Goal: Transaction & Acquisition: Purchase product/service

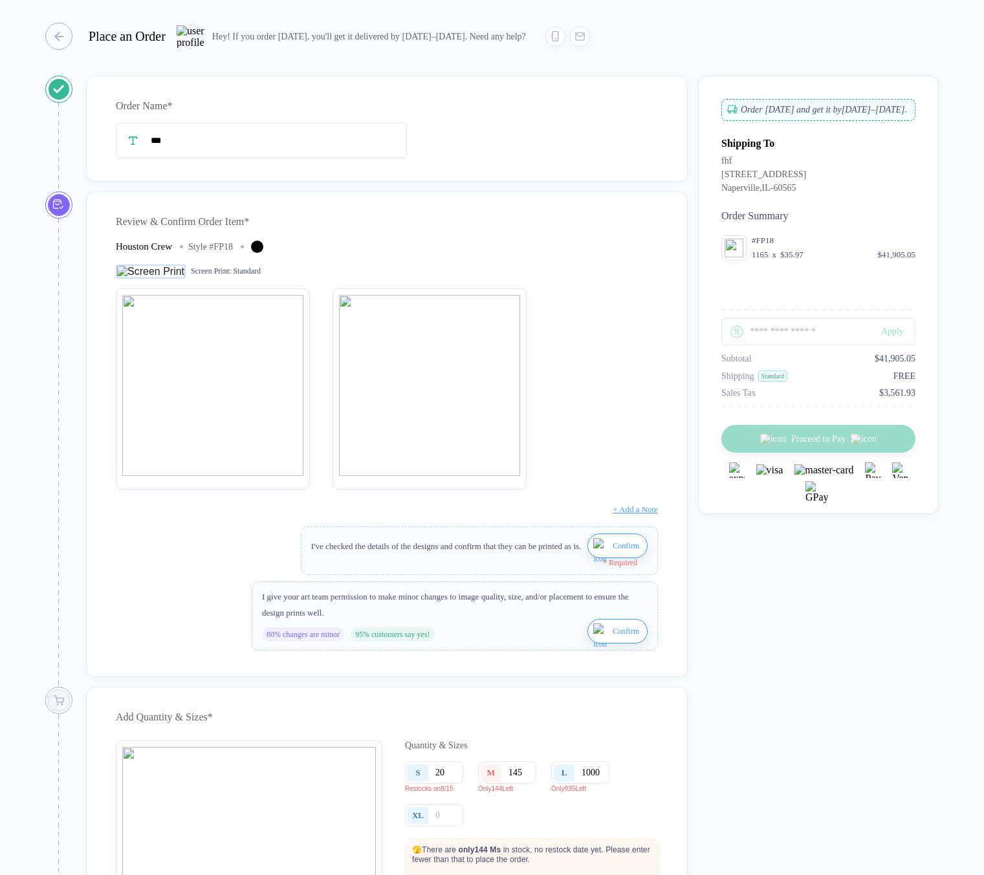
scroll to position [284, 0]
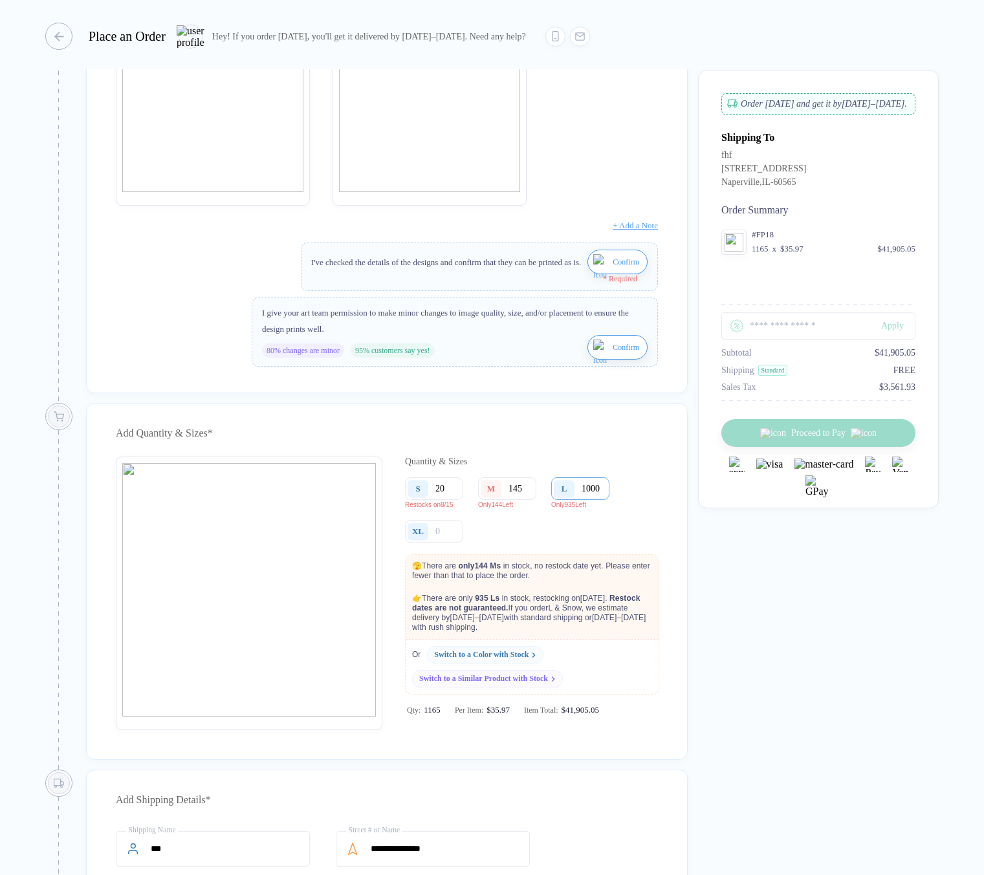
click at [587, 500] on input "1000" at bounding box center [580, 488] width 58 height 23
drag, startPoint x: 585, startPoint y: 501, endPoint x: 630, endPoint y: 502, distance: 45.3
click at [630, 502] on div "S 20 Restocks on 8/15 M 145 Only 144 Left L 1000 Only 935 Left XL" at bounding box center [531, 510] width 253 height 67
type input "1"
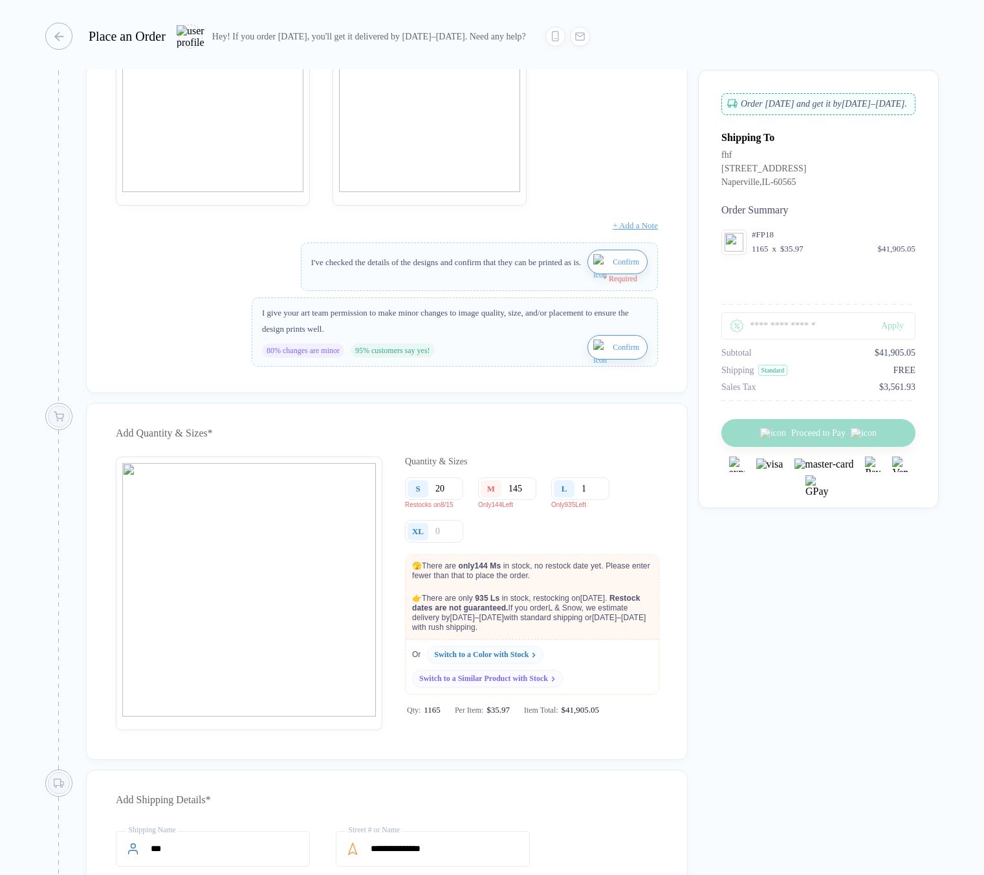
scroll to position [0, 0]
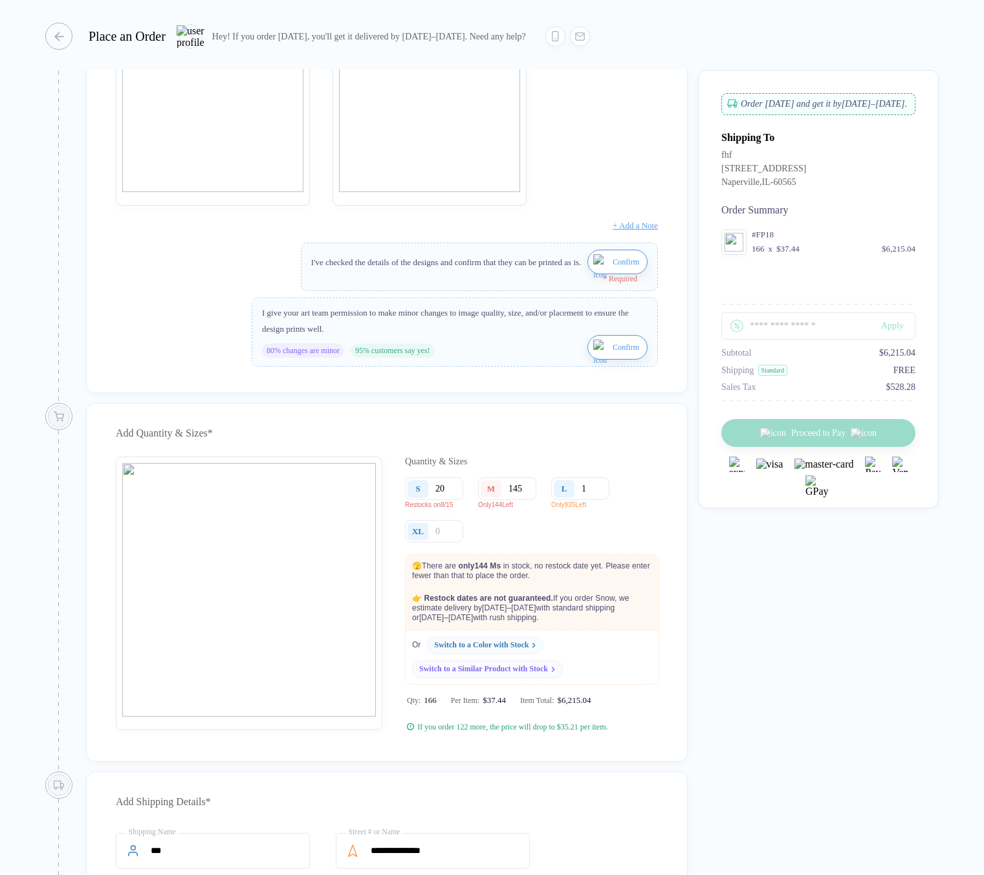
type input "10"
drag, startPoint x: 524, startPoint y: 499, endPoint x: 509, endPoint y: 502, distance: 15.7
click at [509, 500] on input "145" at bounding box center [507, 488] width 58 height 23
type input "1"
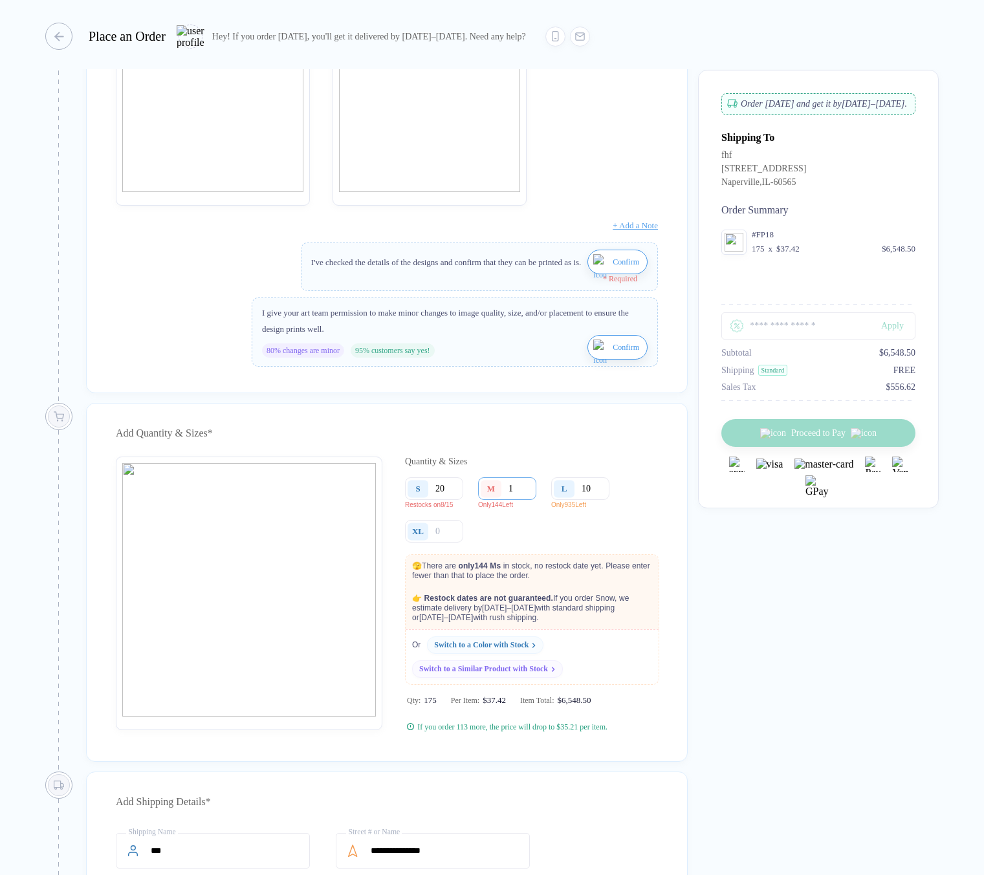
type input "14"
type input "144"
click at [598, 500] on input "10" at bounding box center [580, 488] width 58 height 23
type input "100"
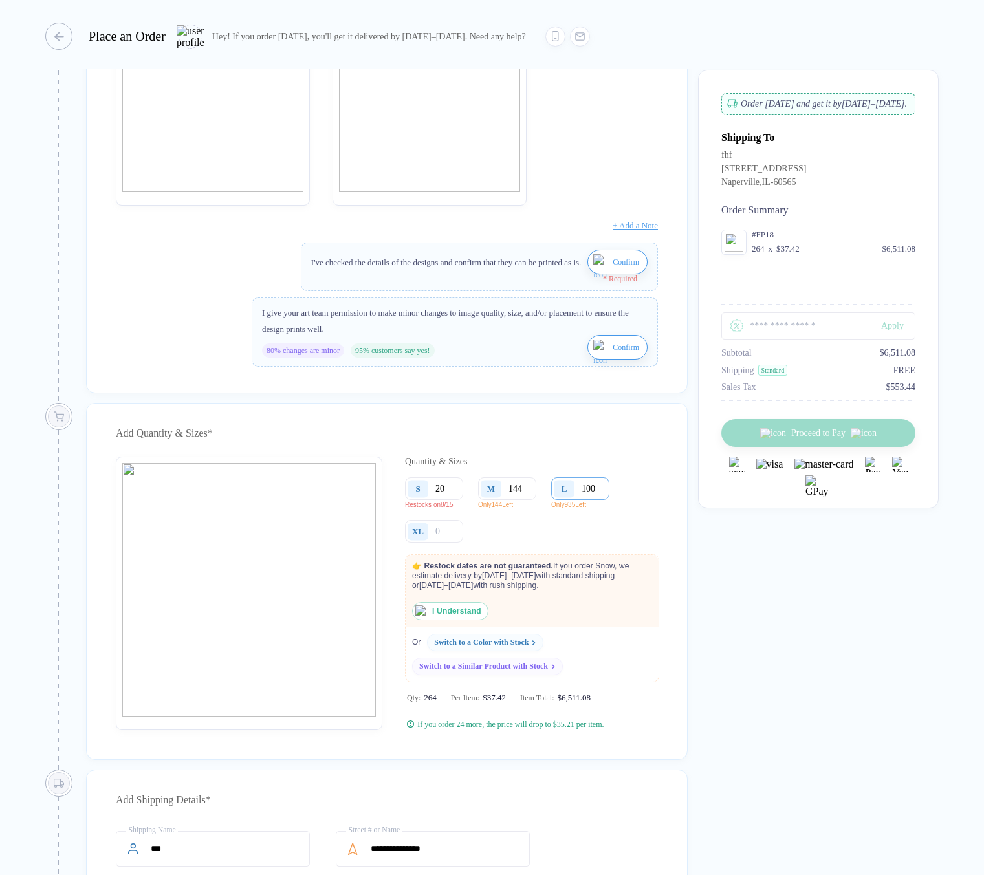
type input "1000"
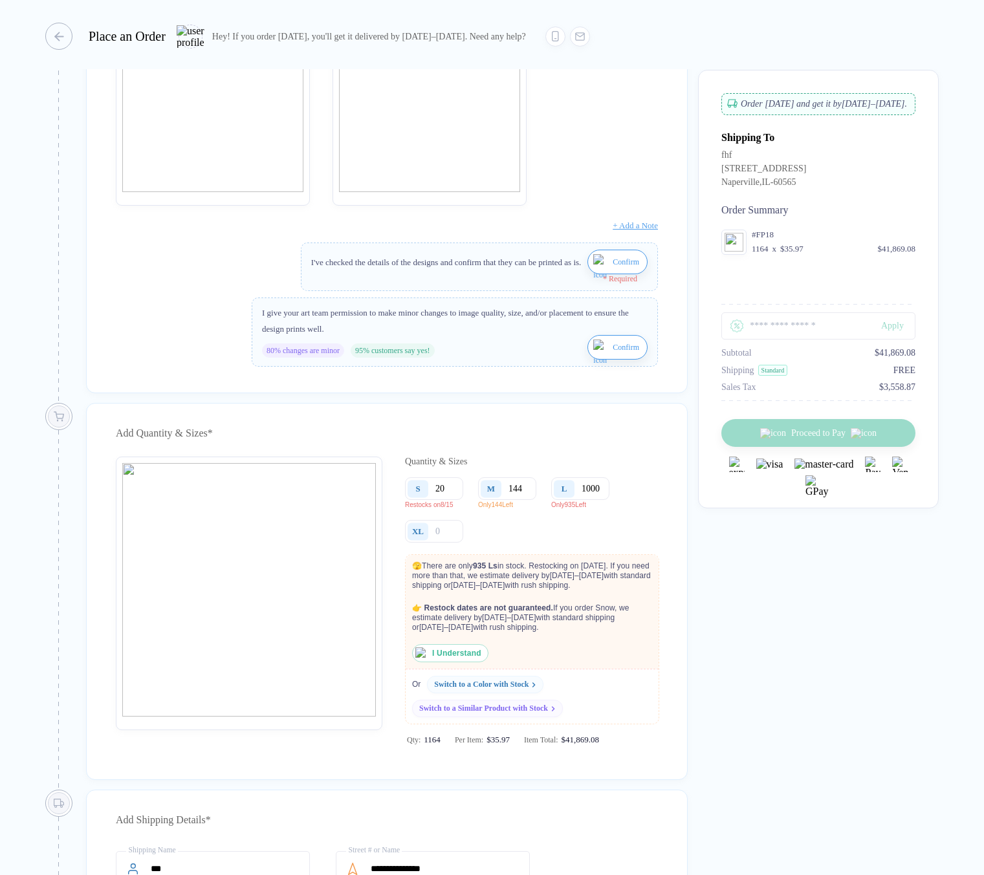
type input "1000"
drag, startPoint x: 550, startPoint y: 642, endPoint x: 413, endPoint y: 578, distance: 151.3
click at [413, 578] on div "🫣 There are only 935 L s in stock. Restocking on August 15 . If you need more t…" at bounding box center [531, 608] width 253 height 107
copy div "🫣 There are only 935 L s in stock. Restocking on August 15 . If you need more t…"
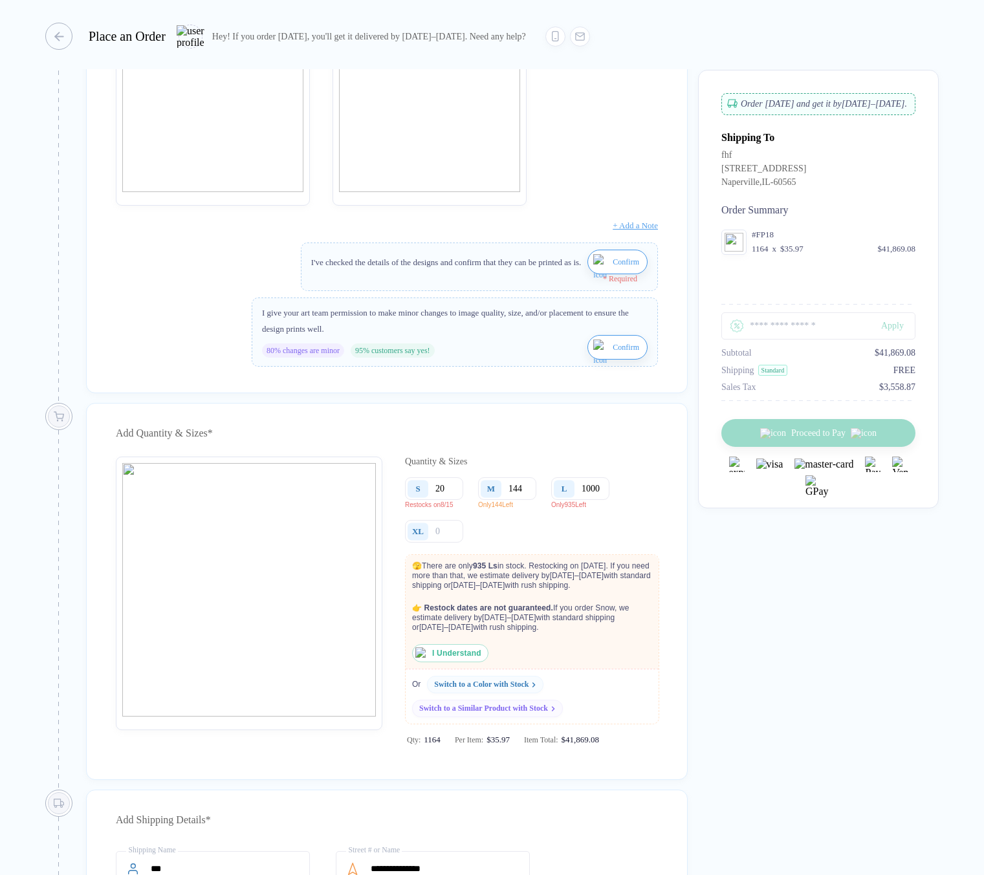
click at [552, 639] on p "👉 Restock dates are not guaranteed. If you order S now, we estimate delivery by…" at bounding box center [528, 618] width 246 height 42
drag, startPoint x: 542, startPoint y: 640, endPoint x: 410, endPoint y: 592, distance: 140.1
click at [410, 592] on div "🫣 There are only 935 L s in stock. Restocking on August 15 . If you need more t…" at bounding box center [531, 608] width 253 height 107
click at [414, 570] on span "🫣" at bounding box center [417, 565] width 10 height 9
drag, startPoint x: 411, startPoint y: 578, endPoint x: 550, endPoint y: 642, distance: 153.3
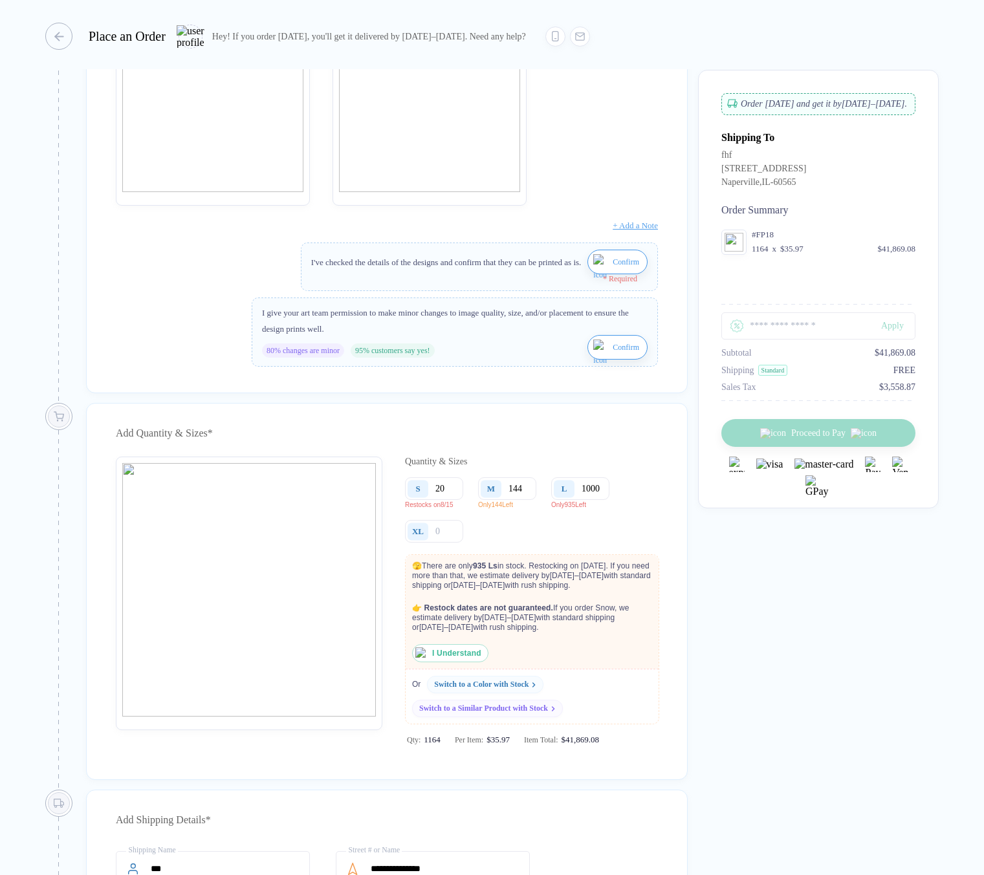
click at [550, 642] on div "🫣 There are only 935 L s in stock. Restocking on August 15 . If you need more t…" at bounding box center [531, 608] width 253 height 107
copy div "🫣 There are only 935 L s in stock. Restocking on August 15 . If you need more t…"
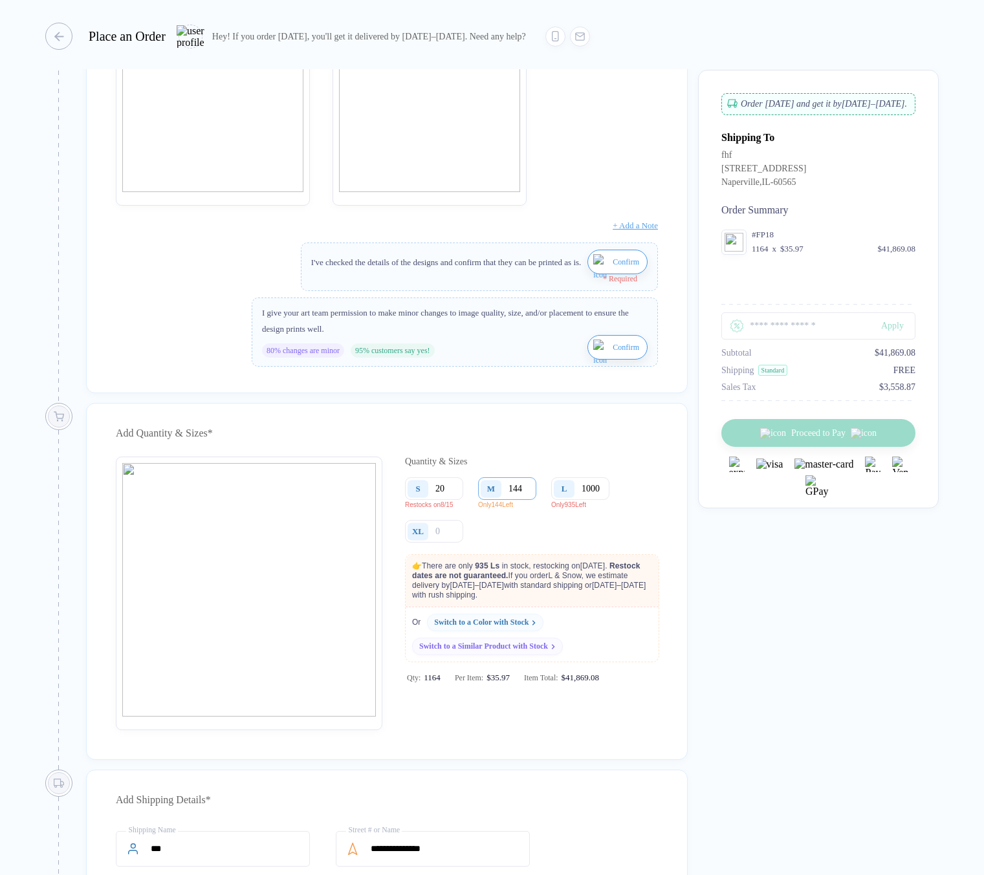
click at [528, 499] on input "144" at bounding box center [507, 488] width 58 height 23
type input "14"
type input "145"
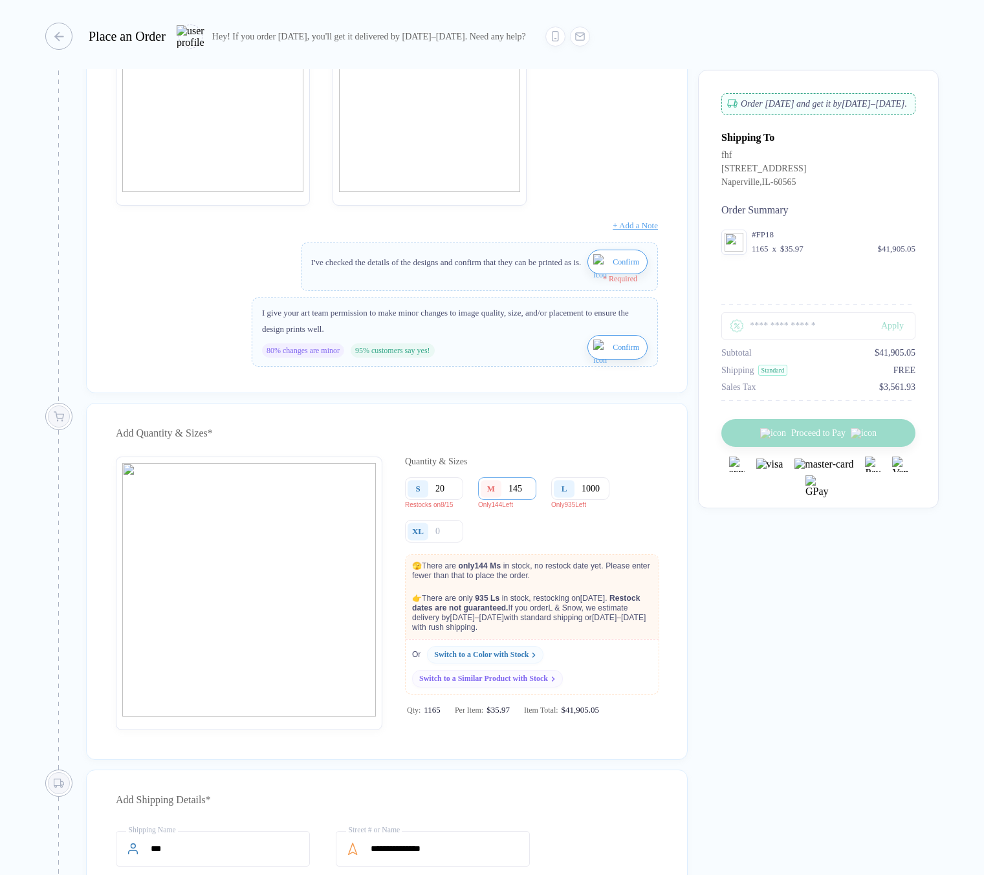
type input "14"
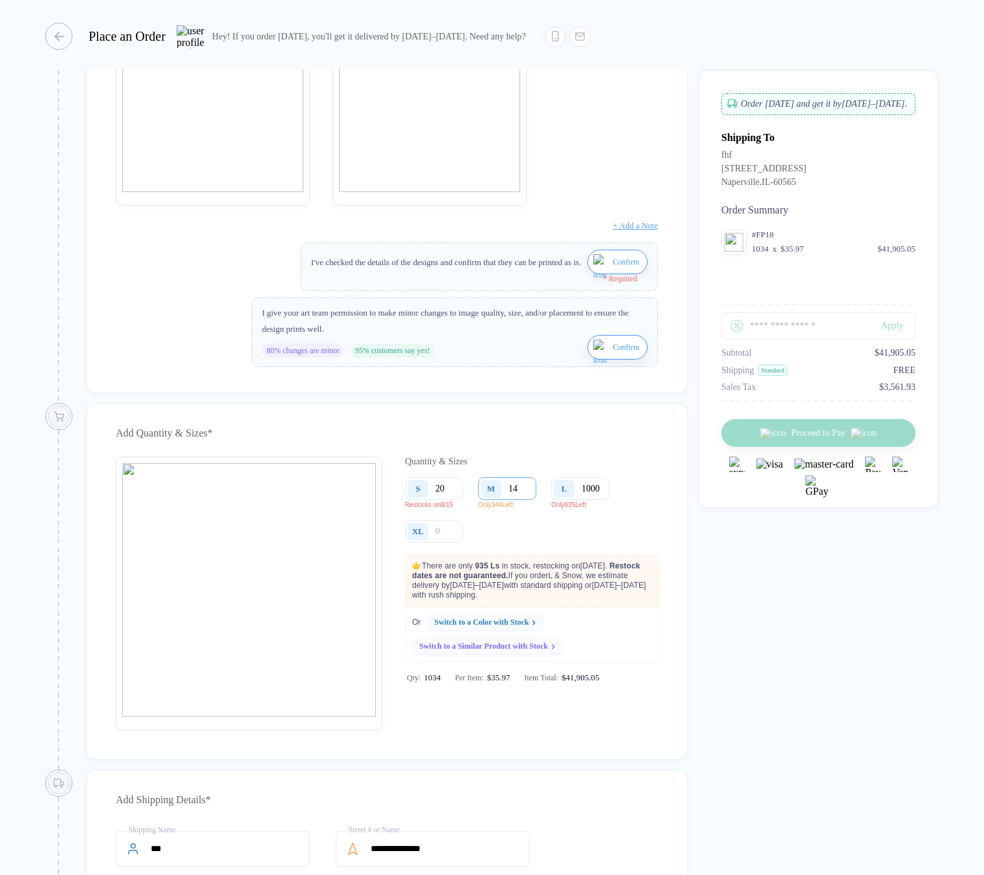
type input "1"
drag, startPoint x: 584, startPoint y: 496, endPoint x: 629, endPoint y: 501, distance: 45.5
click at [629, 501] on div "S 20 Restocks on 8/15 M Only 144 Left L 1000 Only 935 Left XL" at bounding box center [531, 510] width 253 height 67
type input "1"
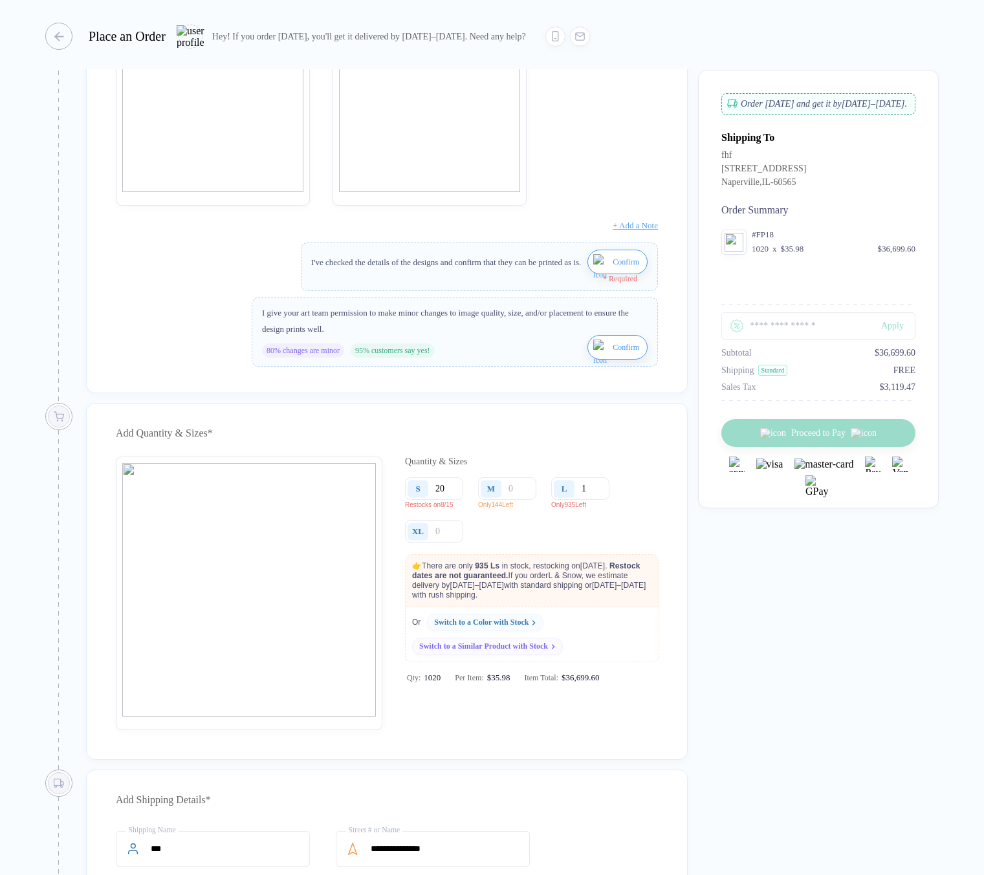
scroll to position [0, 0]
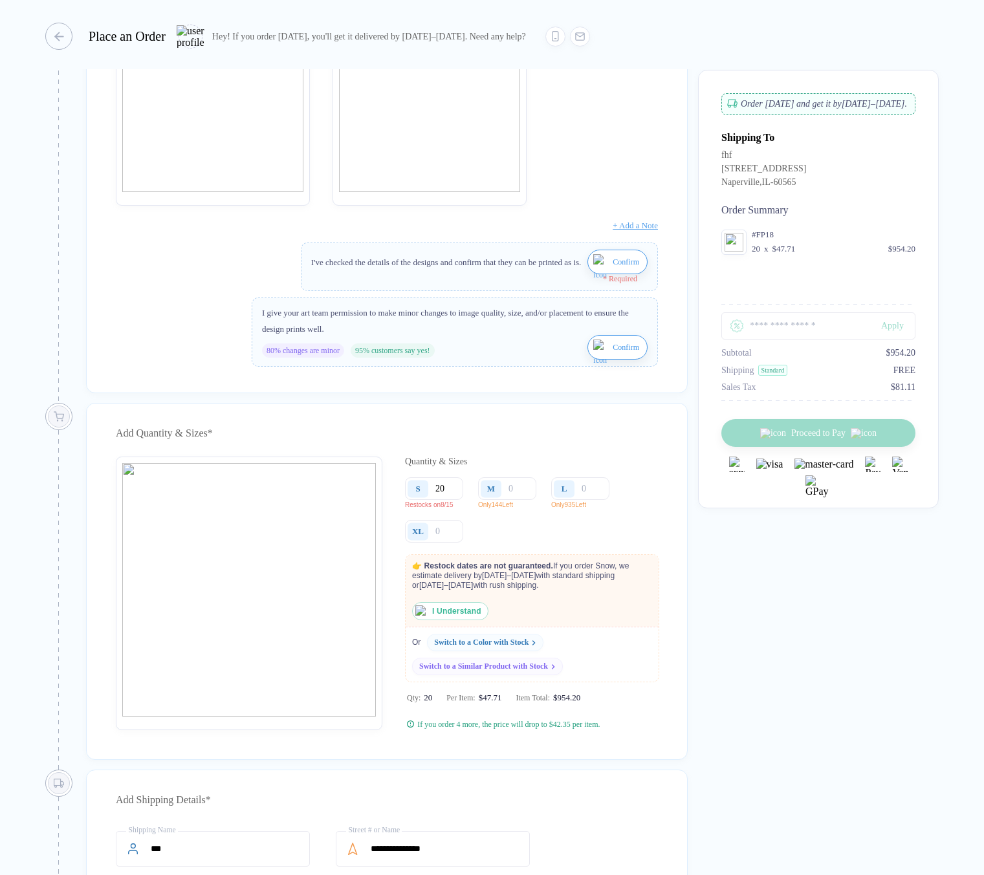
click at [422, 617] on img "button" at bounding box center [421, 611] width 12 height 12
click at [593, 275] on img "button" at bounding box center [601, 269] width 16 height 31
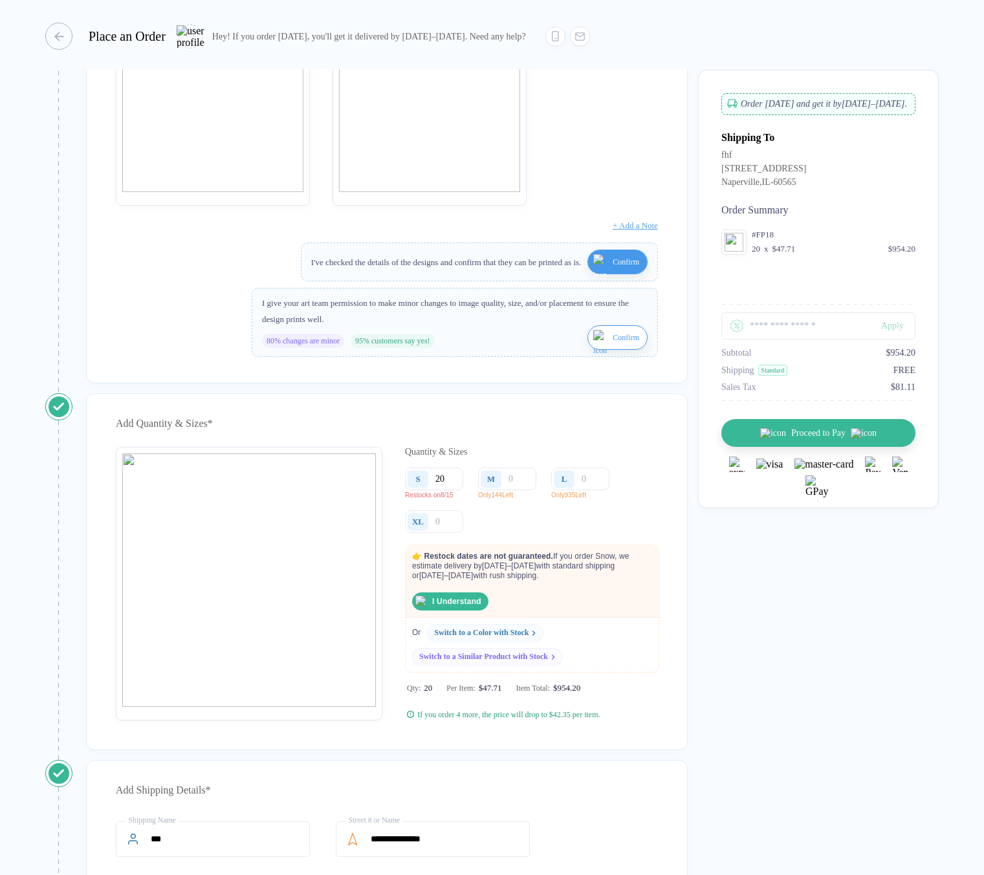
click at [425, 607] on img "button" at bounding box center [421, 602] width 12 height 12
click at [526, 490] on input "number" at bounding box center [507, 479] width 58 height 23
type input "1"
type input "14"
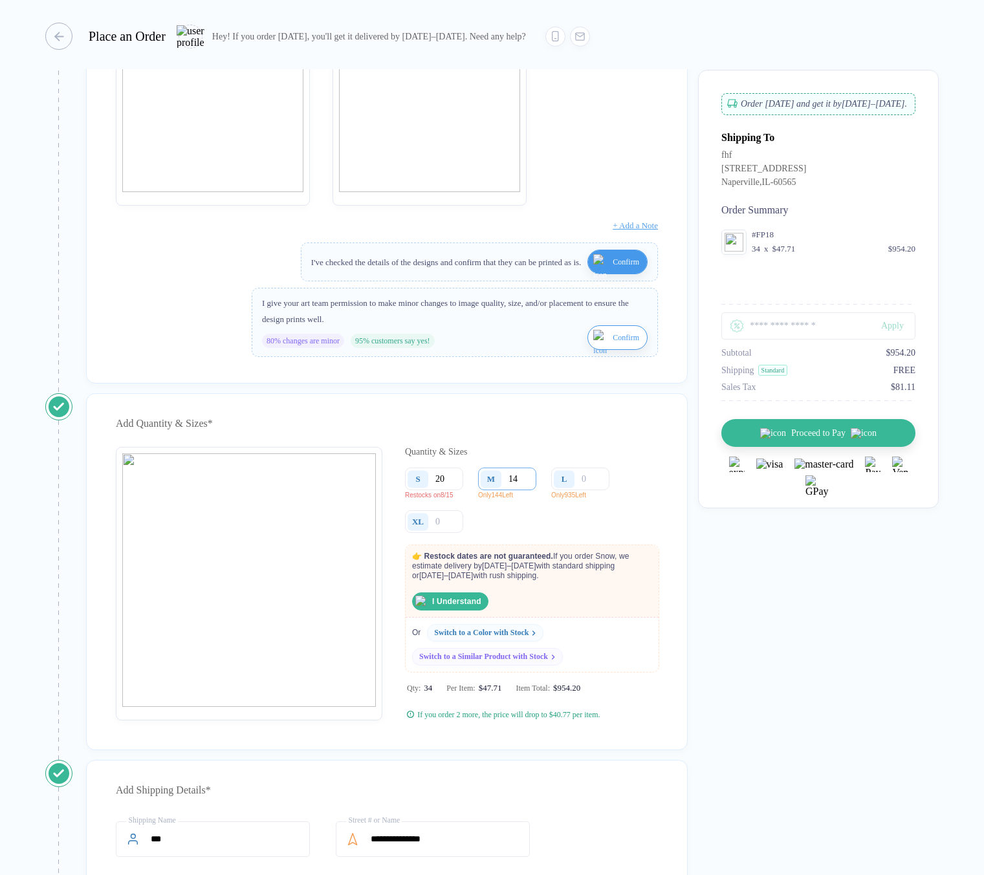
type input "145"
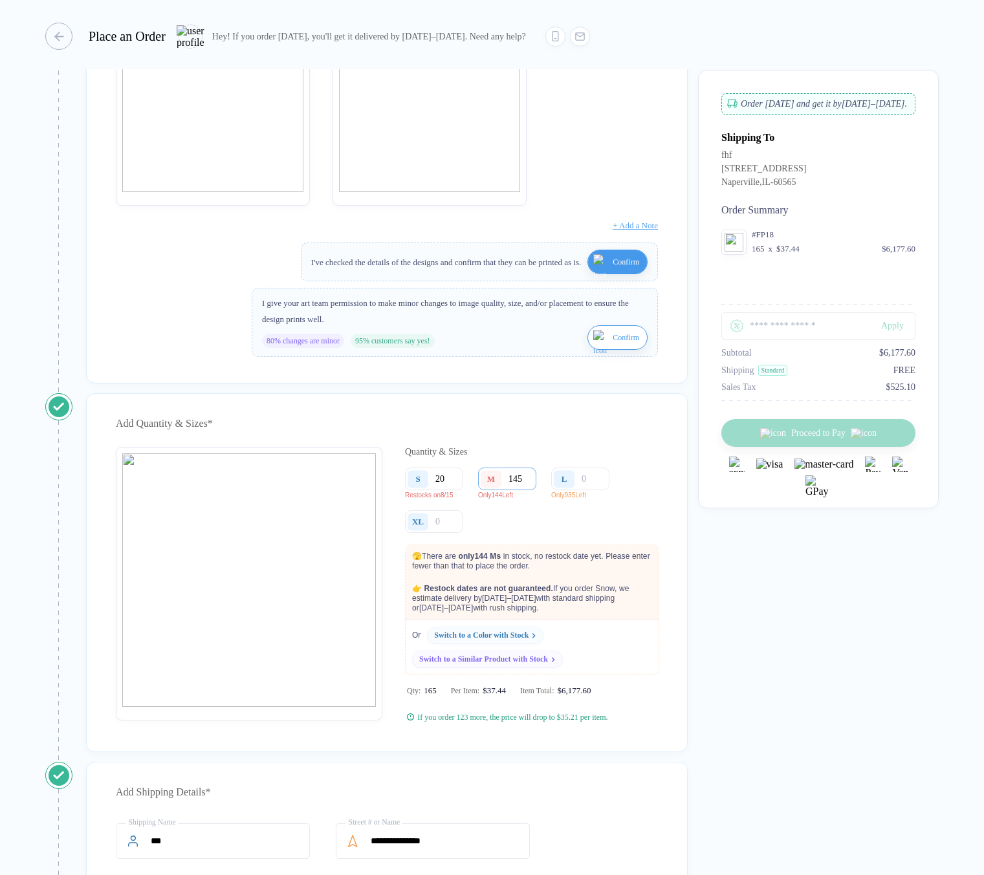
type input "14"
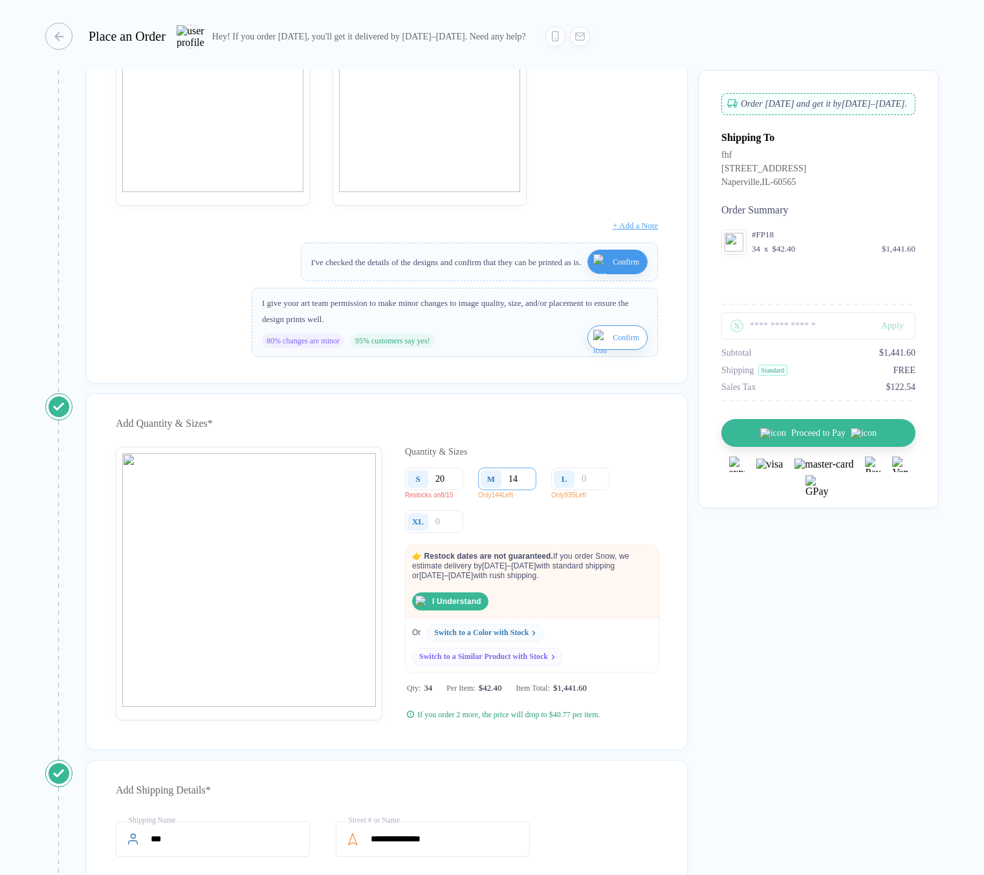
type input "144"
click at [590, 490] on input "number" at bounding box center [580, 479] width 58 height 23
type input "3"
type input "36"
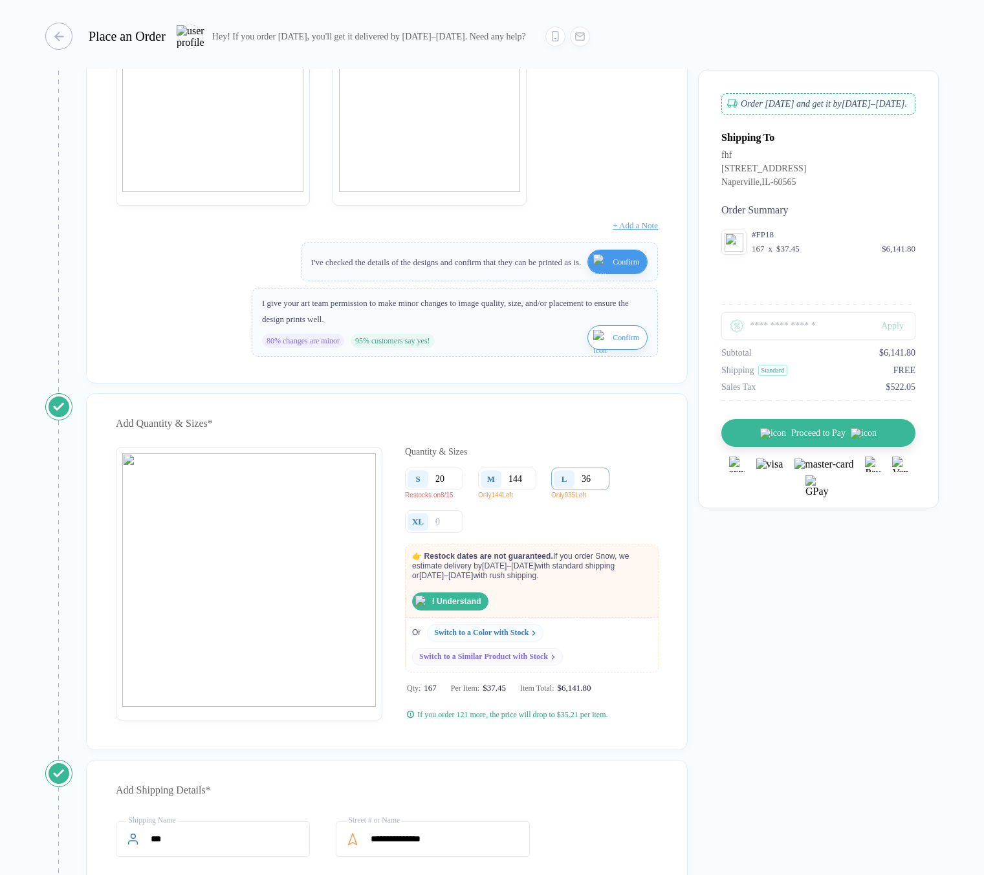
type input "369"
type input "36"
type input "3"
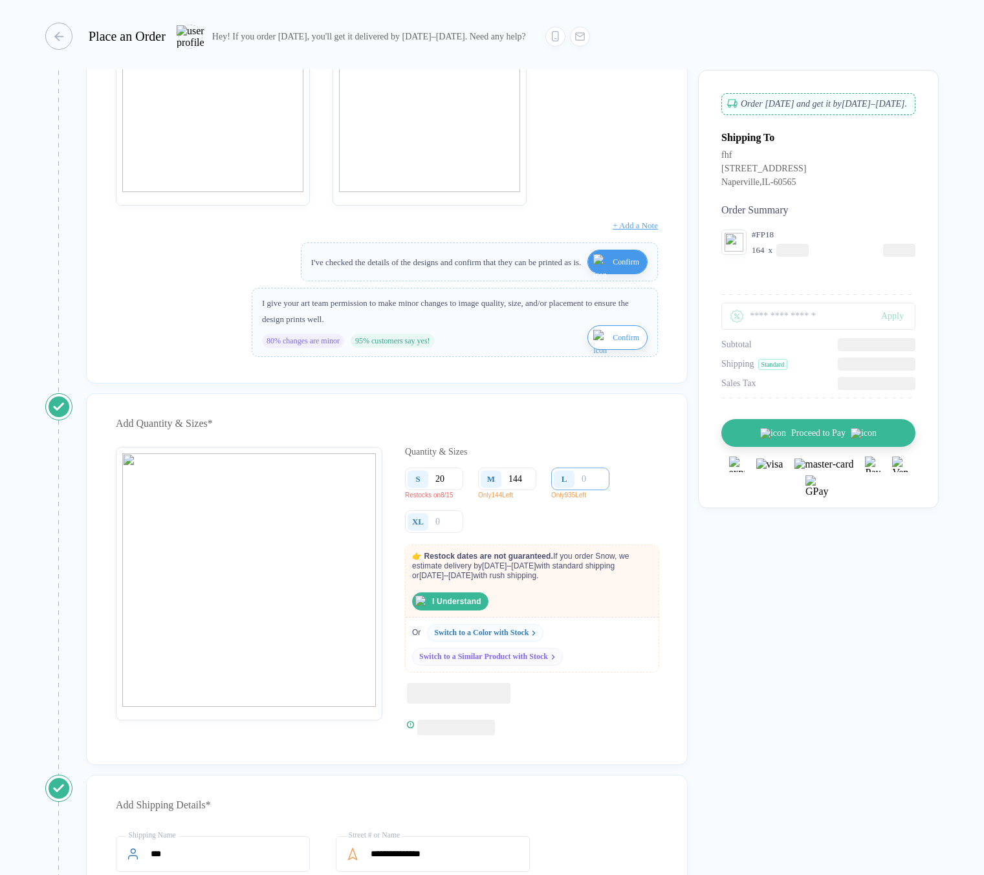
type input "9"
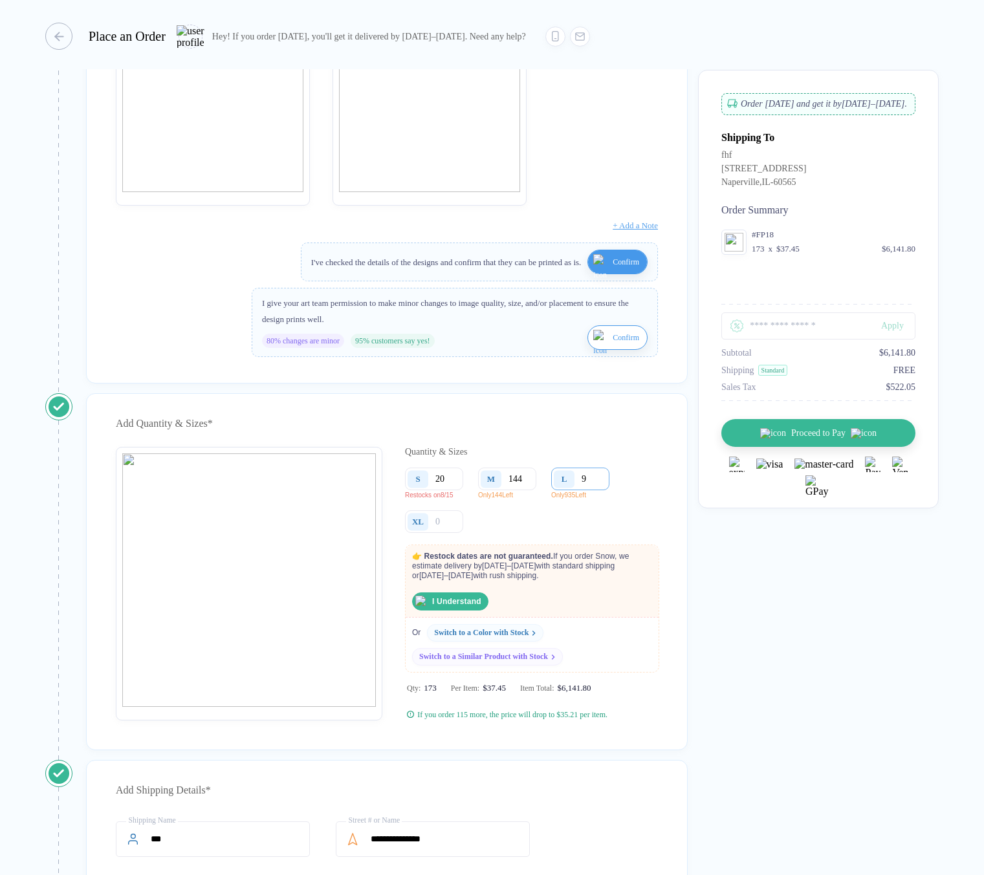
type input "96"
type input "963"
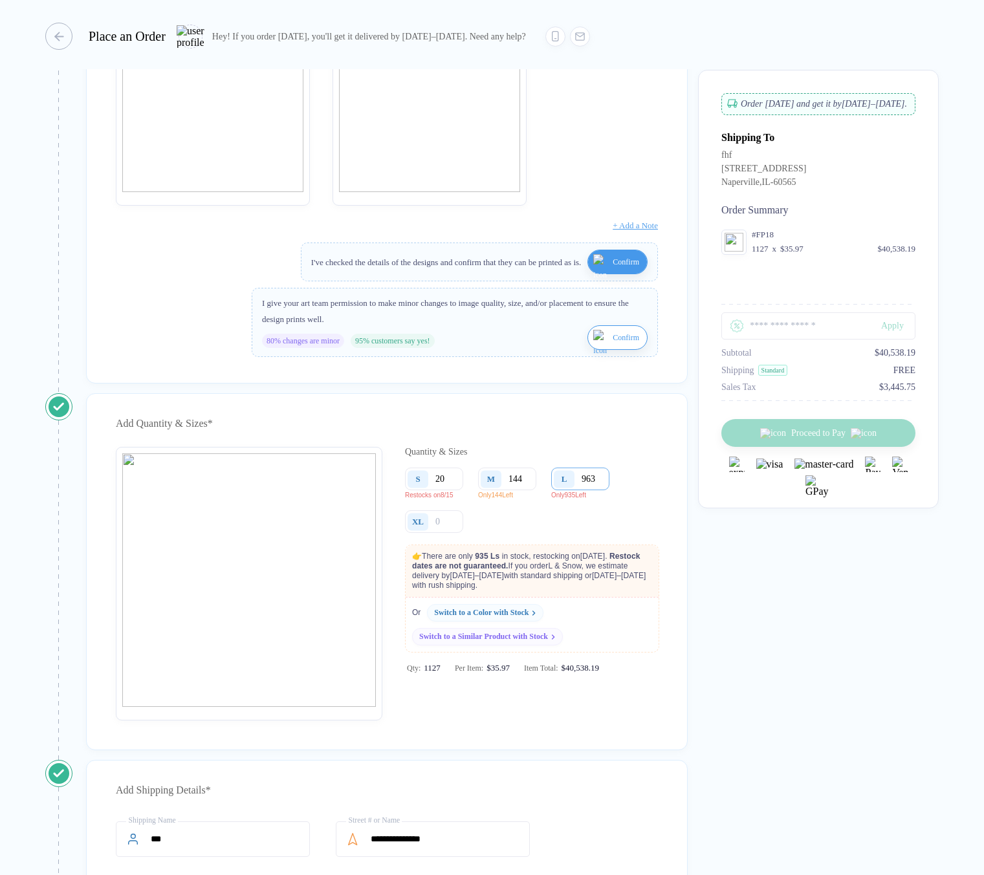
type input "96"
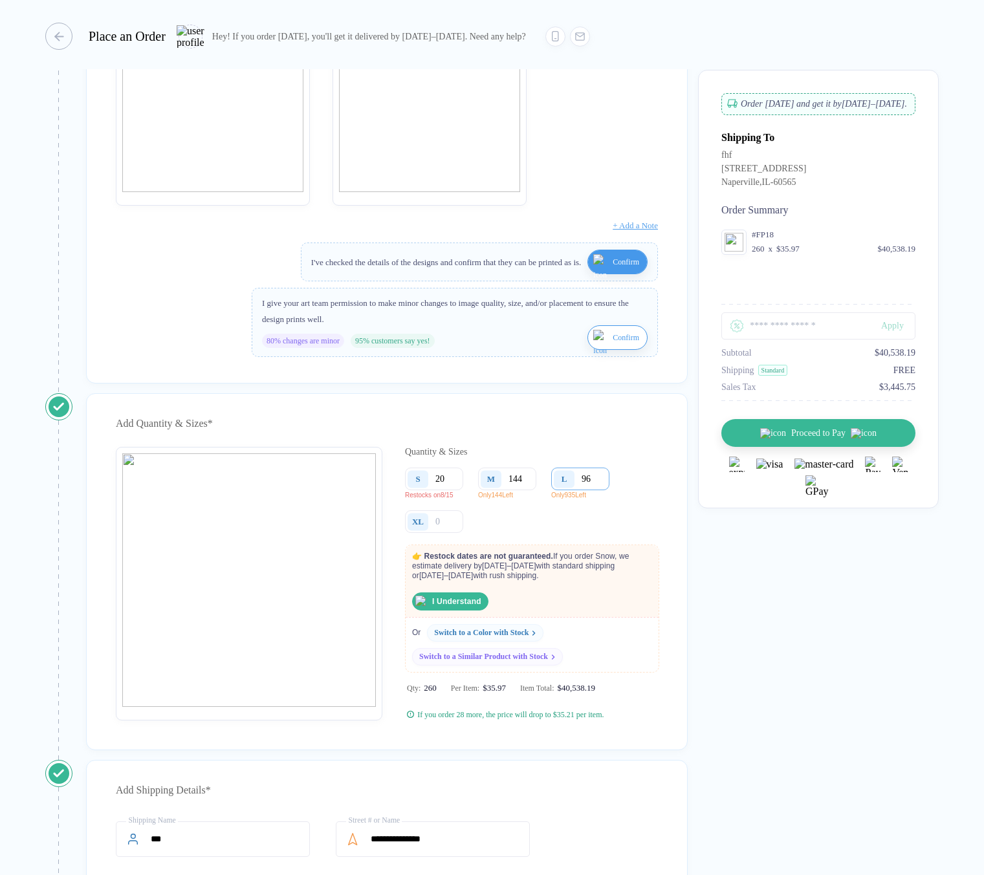
type input "9"
type input "93"
type input "935"
click at [526, 490] on input "144" at bounding box center [507, 479] width 58 height 23
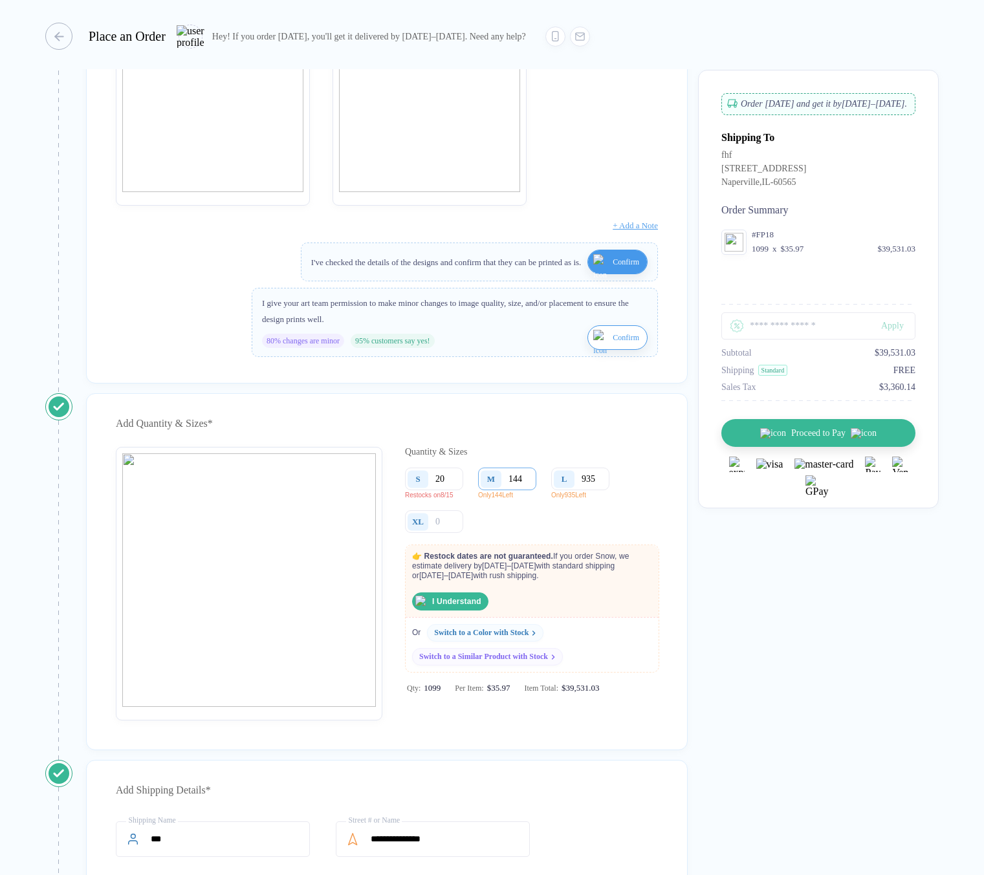
type input "1445"
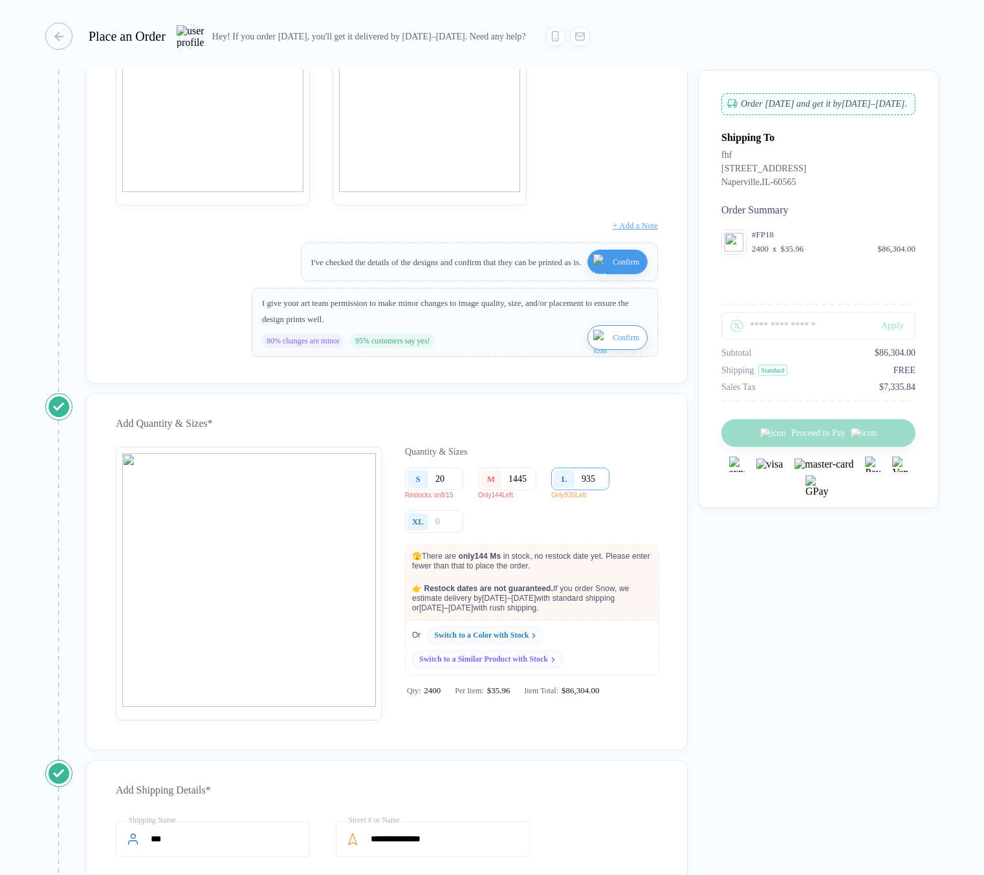
type input "1445"
click at [601, 490] on input "935" at bounding box center [580, 479] width 58 height 23
type input "93"
type input "936"
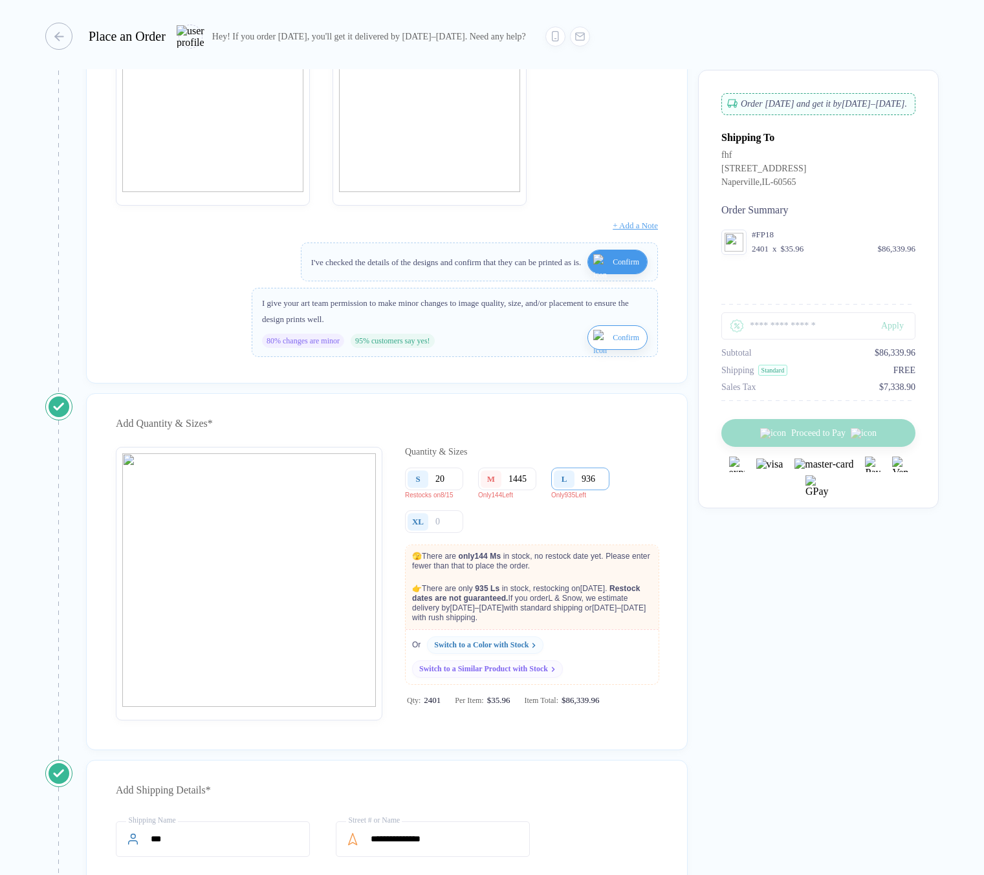
type input "93"
click at [515, 490] on input "1445" at bounding box center [507, 479] width 58 height 23
click at [527, 490] on input "1445" at bounding box center [507, 479] width 58 height 23
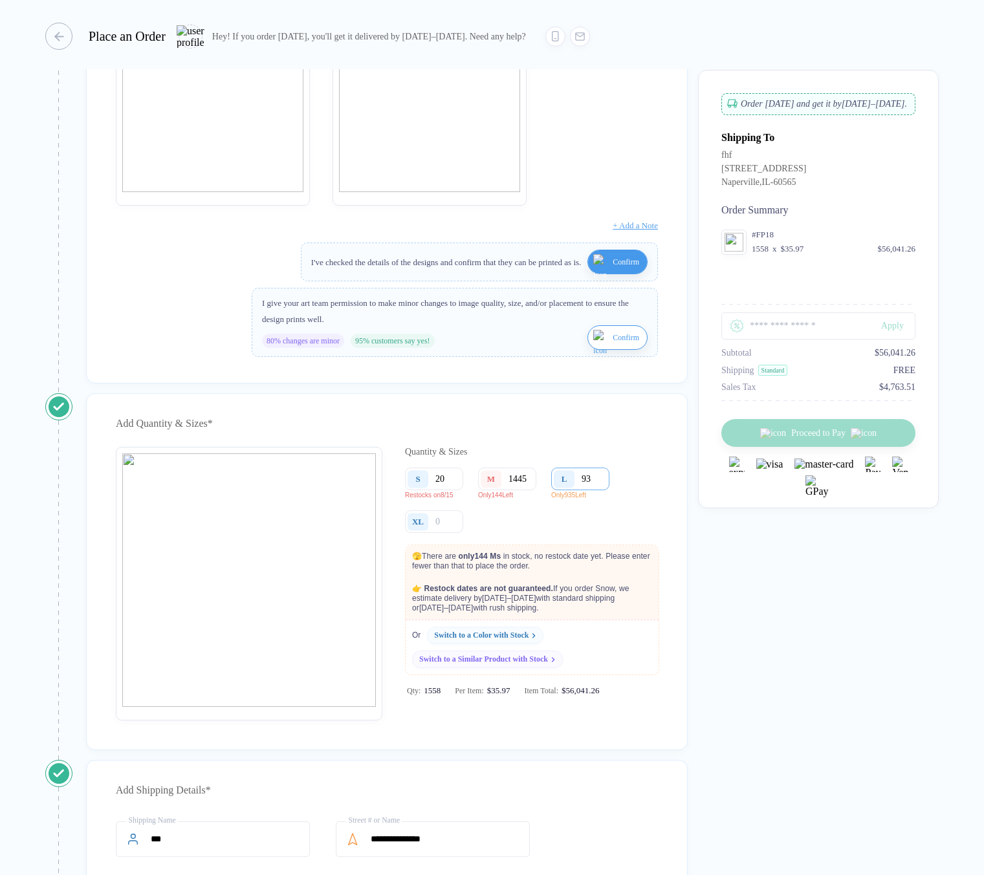
click at [594, 490] on input "93" at bounding box center [580, 479] width 58 height 23
type input "936"
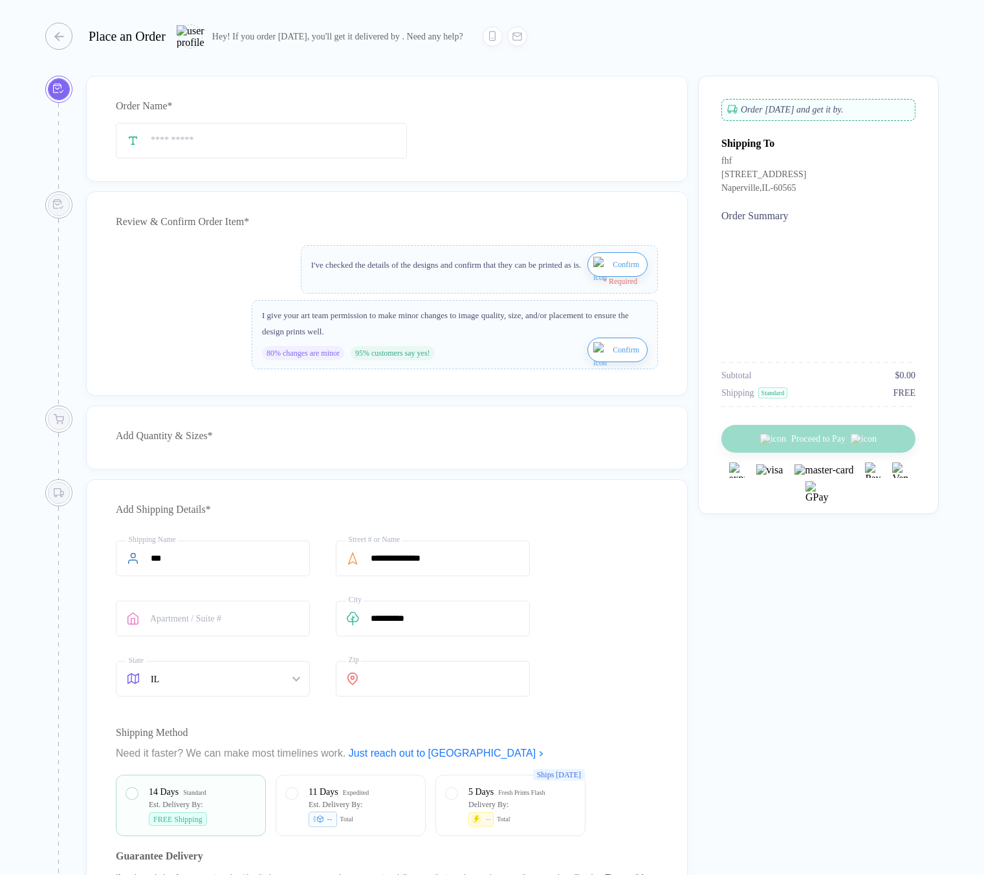
type input "***"
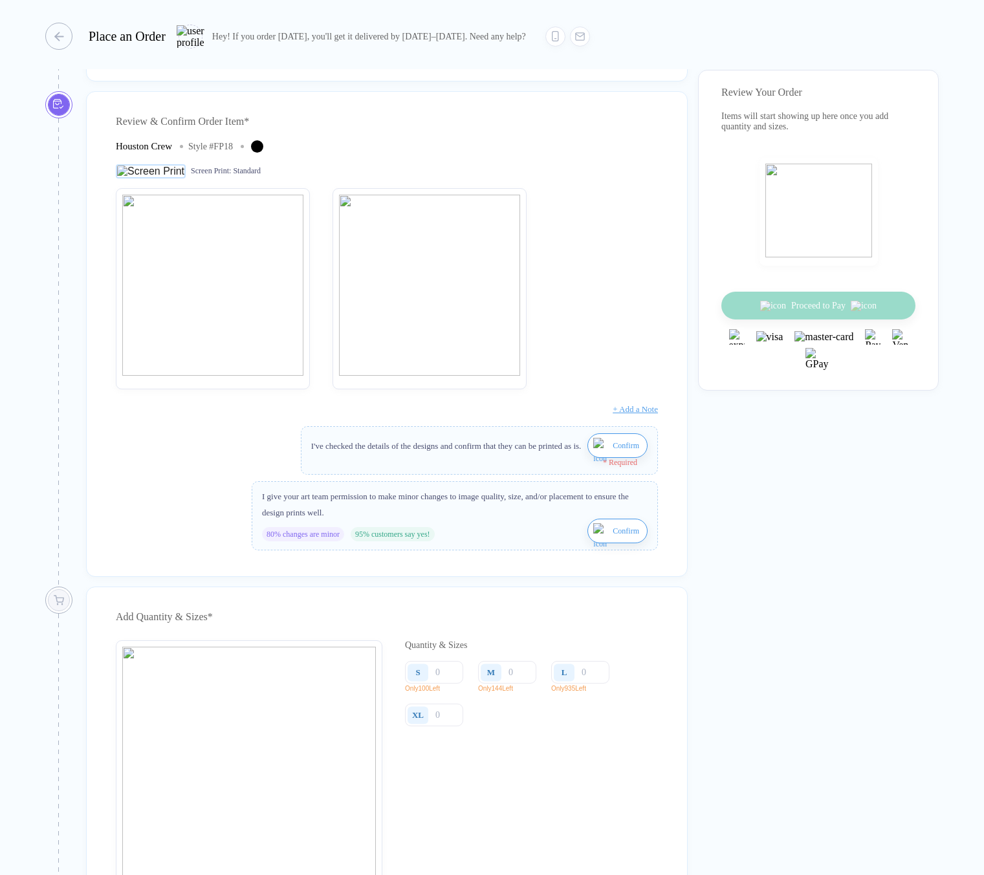
scroll to position [354, 0]
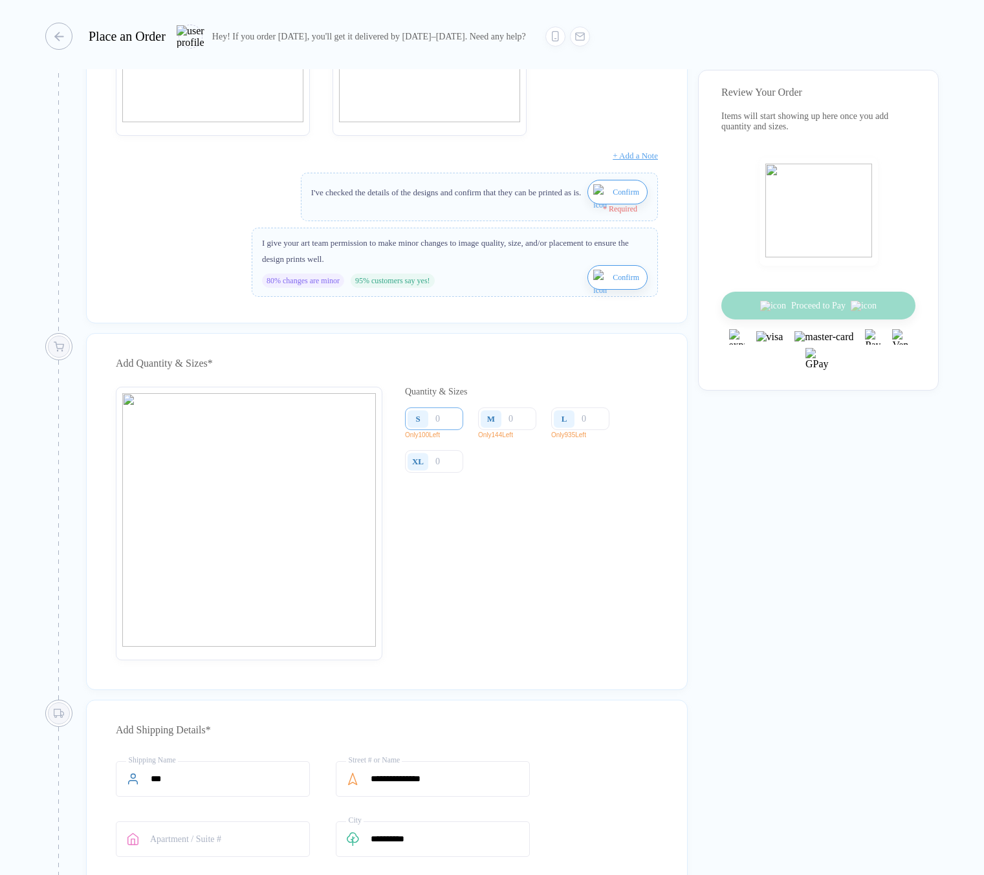
click at [446, 430] on input "number" at bounding box center [434, 418] width 58 height 23
type input "1"
type input "10"
type input "101"
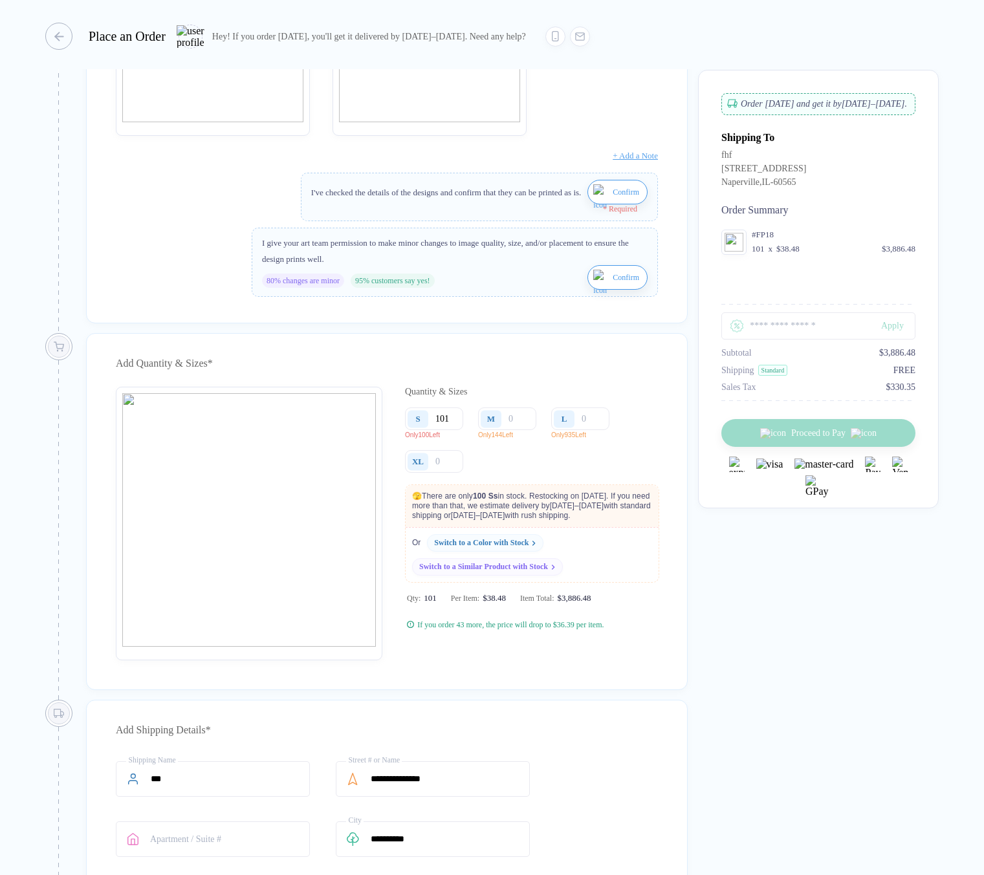
type input "101"
click at [515, 429] on input "number" at bounding box center [507, 418] width 58 height 23
type input "1"
type input "10"
type input "101"
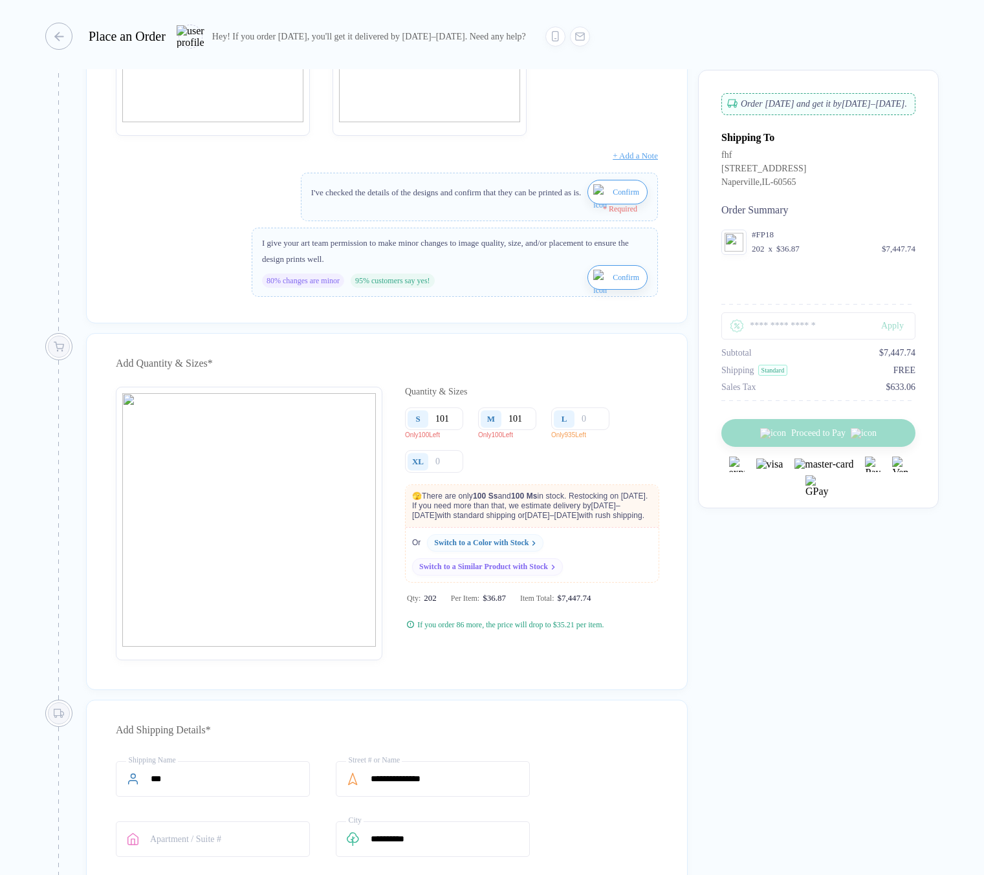
type input "101"
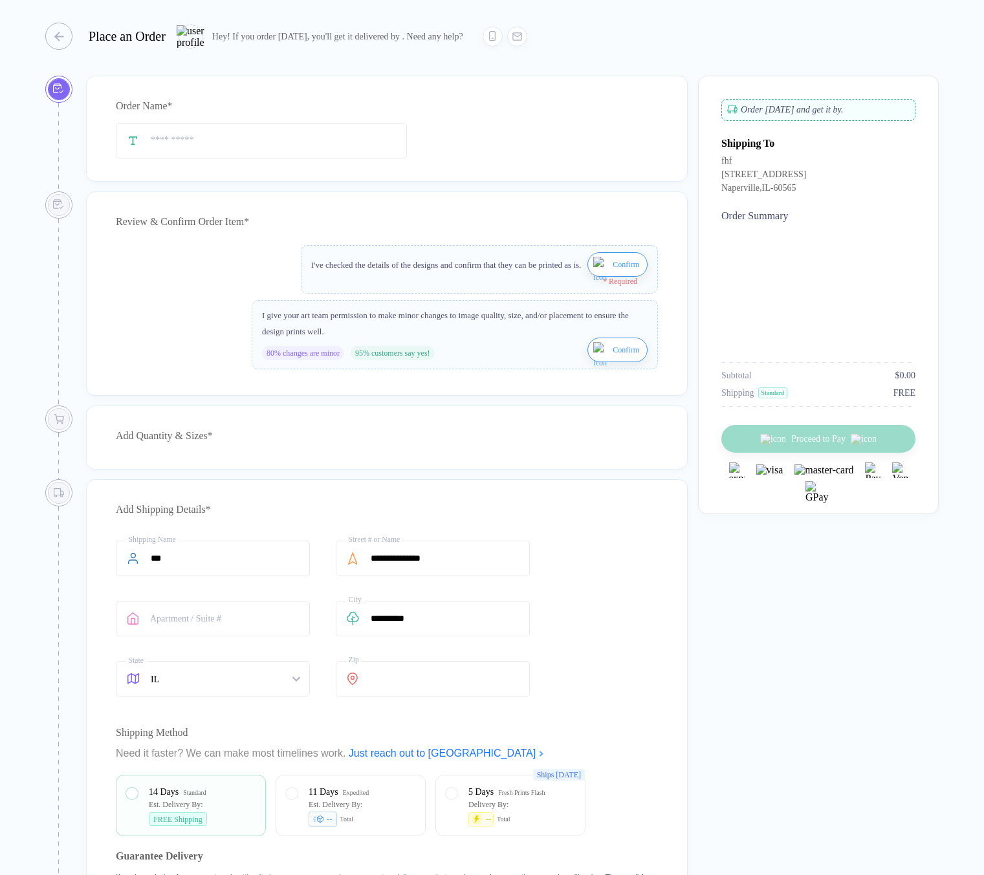
type input "***"
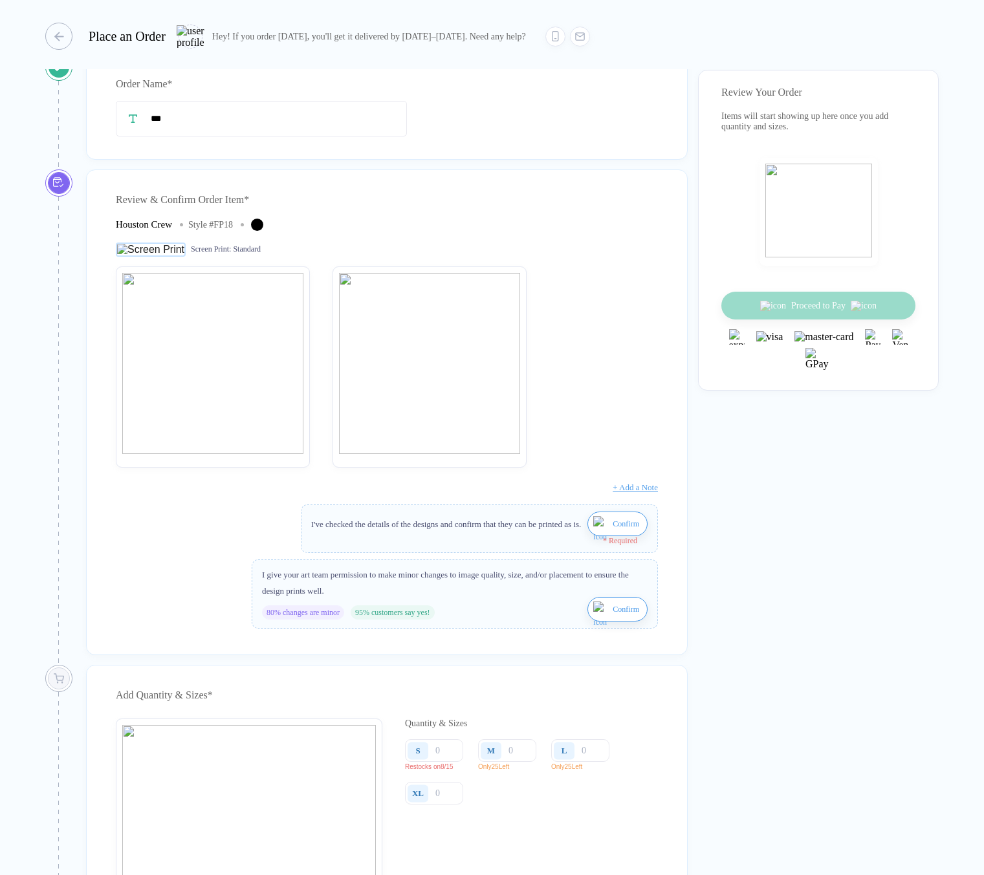
scroll to position [24, 0]
click at [442, 755] on input "number" at bounding box center [434, 748] width 58 height 23
type input "1"
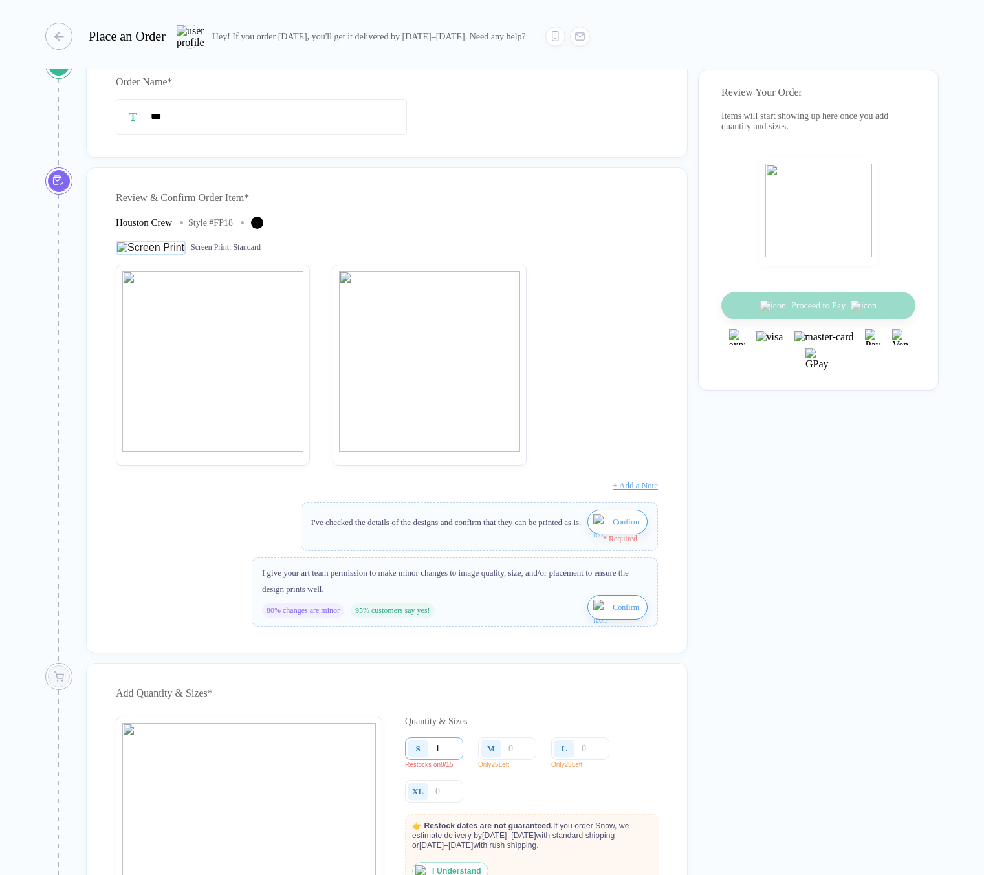
type input "10"
type input "100"
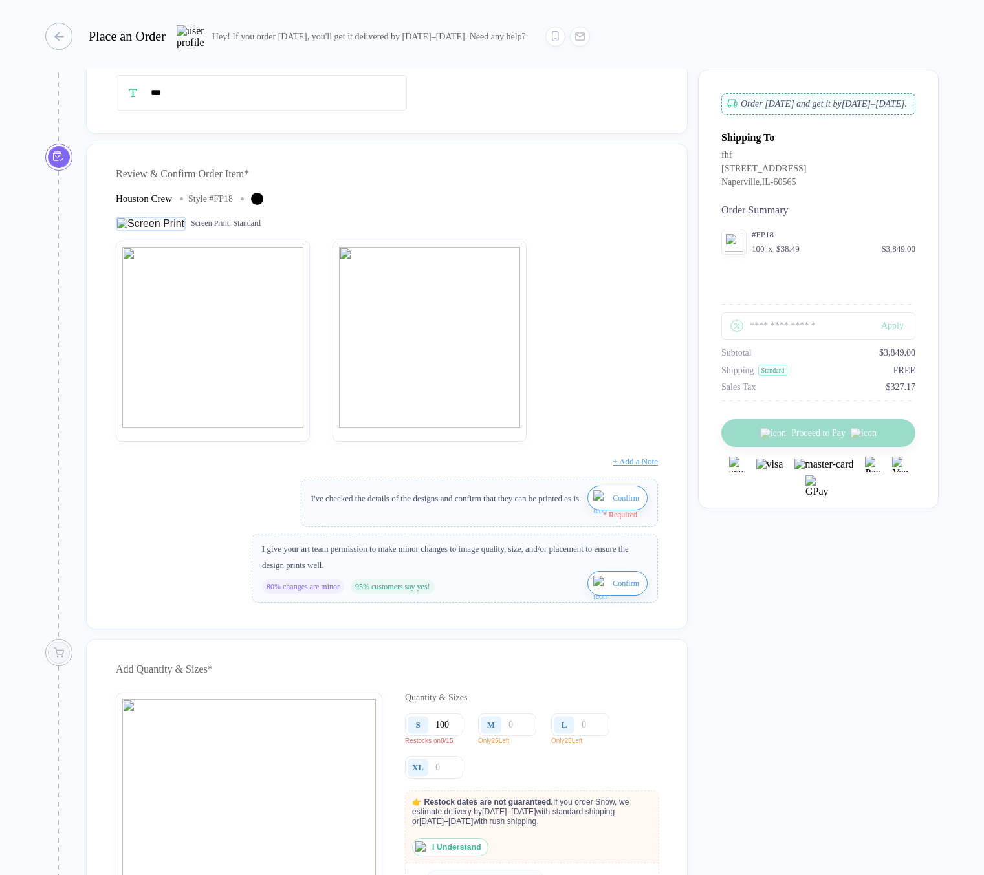
scroll to position [115, 0]
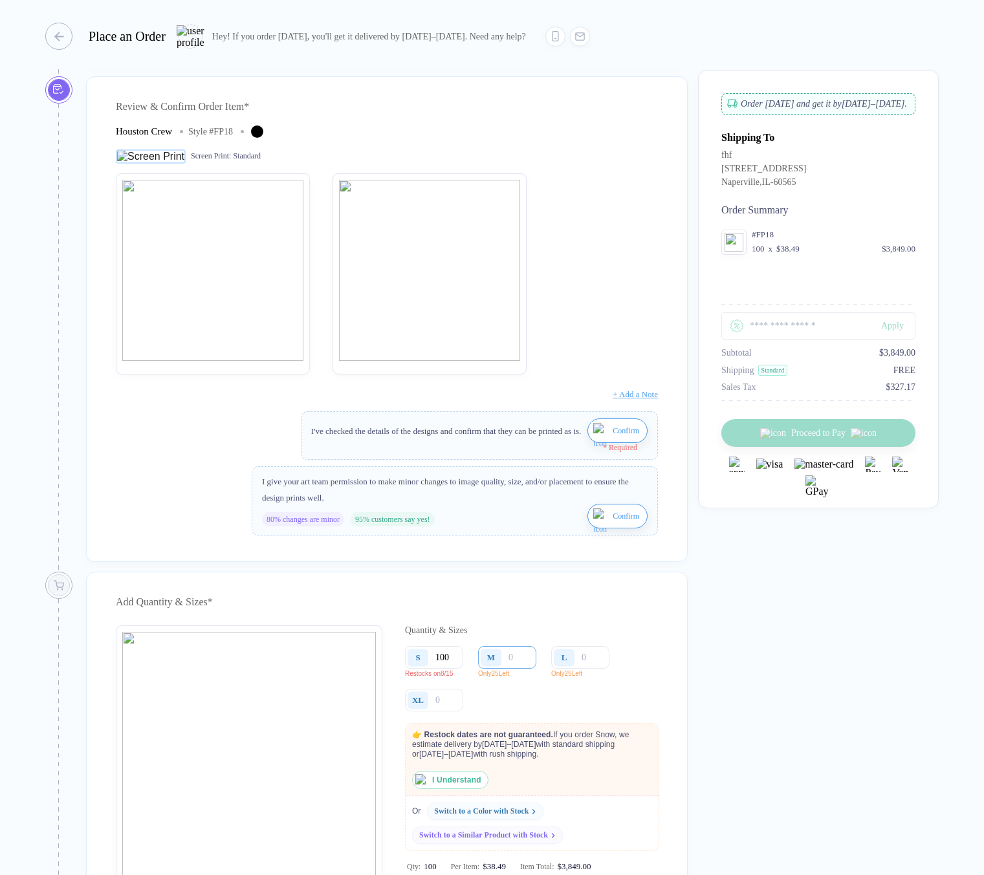
type input "100"
click at [524, 668] on input "number" at bounding box center [507, 657] width 58 height 23
type input "3"
type input "30"
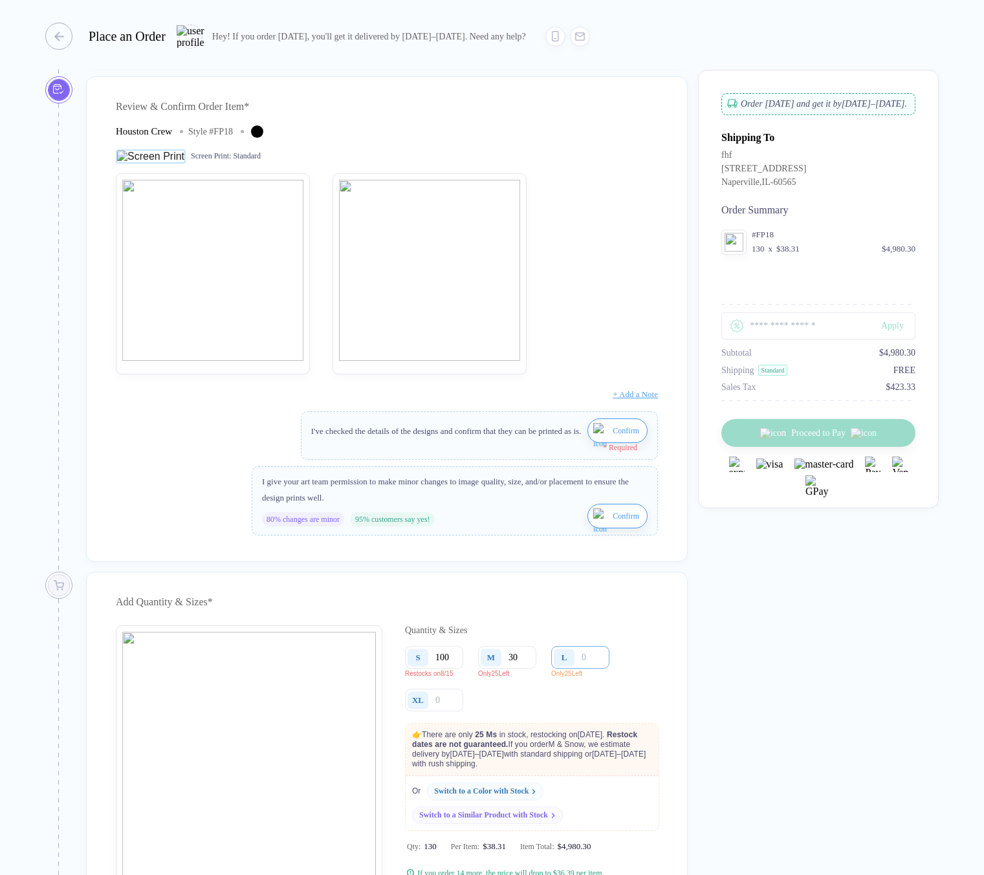
type input "30"
click at [595, 666] on input "number" at bounding box center [580, 657] width 58 height 23
type input "3"
type input "30"
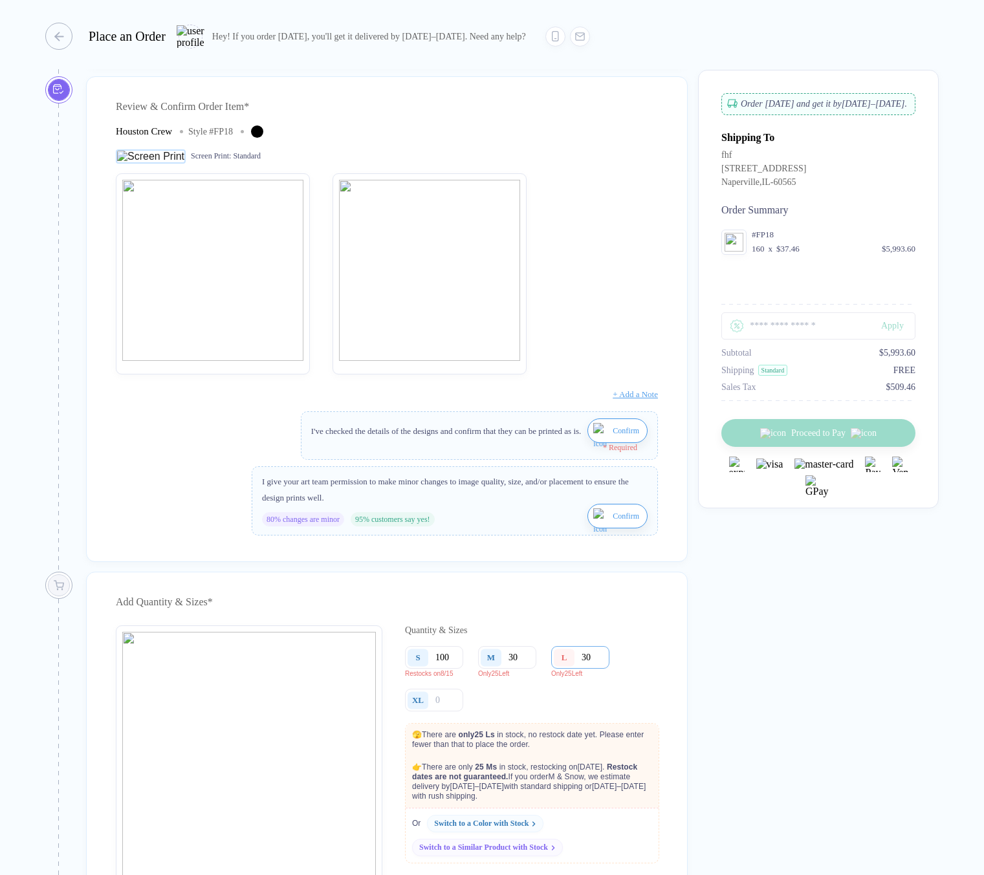
type input "30"
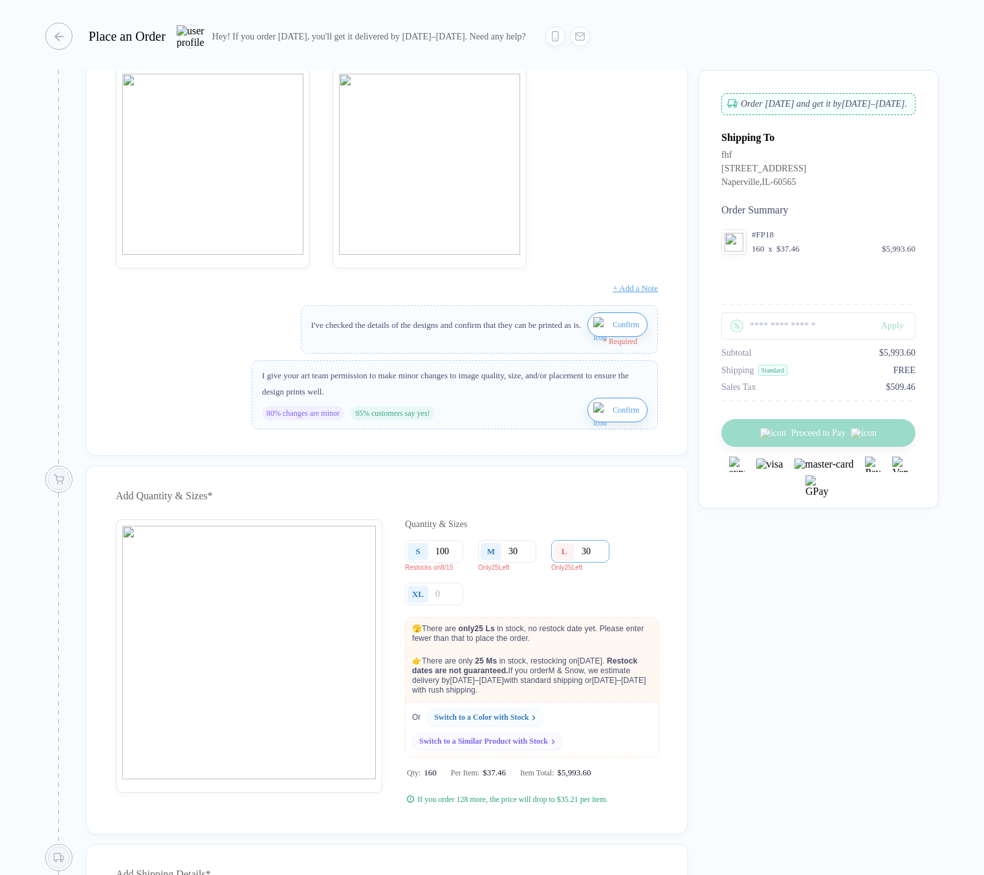
scroll to position [241, 0]
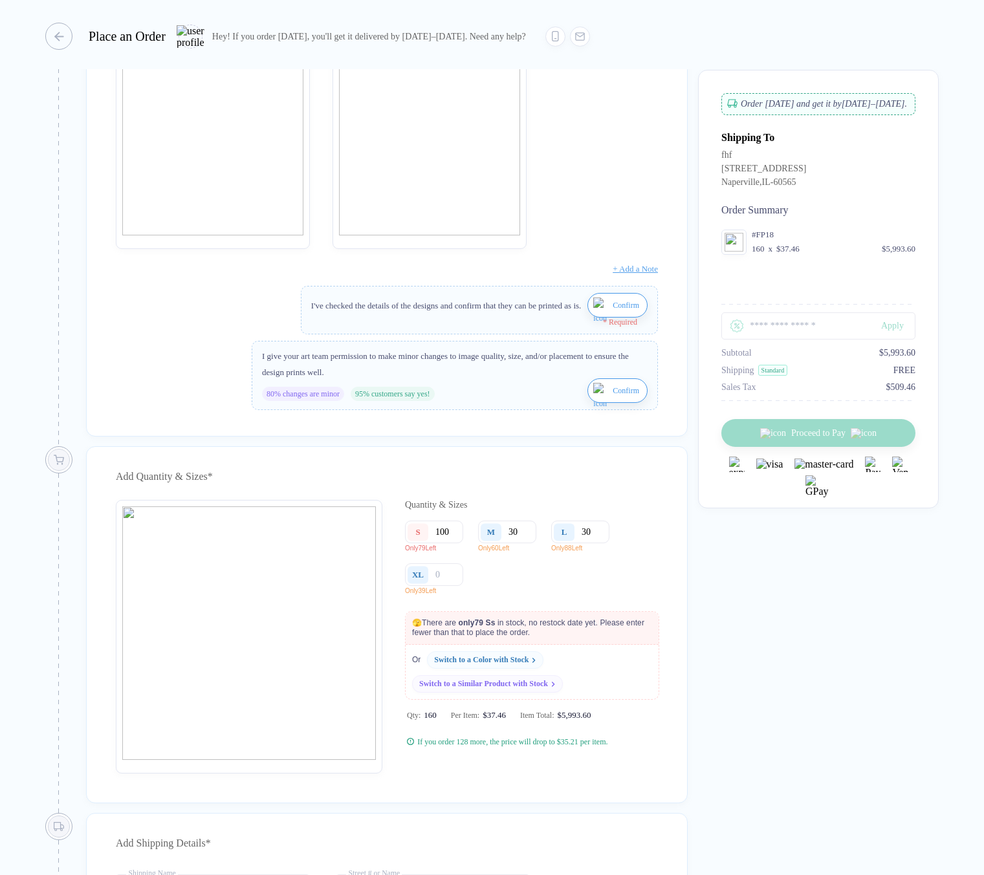
drag, startPoint x: 445, startPoint y: 587, endPoint x: 433, endPoint y: 587, distance: 11.7
click at [433, 586] on div "XL" at bounding box center [434, 574] width 58 height 23
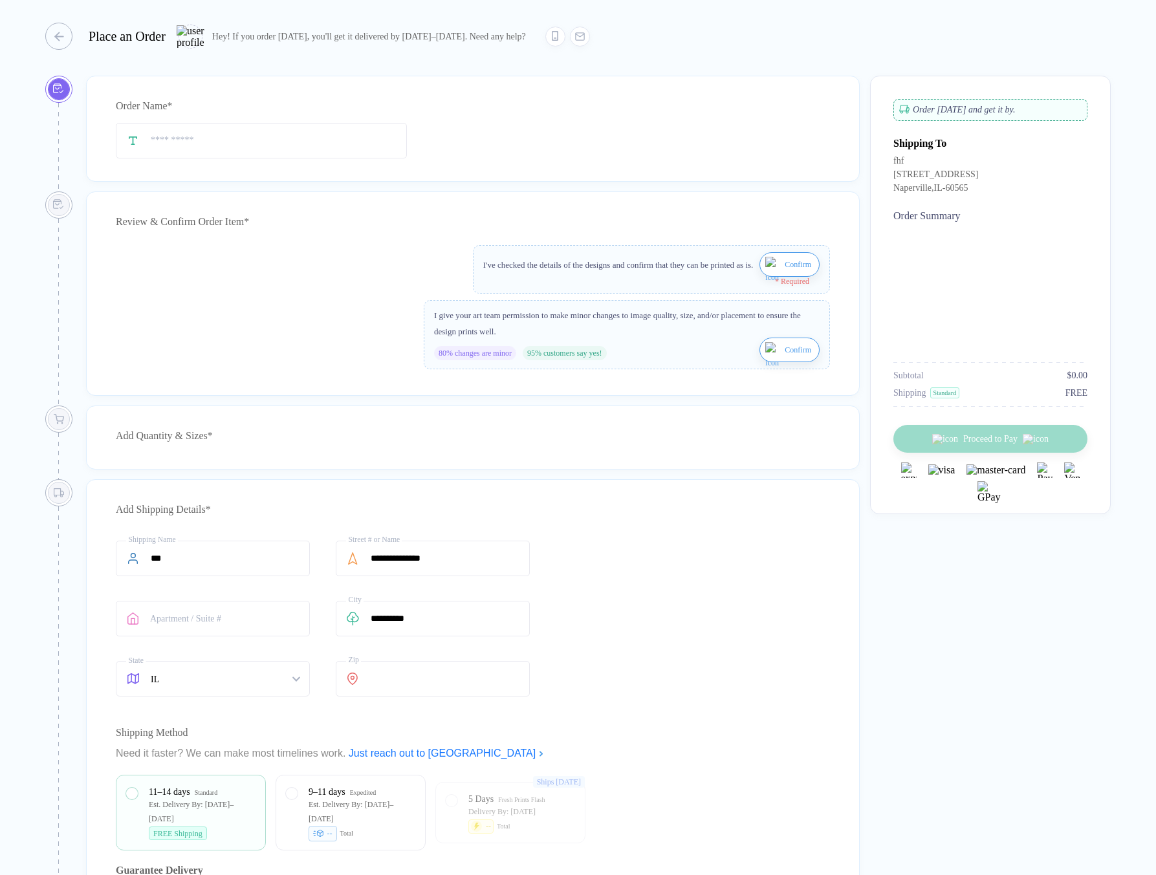
type input "***"
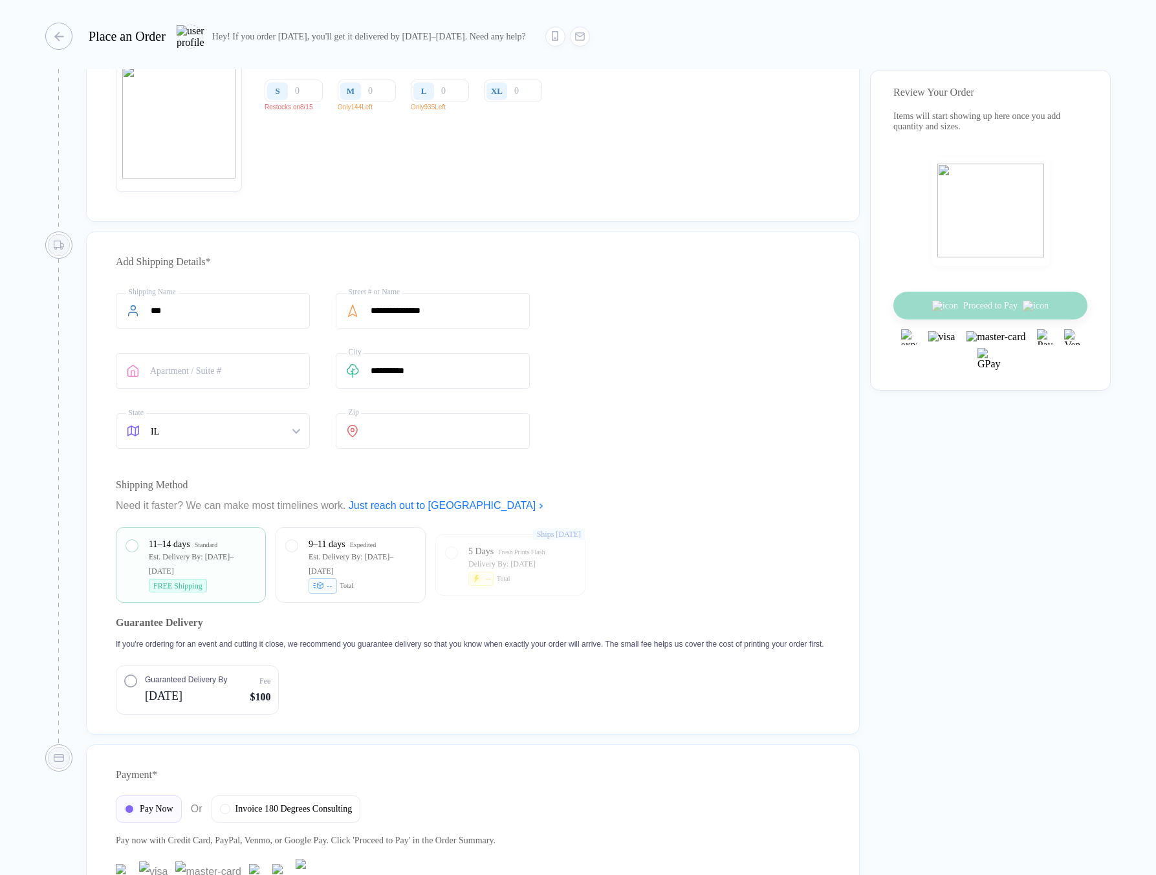
scroll to position [373, 0]
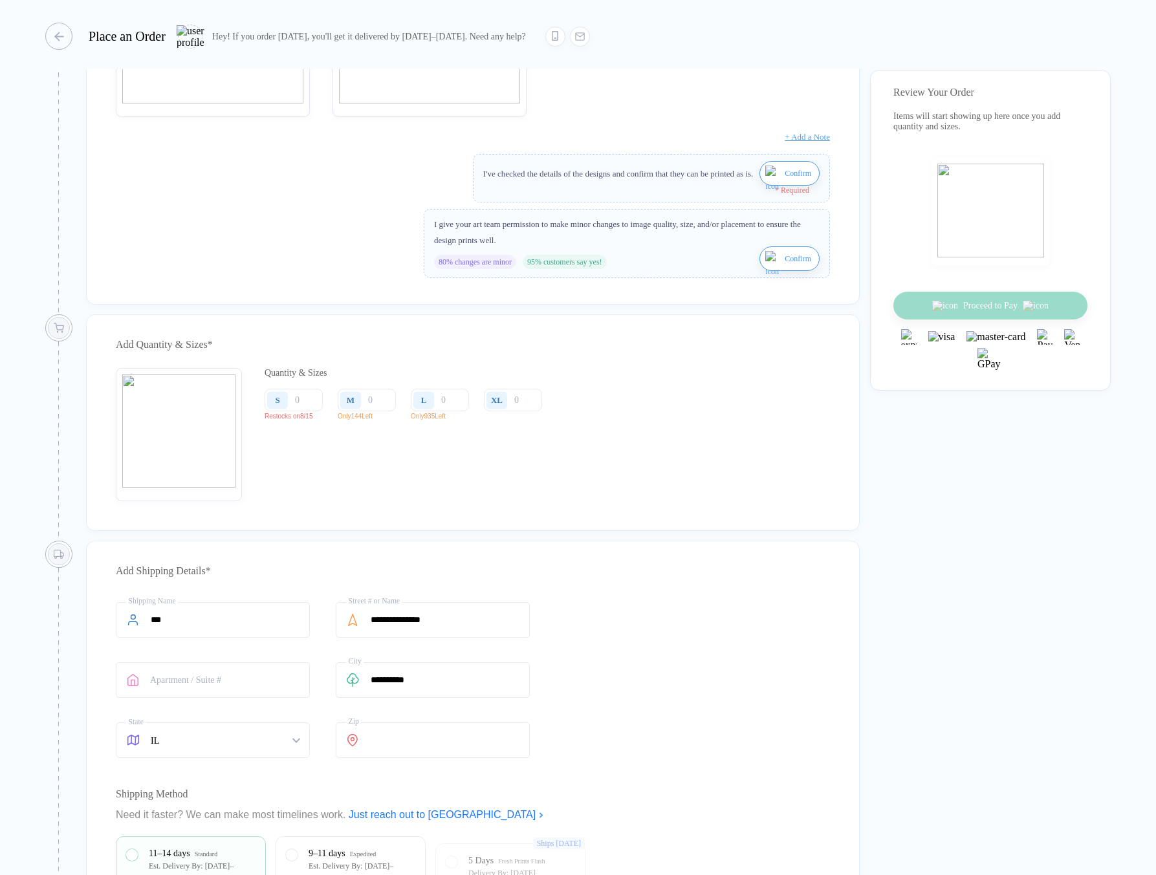
click at [759, 186] on button "Confirm" at bounding box center [789, 173] width 60 height 25
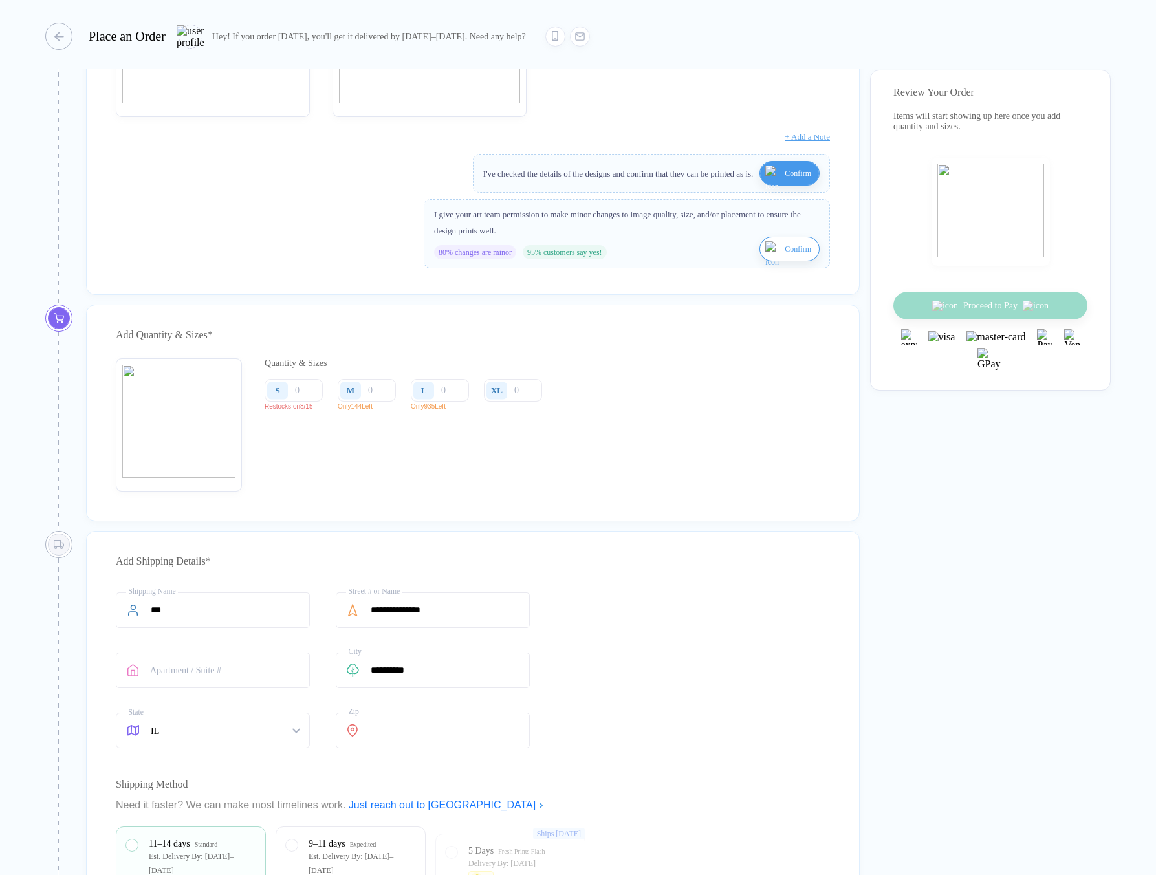
click at [765, 255] on img "button" at bounding box center [773, 256] width 16 height 31
click at [308, 402] on input "number" at bounding box center [294, 390] width 58 height 23
type input "2"
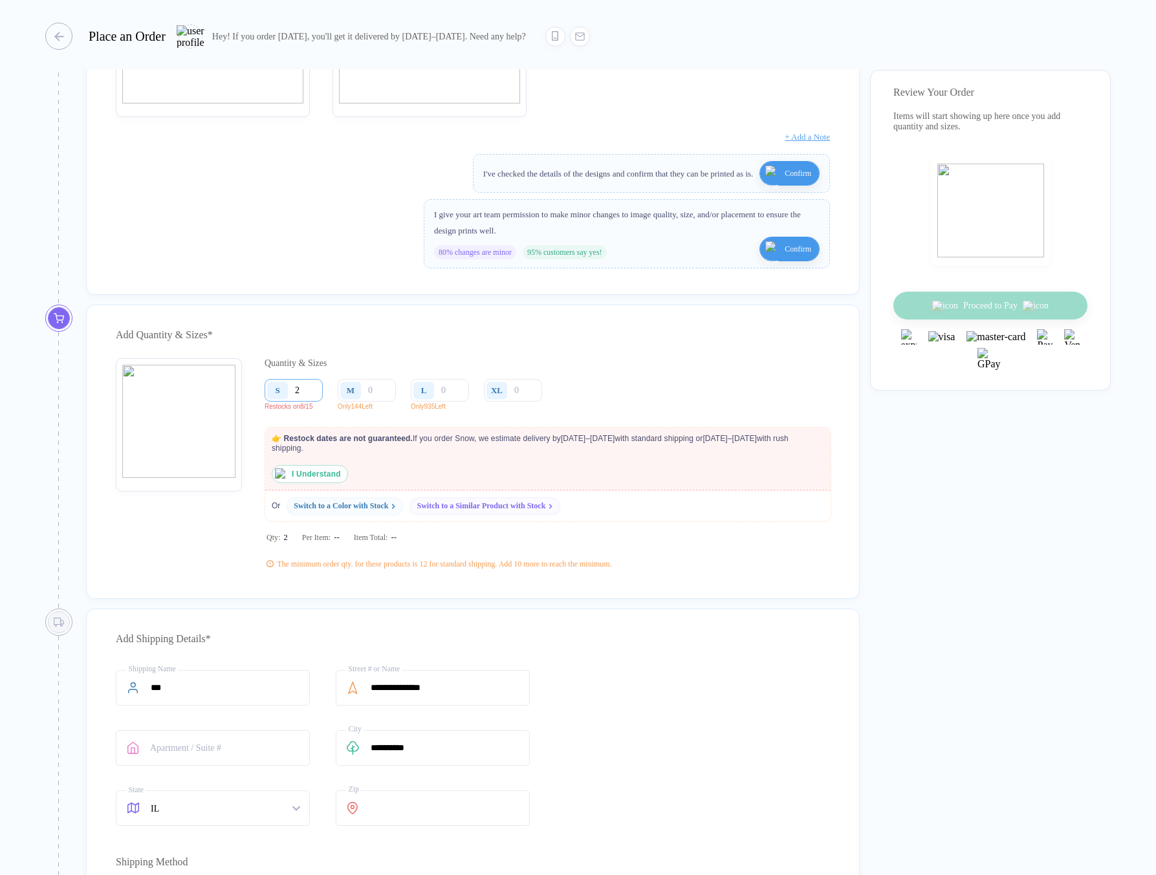
type input "20"
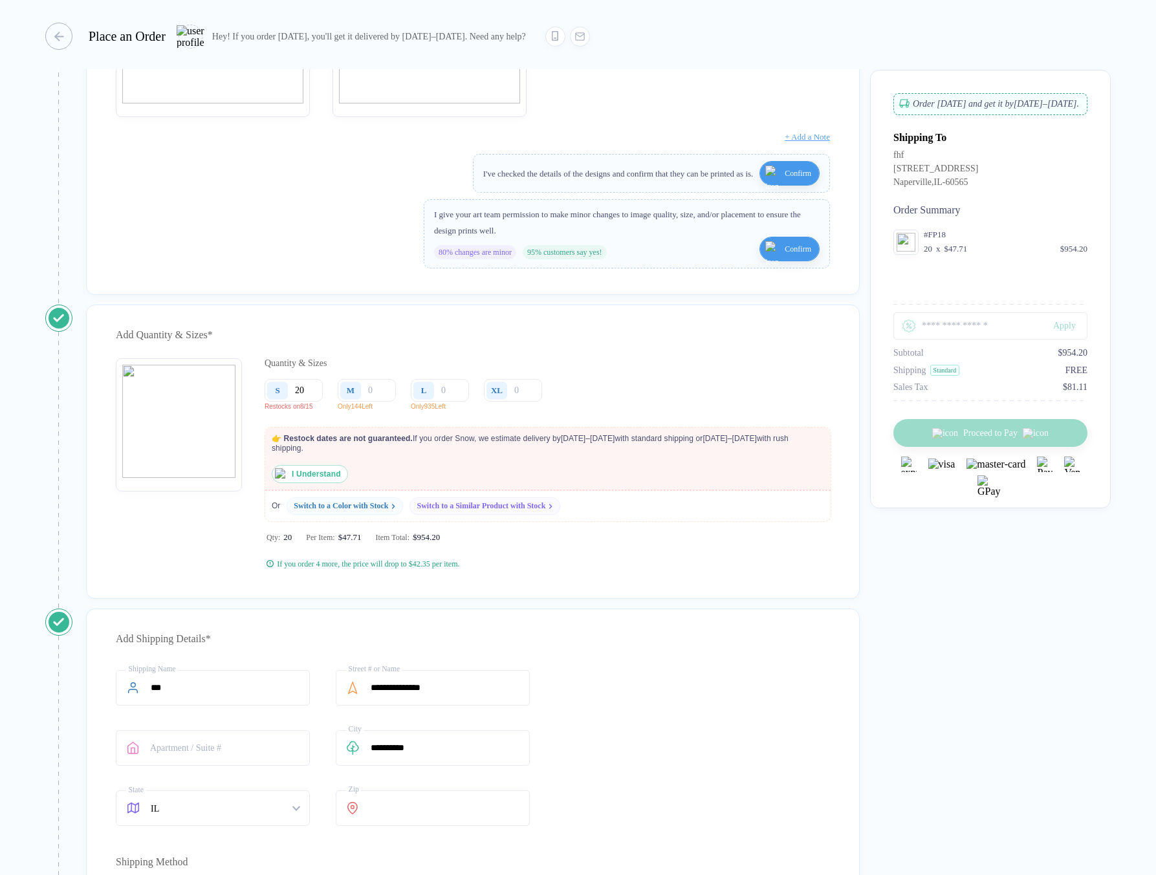
type input "20"
click at [279, 480] on img "button" at bounding box center [281, 474] width 12 height 12
click at [391, 402] on input "number" at bounding box center [367, 390] width 58 height 23
type input "1"
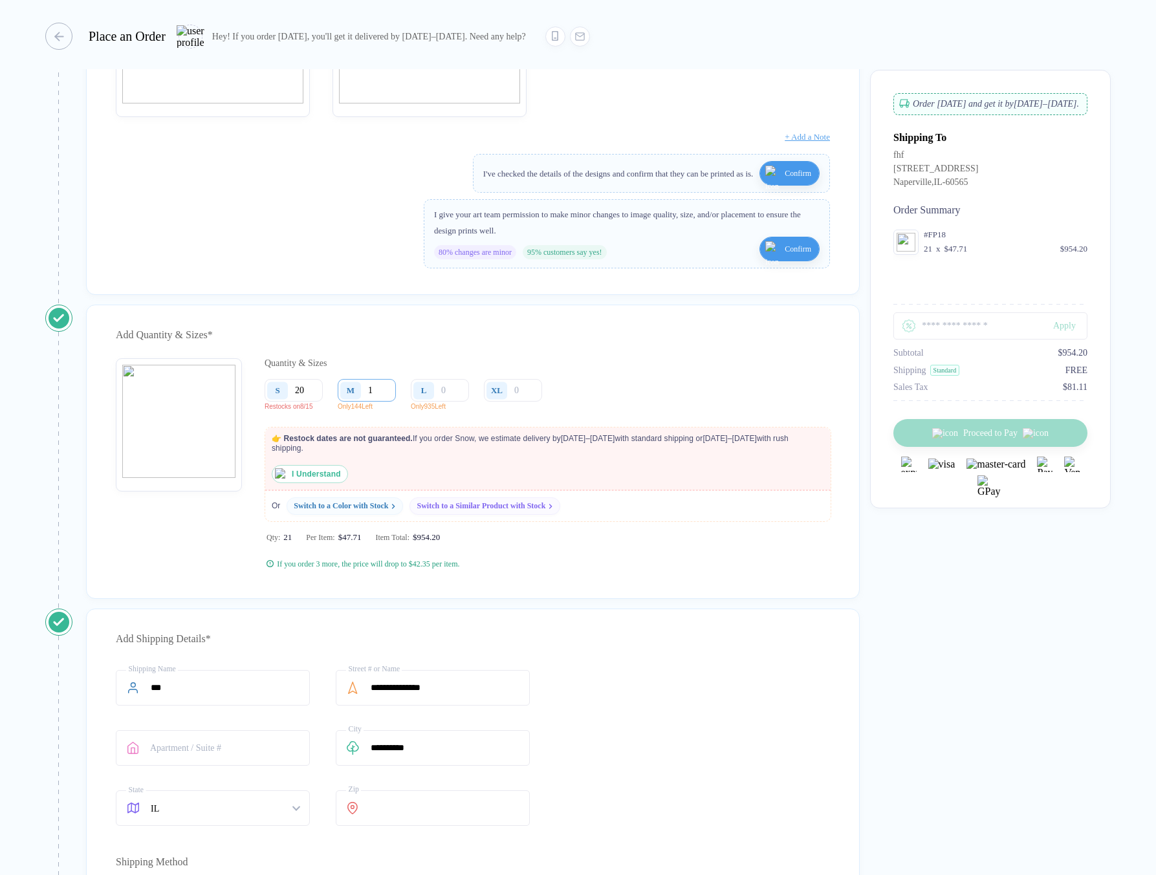
type input "14"
type input "145"
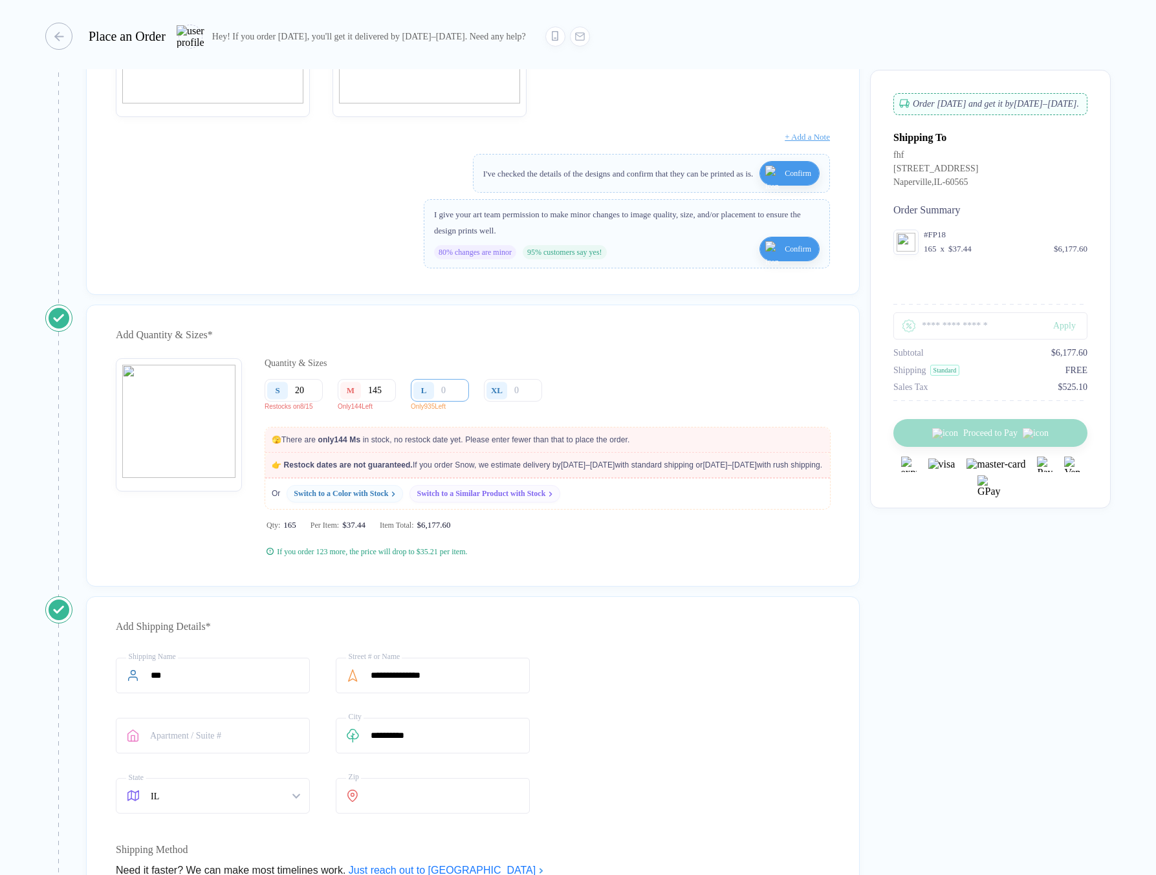
type input "145"
click at [453, 402] on input "number" at bounding box center [440, 390] width 58 height 23
type input "9"
type input "93"
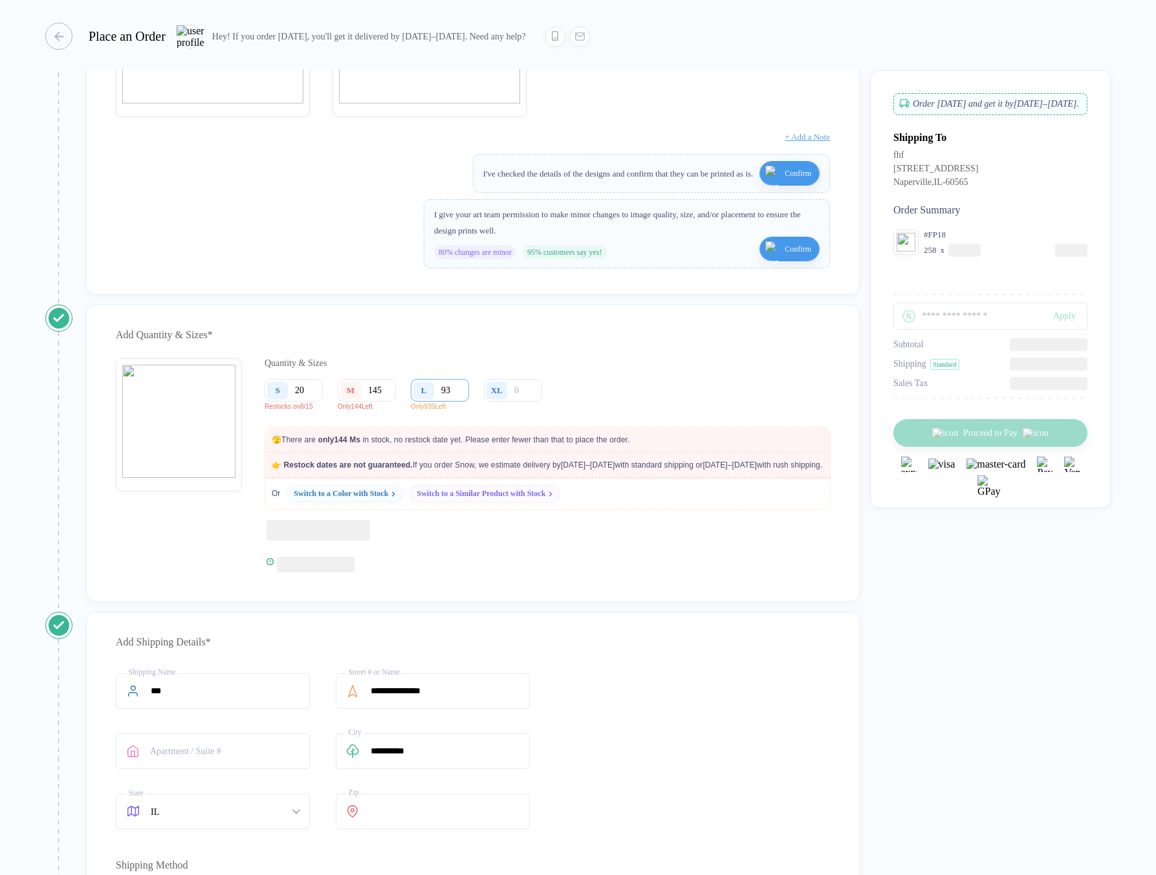
type input "936"
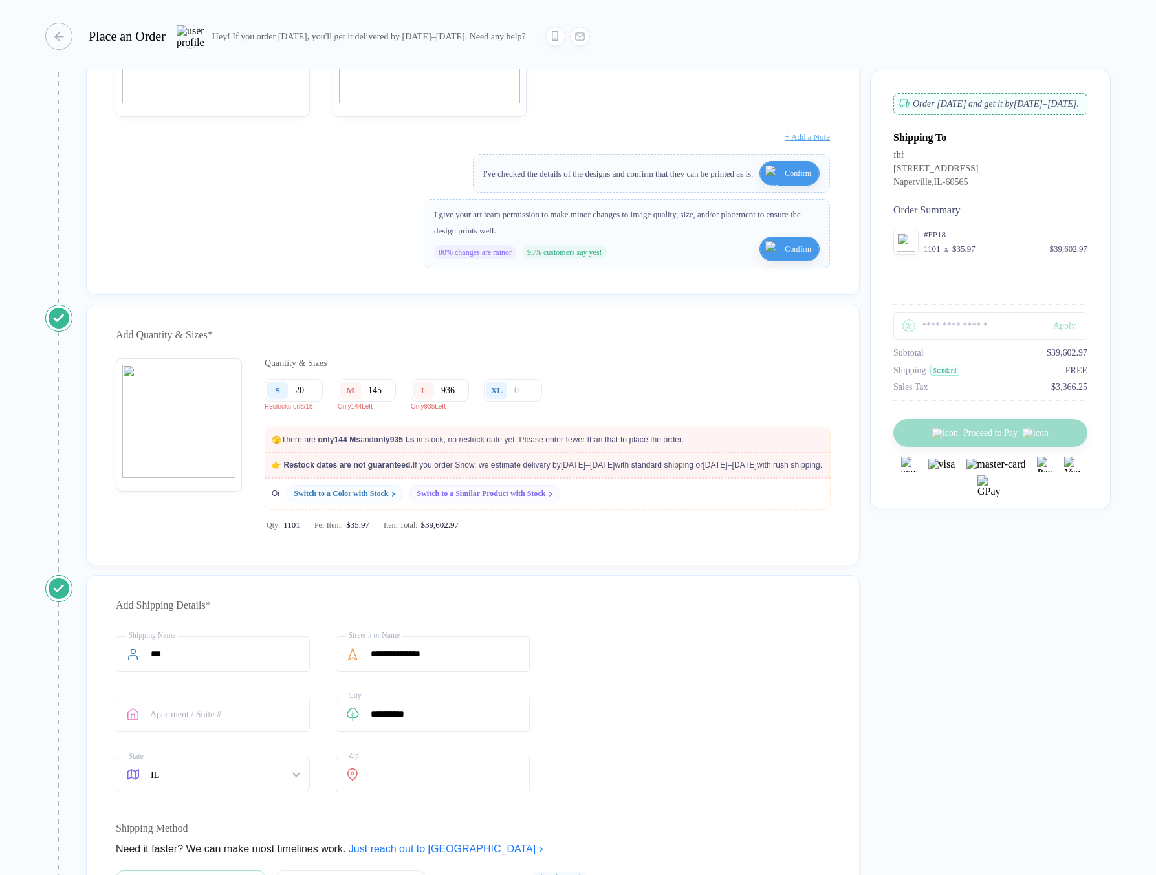
type input "936"
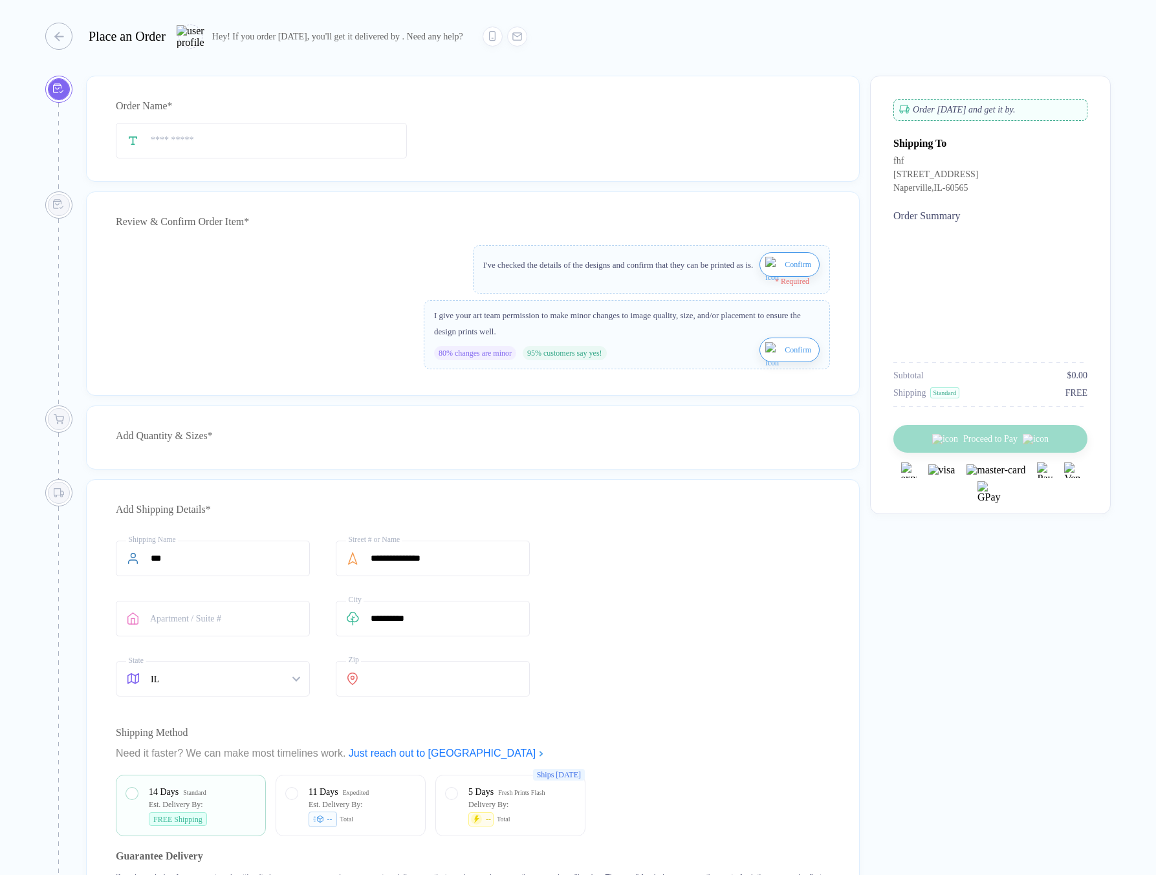
type input "***"
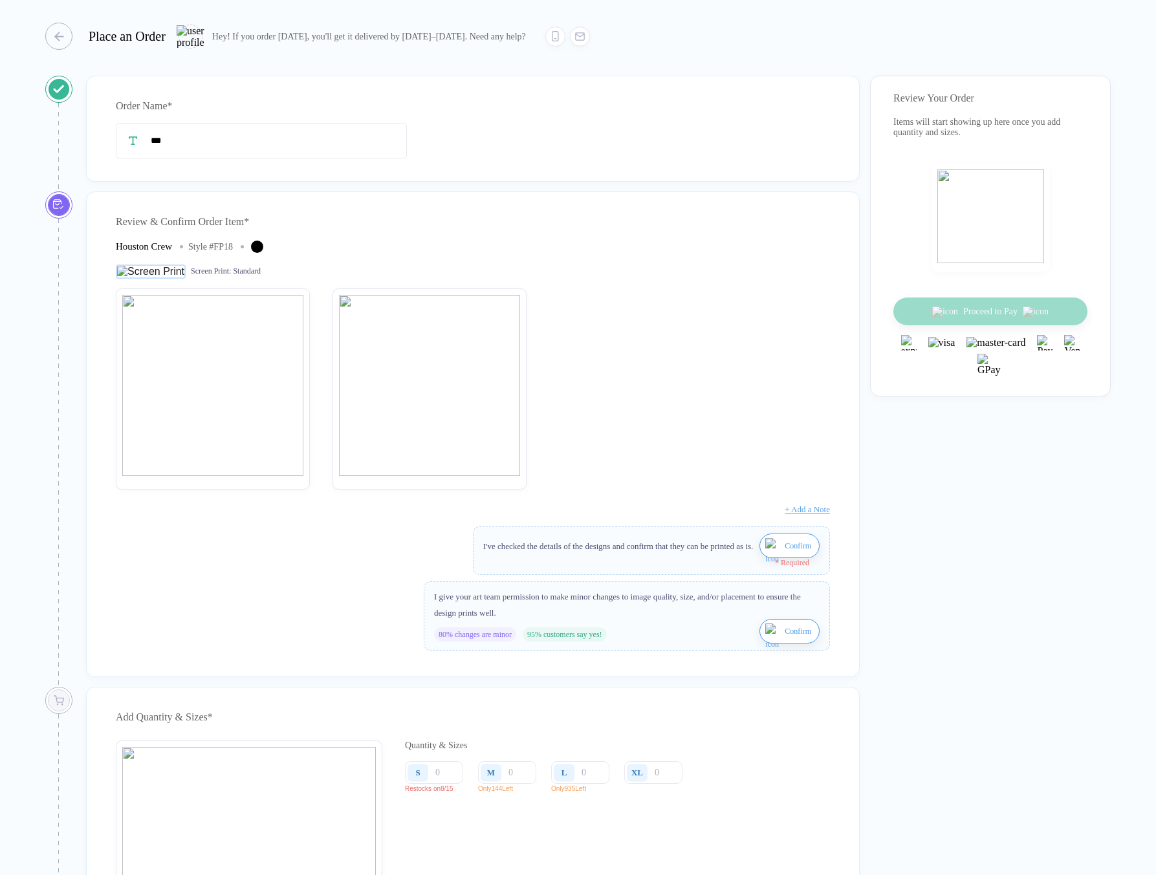
click at [759, 558] on div "Confirm" at bounding box center [789, 546] width 60 height 25
click at [765, 557] on img "button" at bounding box center [773, 553] width 16 height 31
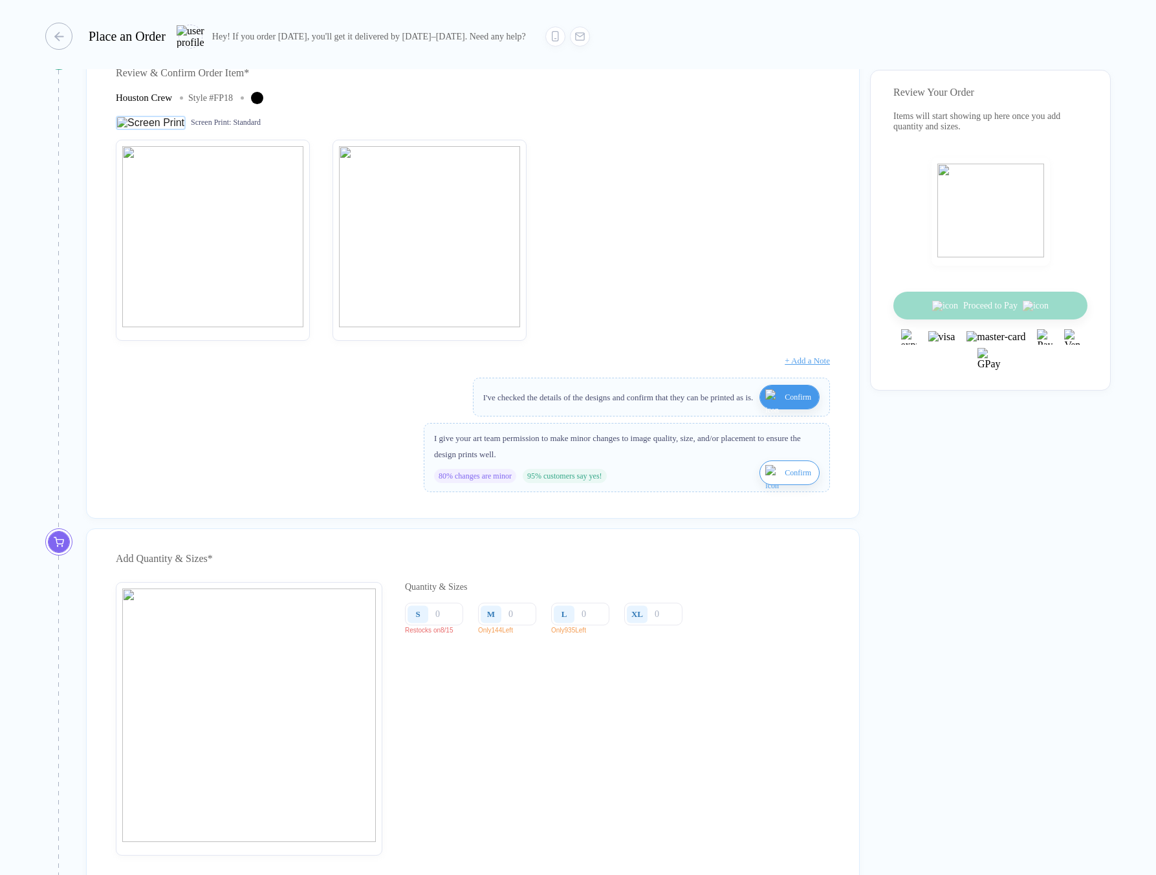
scroll to position [444, 0]
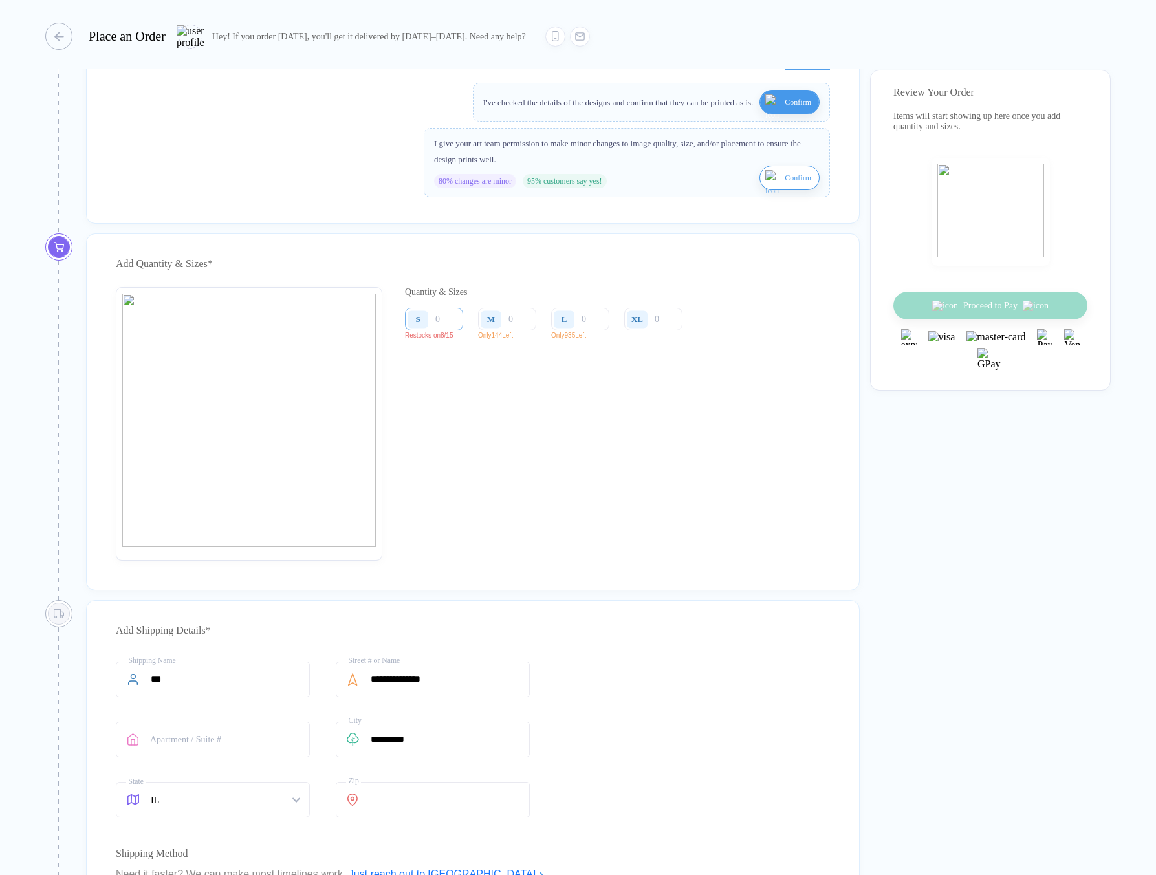
click at [446, 330] on input "number" at bounding box center [434, 319] width 58 height 23
type input "1"
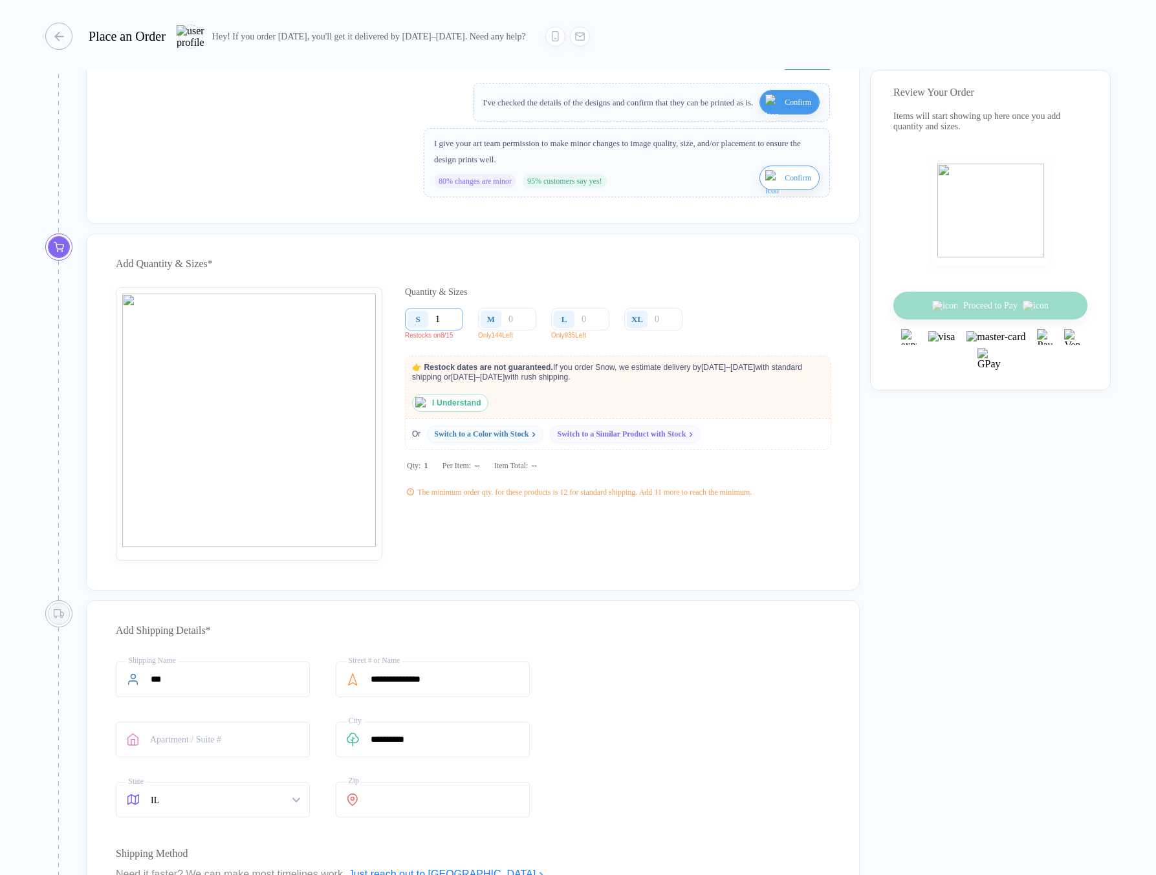
type input "10"
type input "100"
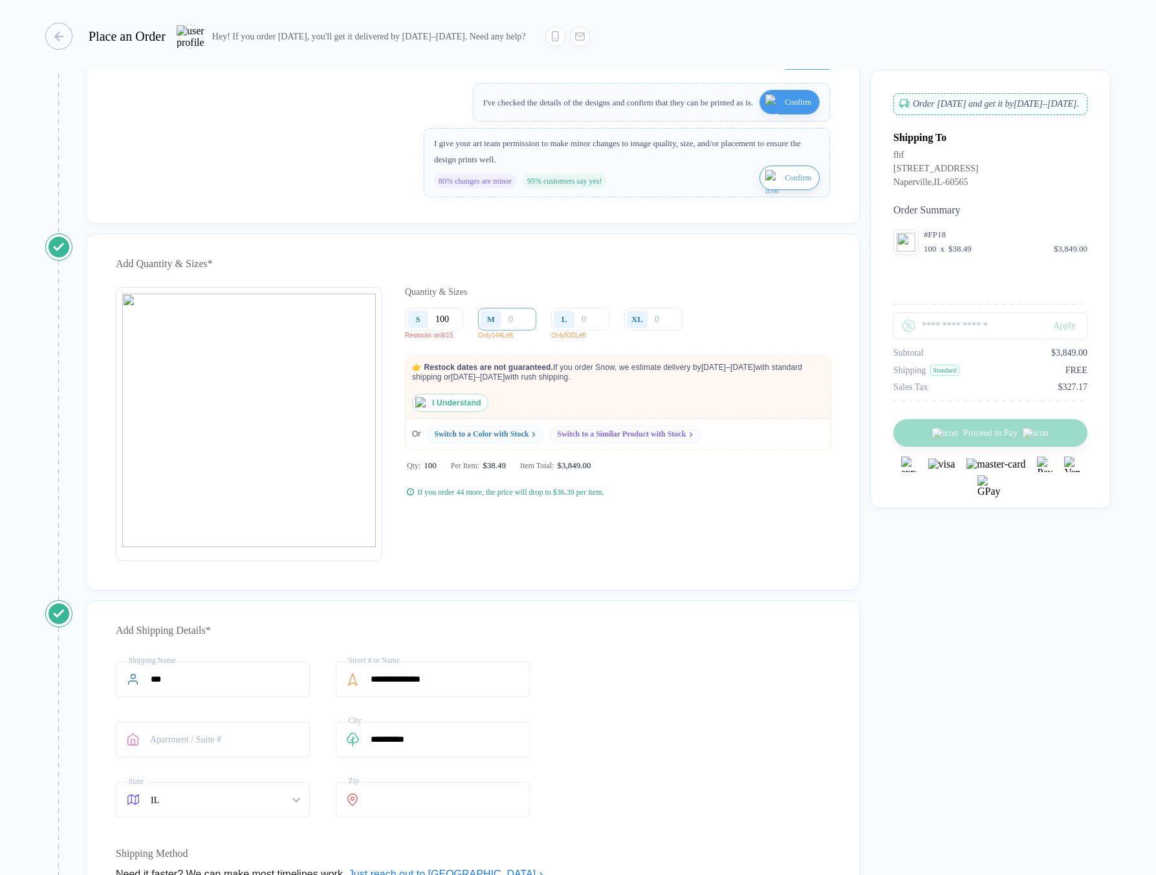
type input "100"
click at [519, 330] on input "number" at bounding box center [507, 319] width 58 height 23
type input "1"
type input "14"
type input "145"
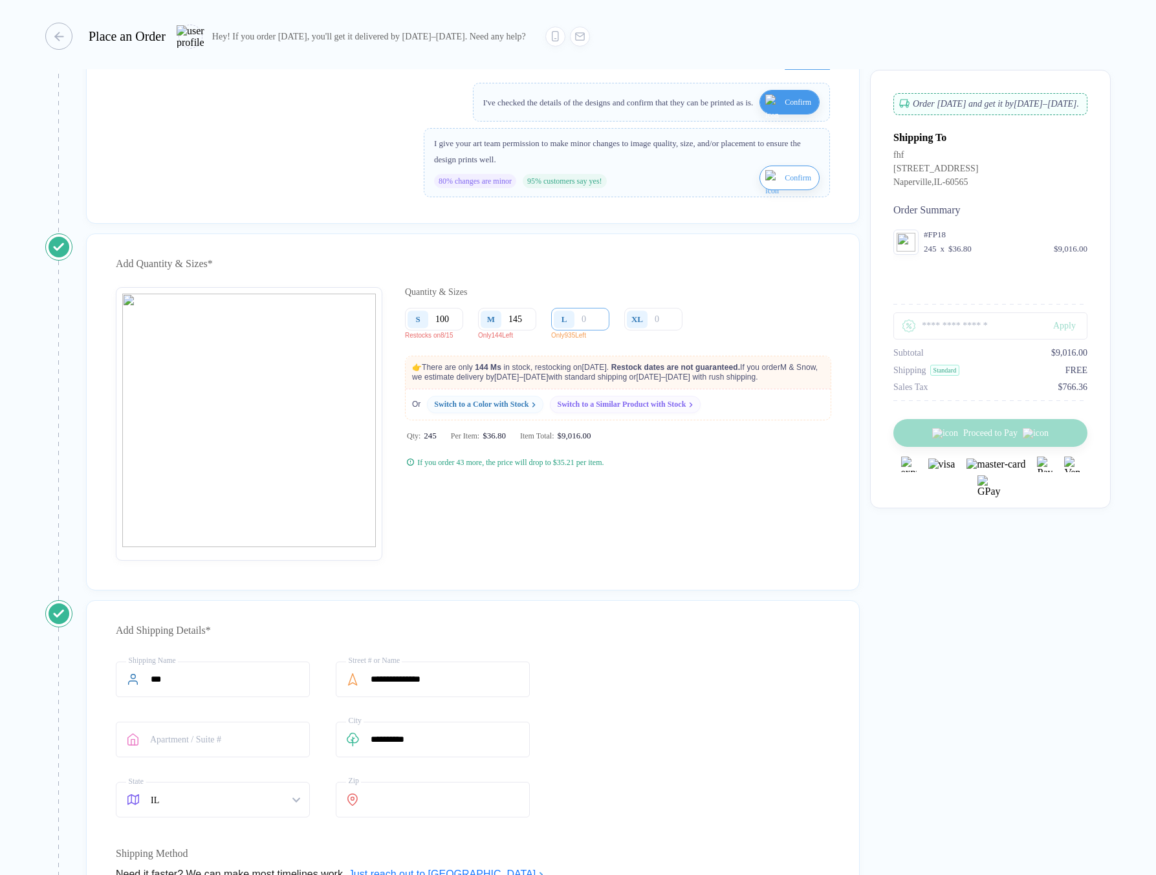
type input "145"
click at [594, 330] on input "number" at bounding box center [580, 319] width 58 height 23
type input "9"
type input "93"
type input "936"
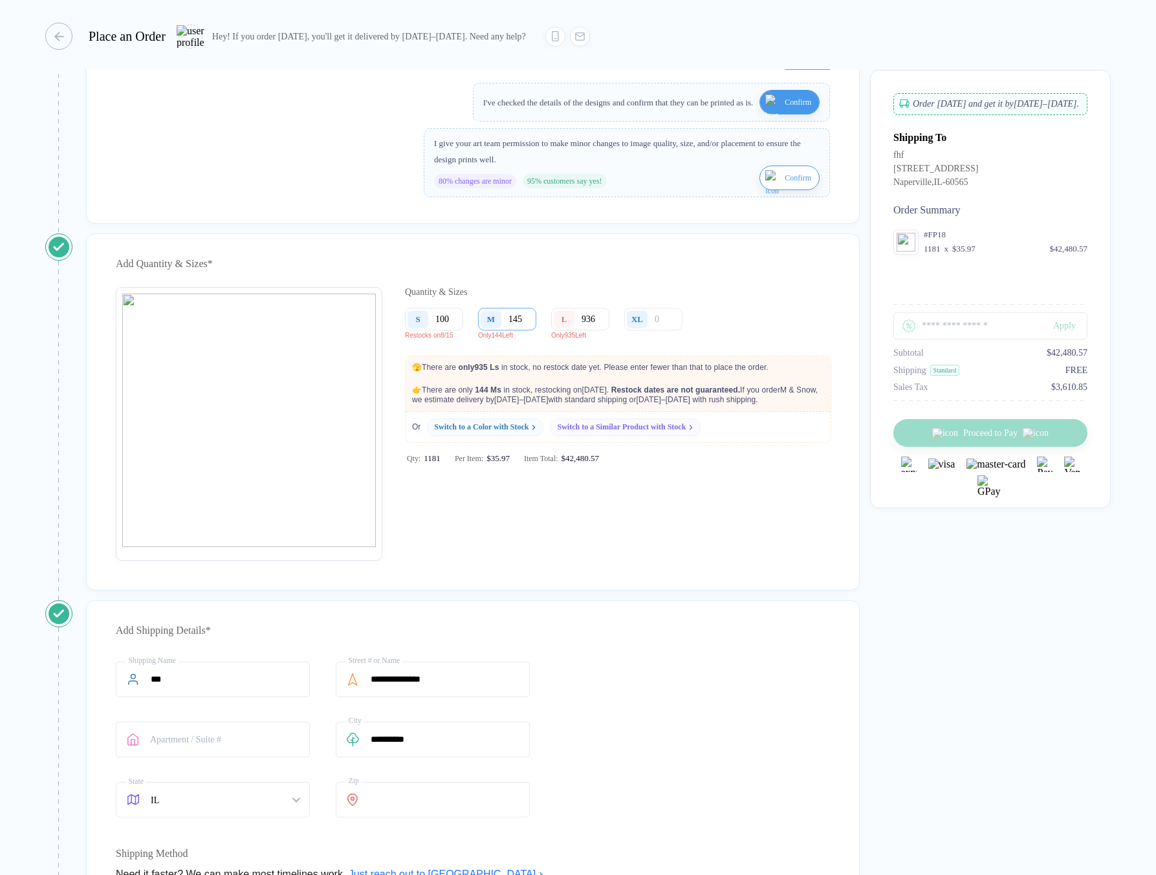
type input "936"
click at [531, 329] on input "145" at bounding box center [507, 319] width 58 height 23
type input "14"
type input "1"
click at [748, 535] on div "Quantity & Sizes S 100 Restocks on 8/15 M Only 144 Left L 936 Only 935 Left XL …" at bounding box center [617, 424] width 425 height 274
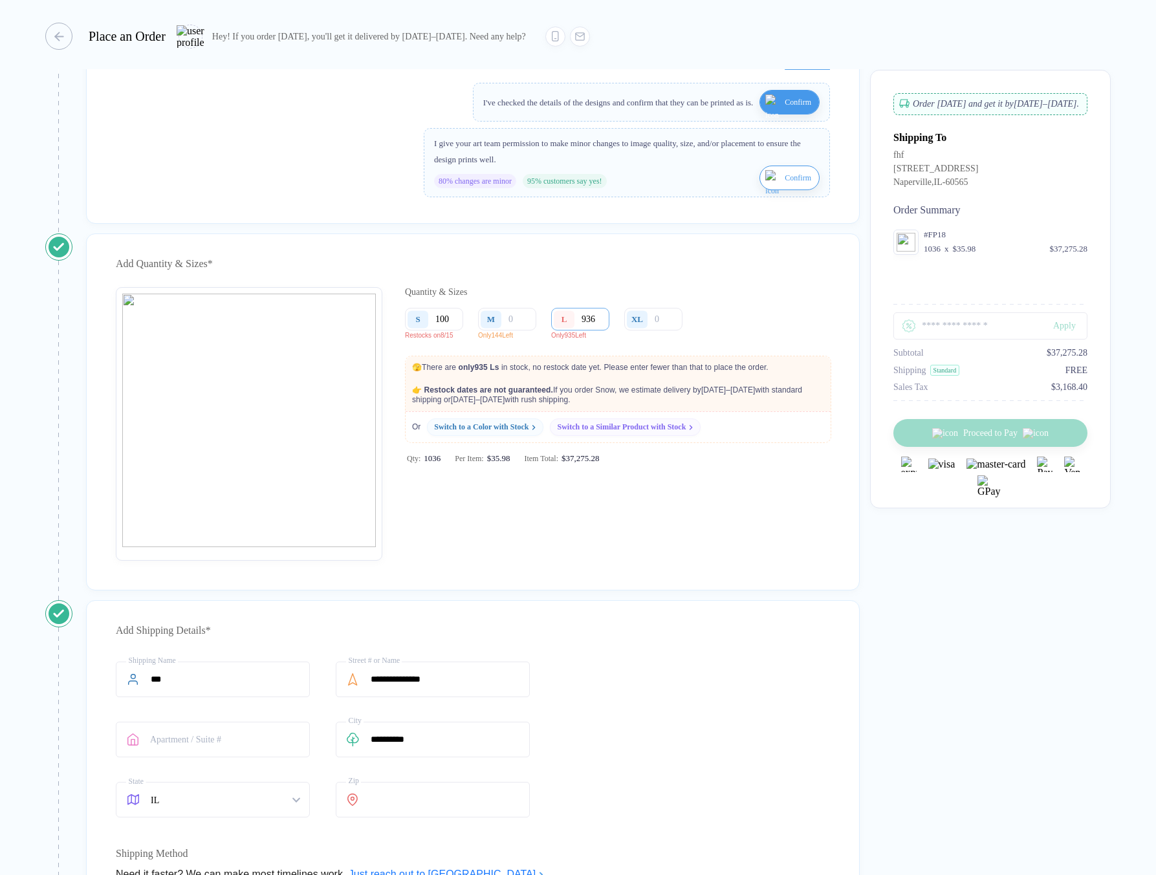
click at [603, 329] on input "936" at bounding box center [580, 319] width 58 height 23
type input "93"
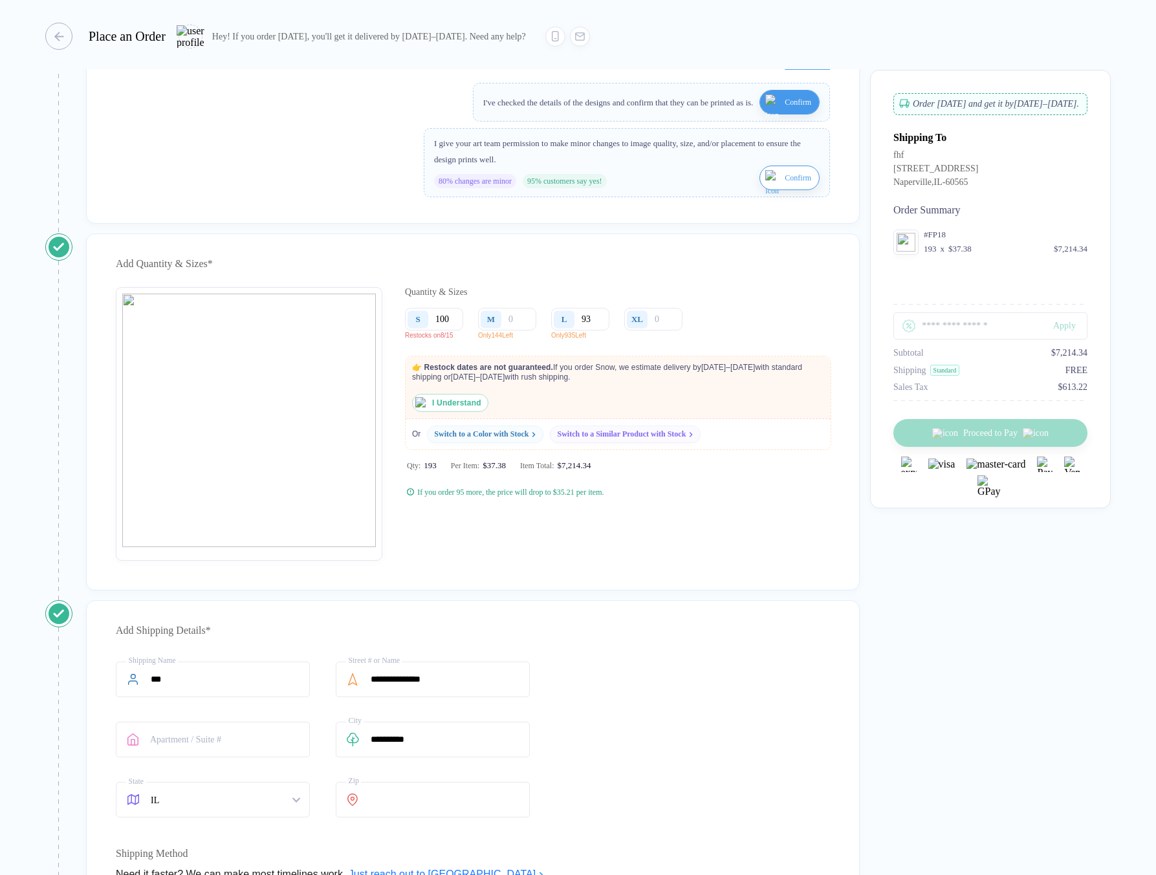
type input "93"
click at [424, 409] on img "button" at bounding box center [421, 403] width 12 height 12
click at [594, 330] on input "93" at bounding box center [580, 319] width 58 height 23
type input "9"
click at [515, 330] on input "number" at bounding box center [507, 319] width 58 height 23
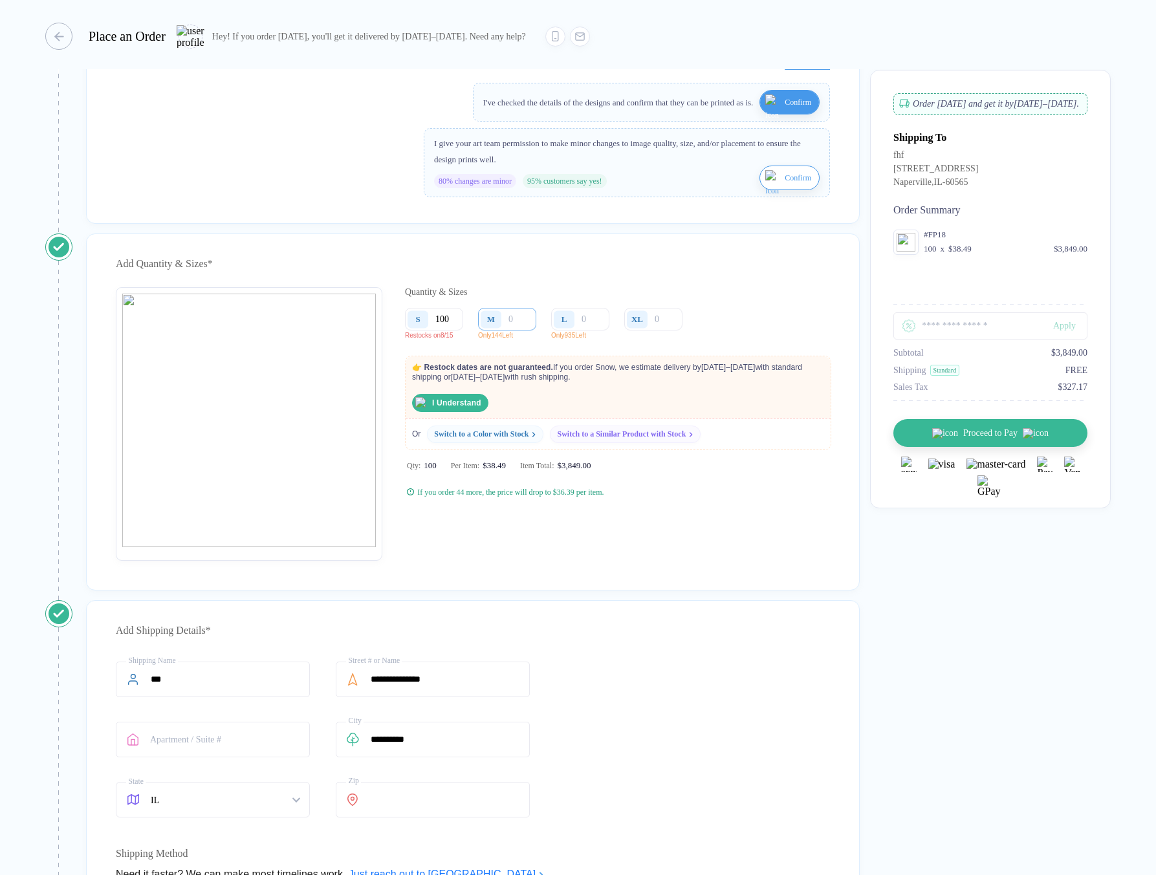
type input "1"
type input "14"
type input "145"
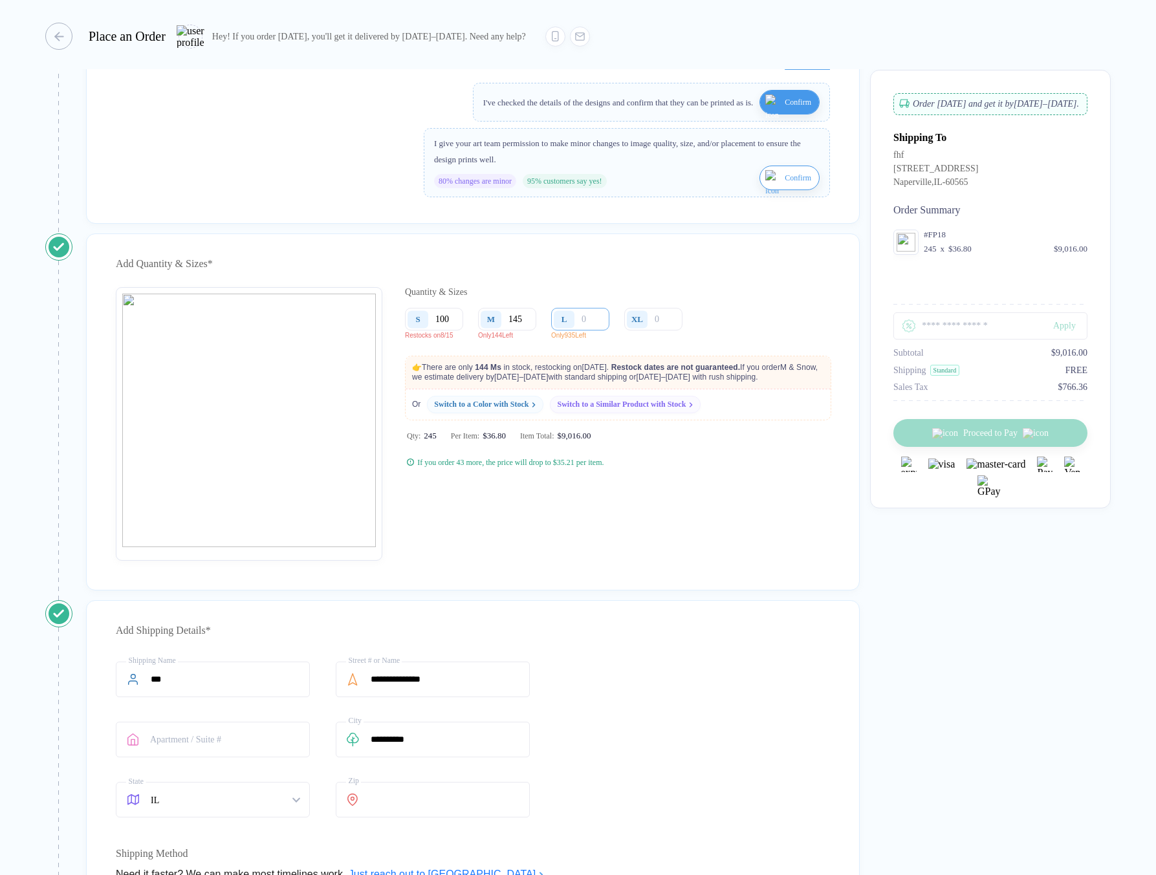
type input "145"
click at [592, 330] on input "number" at bounding box center [580, 319] width 58 height 23
type input "9"
type input "93"
type input "936"
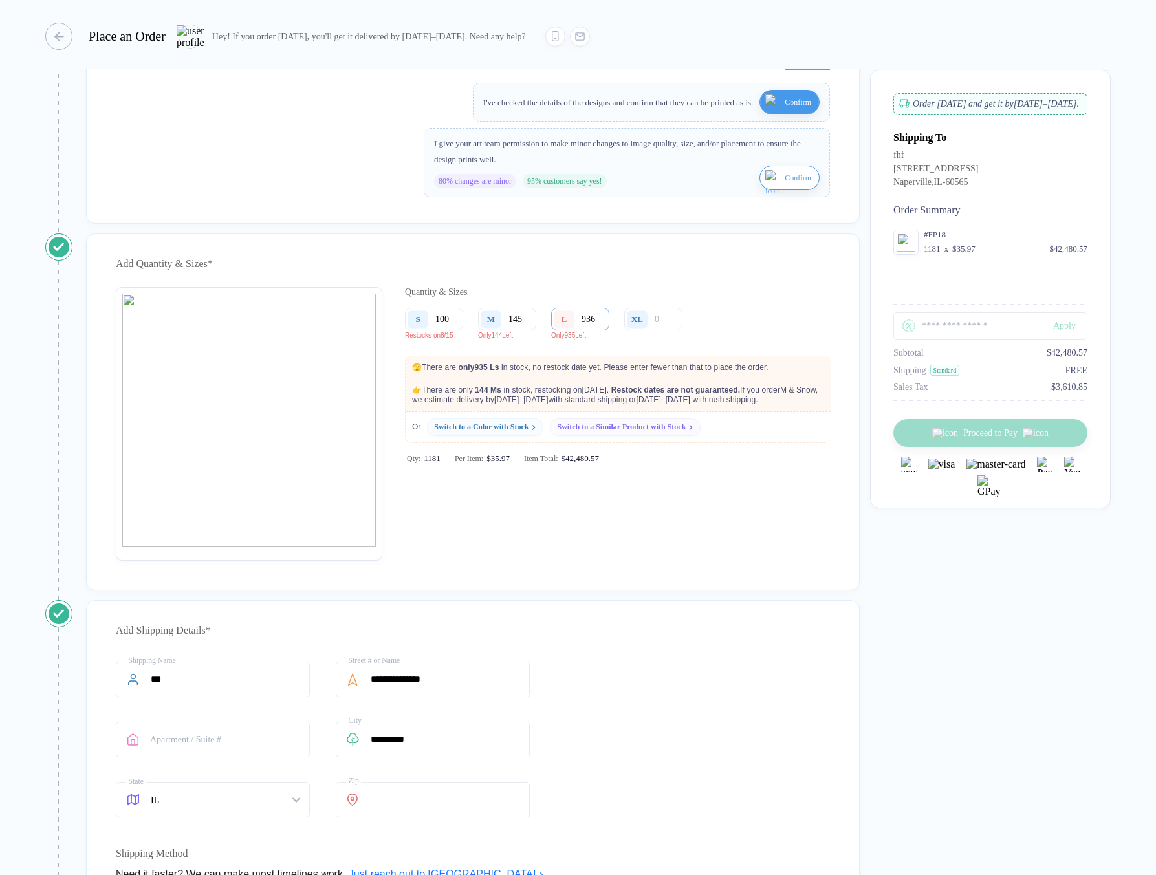
type input "93"
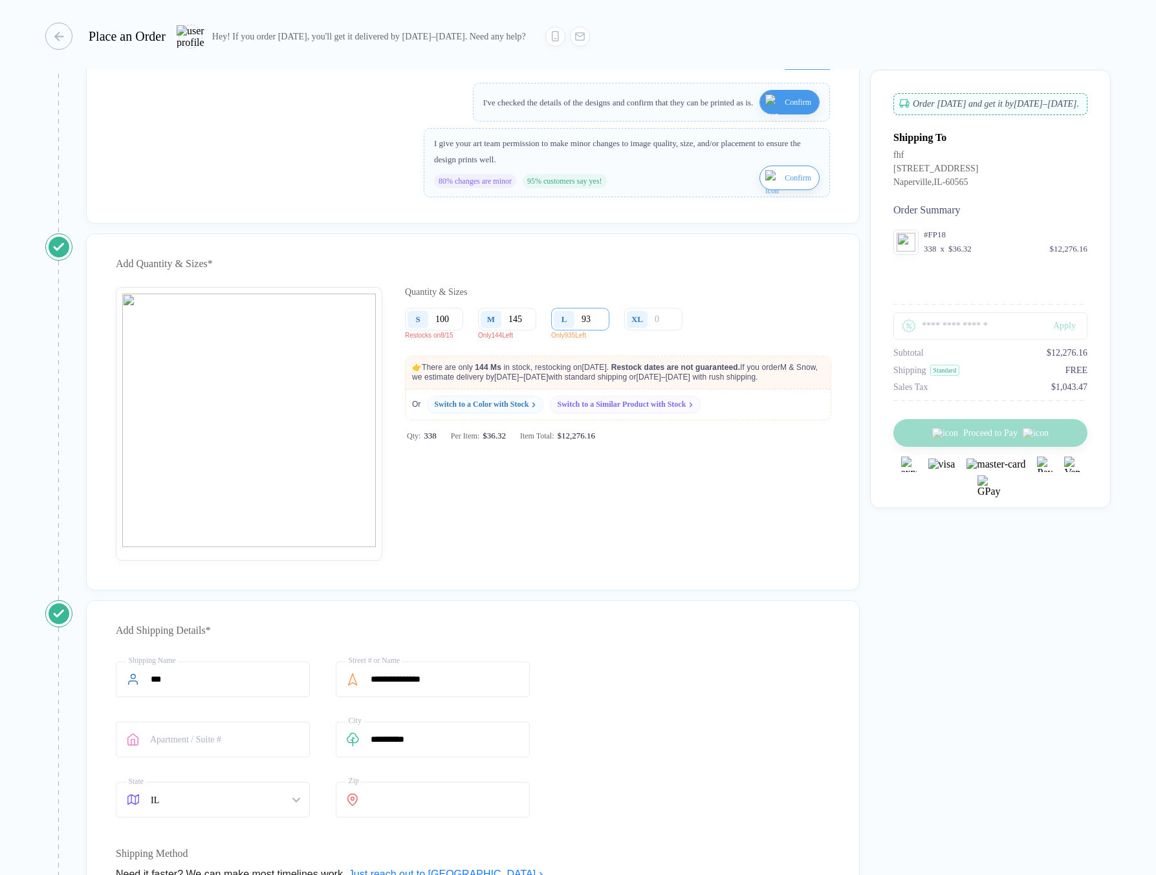
type input "935"
click at [528, 326] on input "145" at bounding box center [507, 319] width 58 height 23
type input "14"
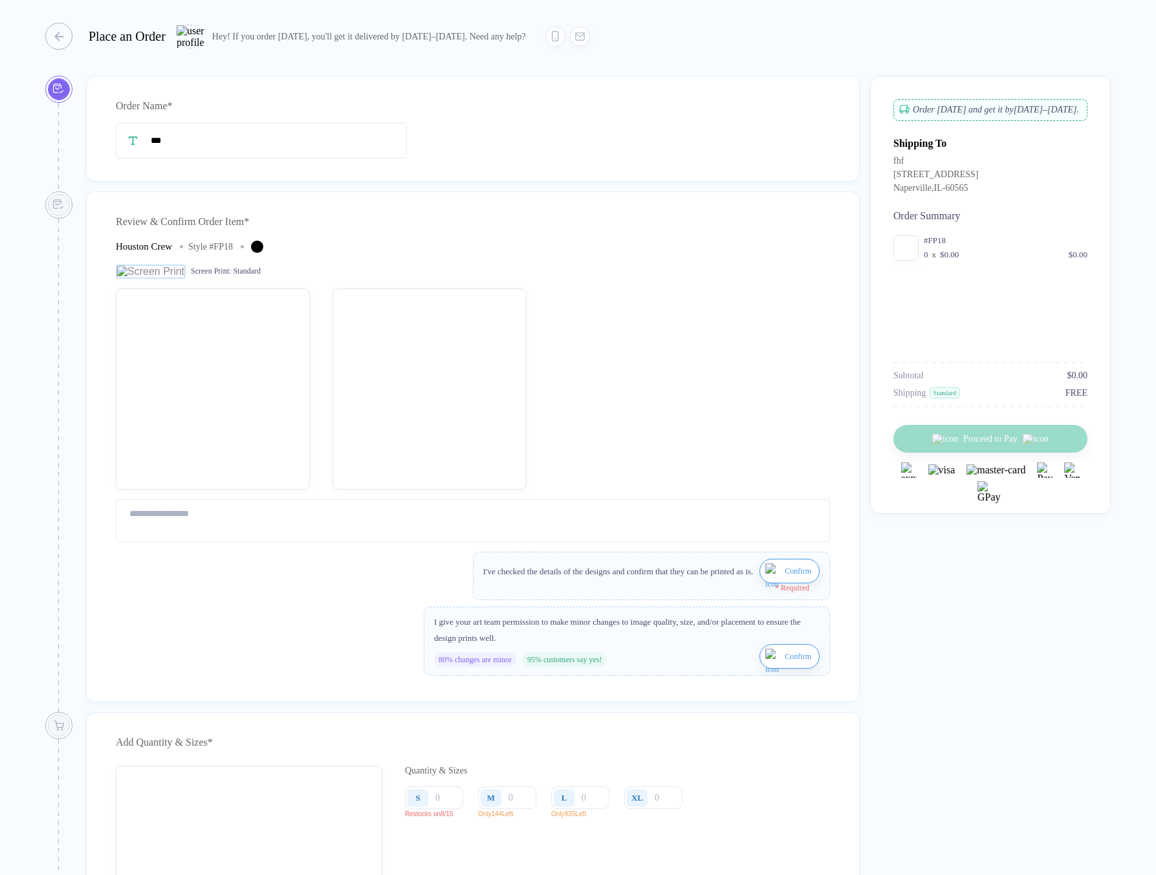
type input "***"
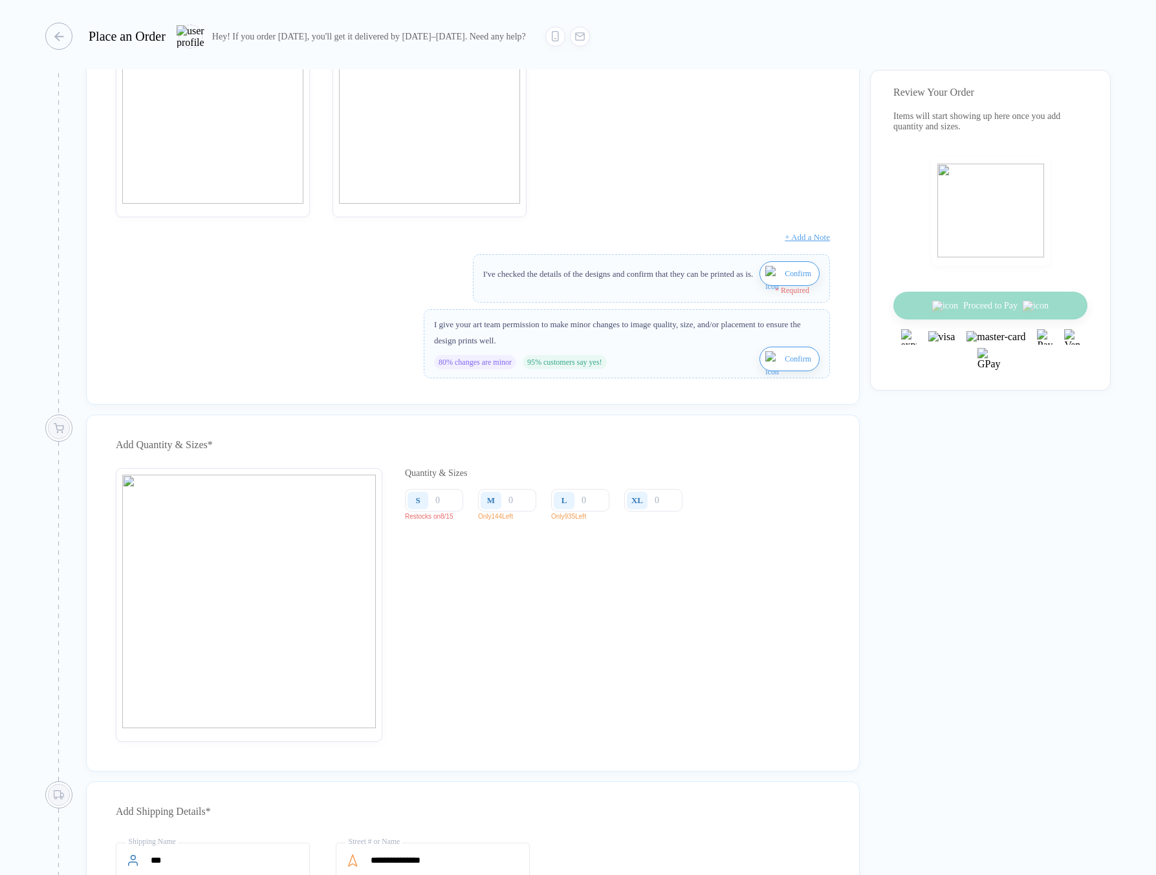
scroll to position [275, 0]
click at [765, 281] on img "button" at bounding box center [773, 278] width 16 height 31
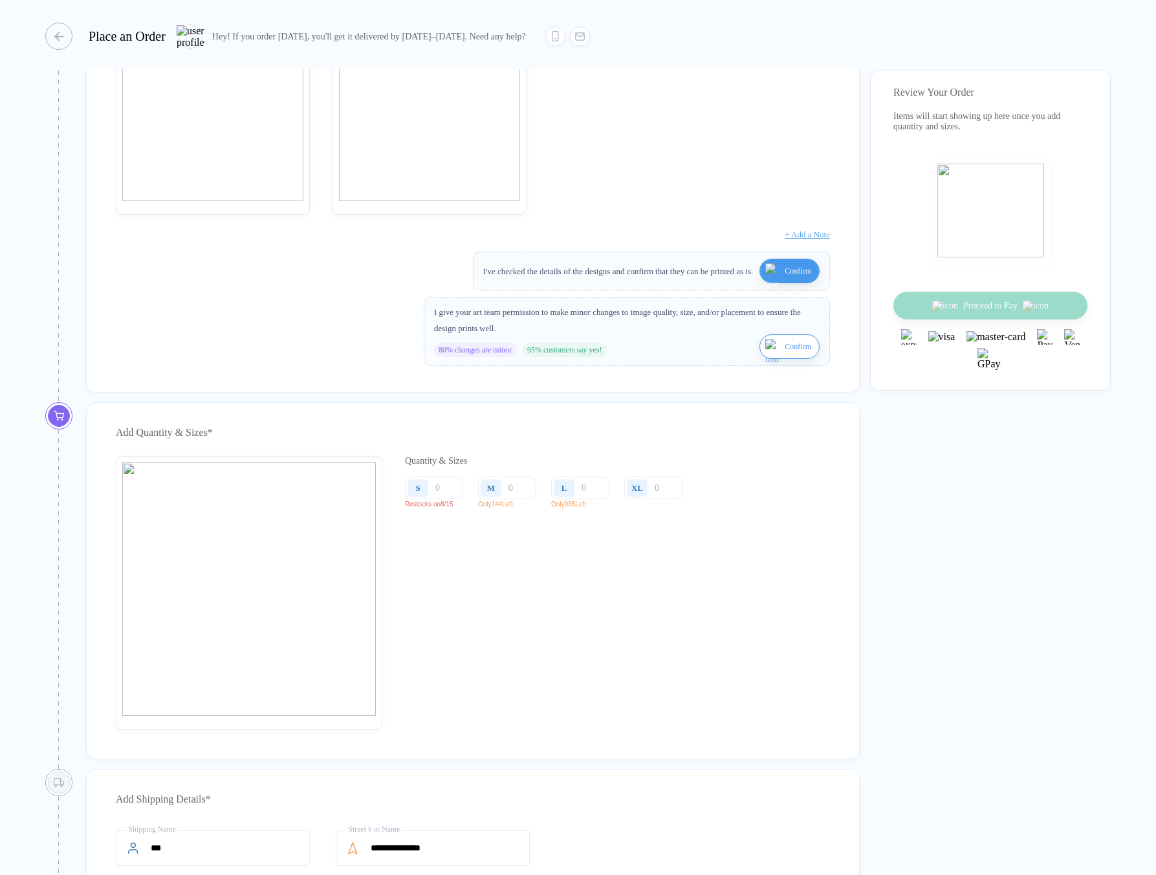
click at [768, 354] on img "button" at bounding box center [773, 354] width 16 height 31
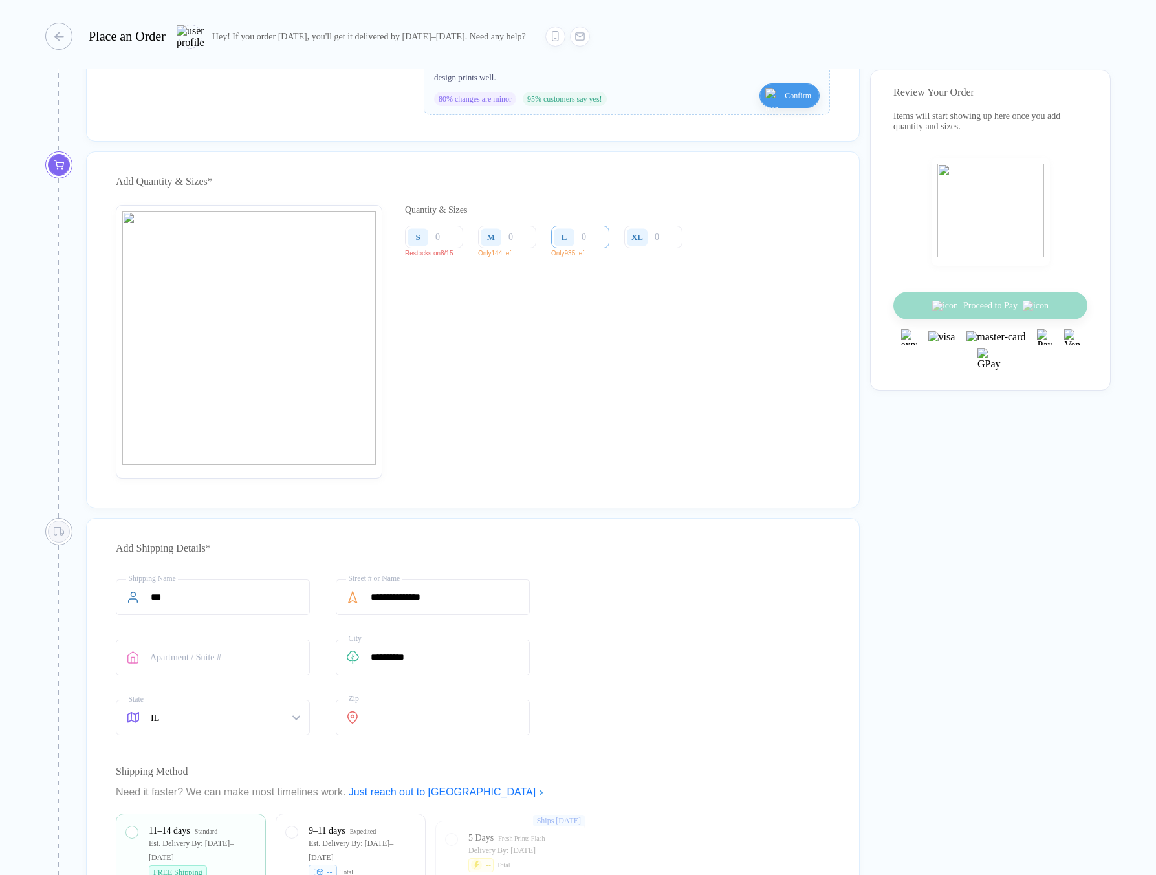
click at [596, 248] on input "number" at bounding box center [580, 237] width 58 height 23
type input "5"
type input "50"
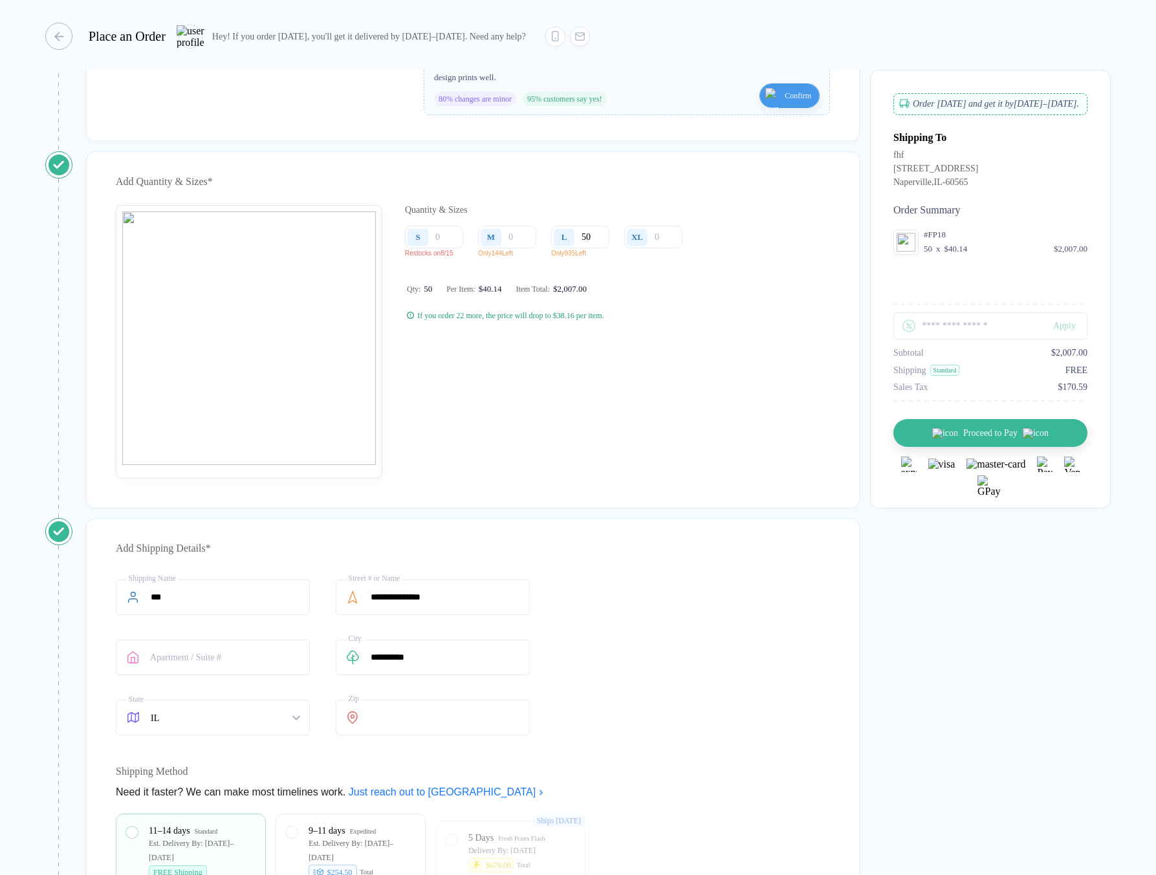
type input "50"
click at [506, 248] on div "M" at bounding box center [493, 237] width 30 height 23
click at [516, 248] on input "number" at bounding box center [507, 237] width 58 height 23
type input "6"
type input "60"
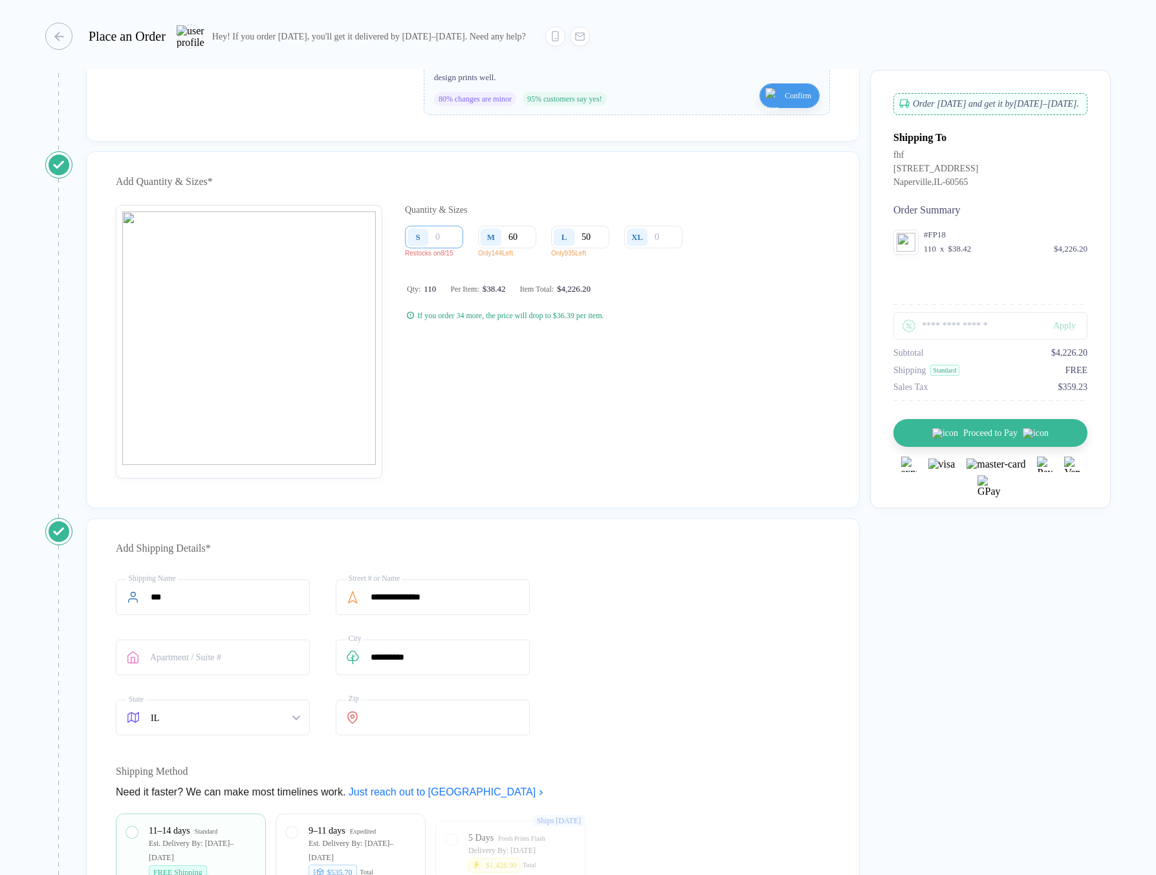
type input "60"
click at [451, 246] on input "number" at bounding box center [434, 237] width 58 height 23
type input "5"
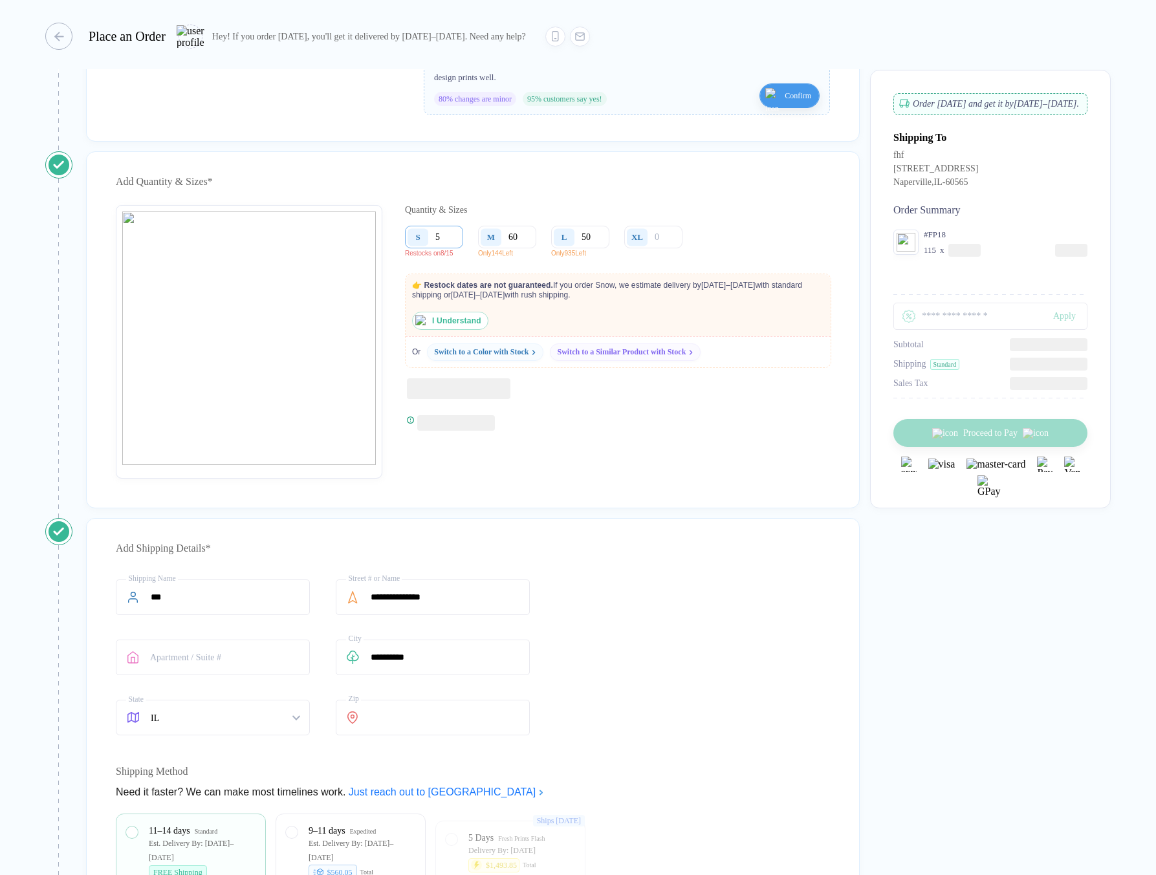
type input "50"
click at [421, 327] on img "button" at bounding box center [421, 321] width 12 height 12
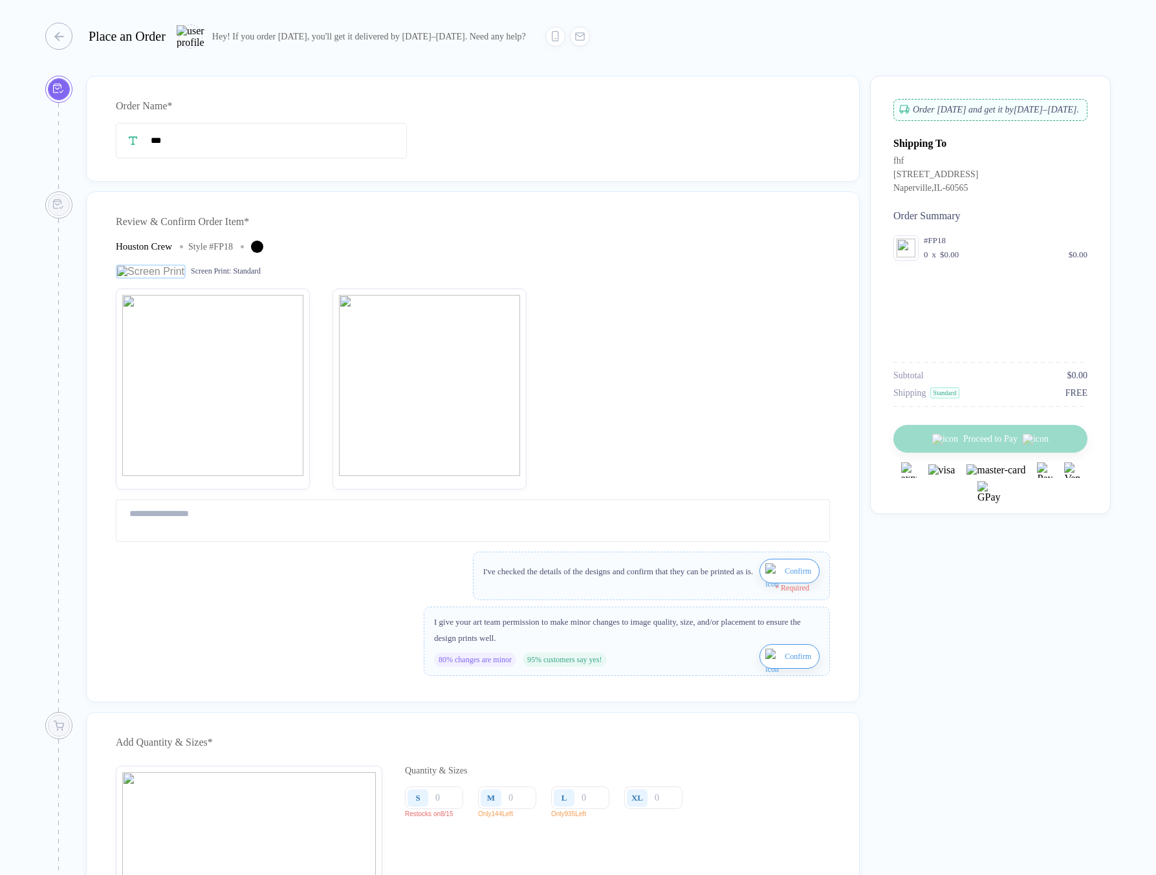
type input "***"
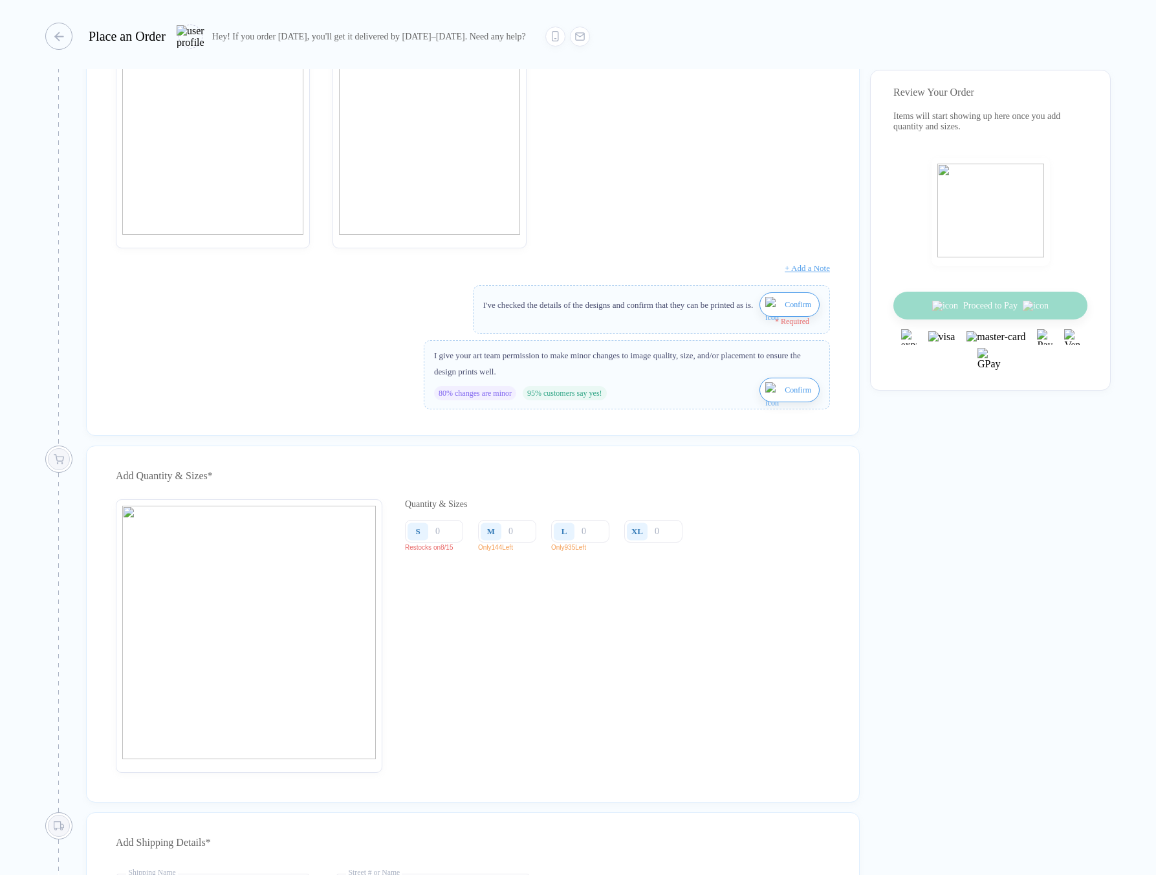
scroll to position [519, 0]
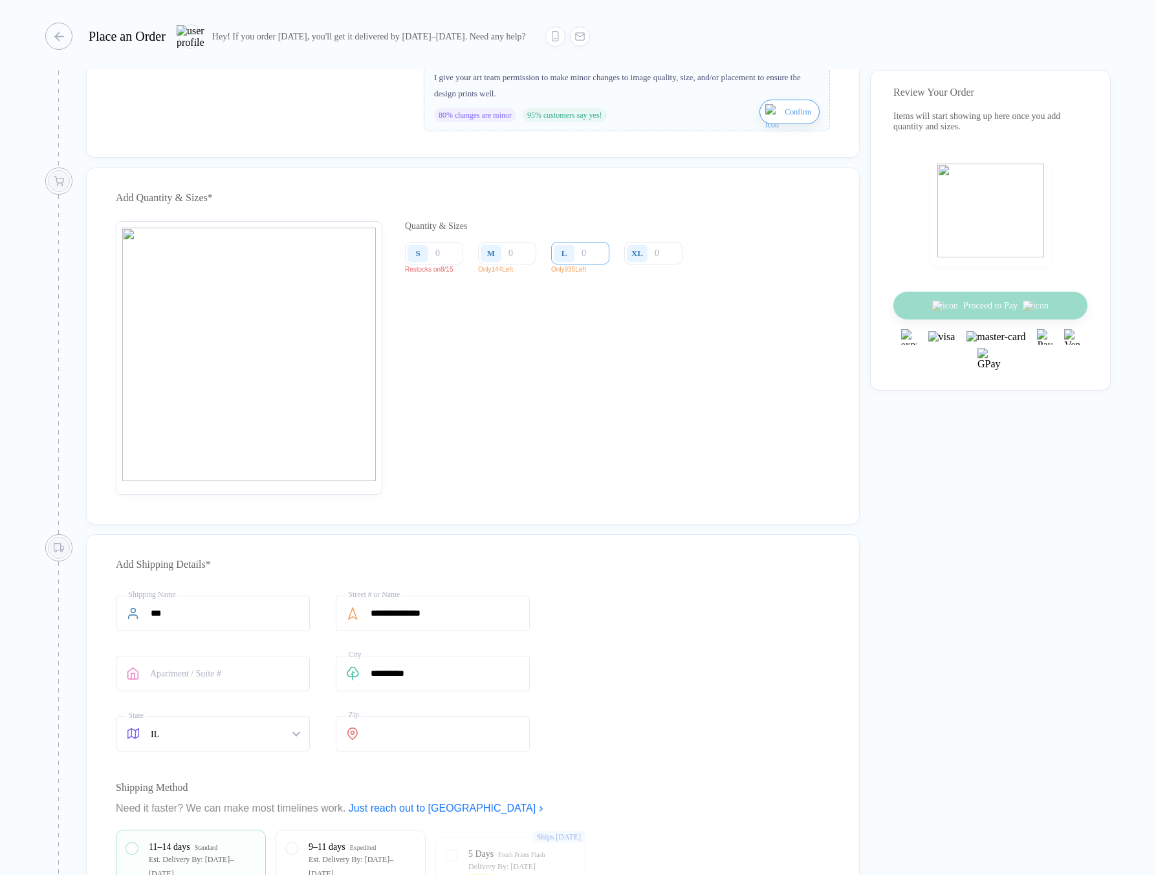
click at [590, 260] on input "number" at bounding box center [580, 253] width 58 height 23
type input "3"
type input "9"
type input "93"
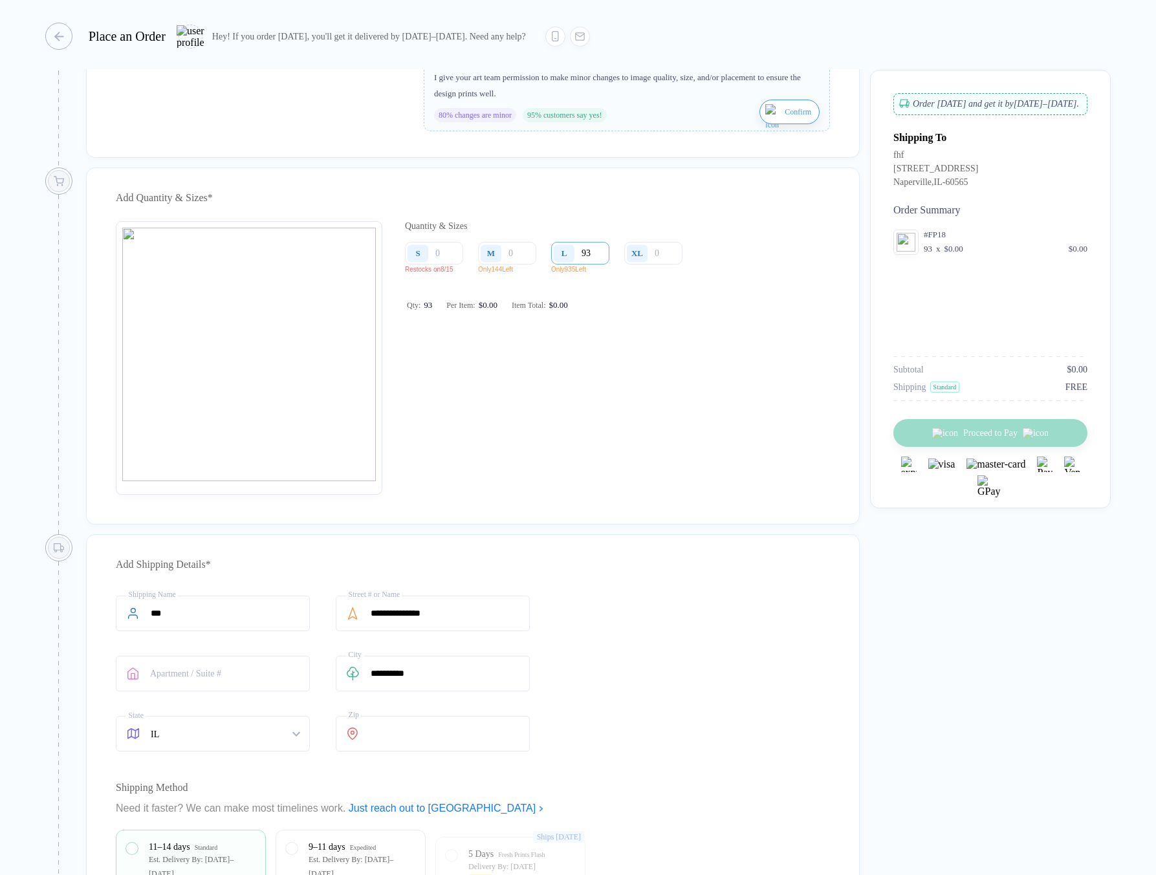
type input "936"
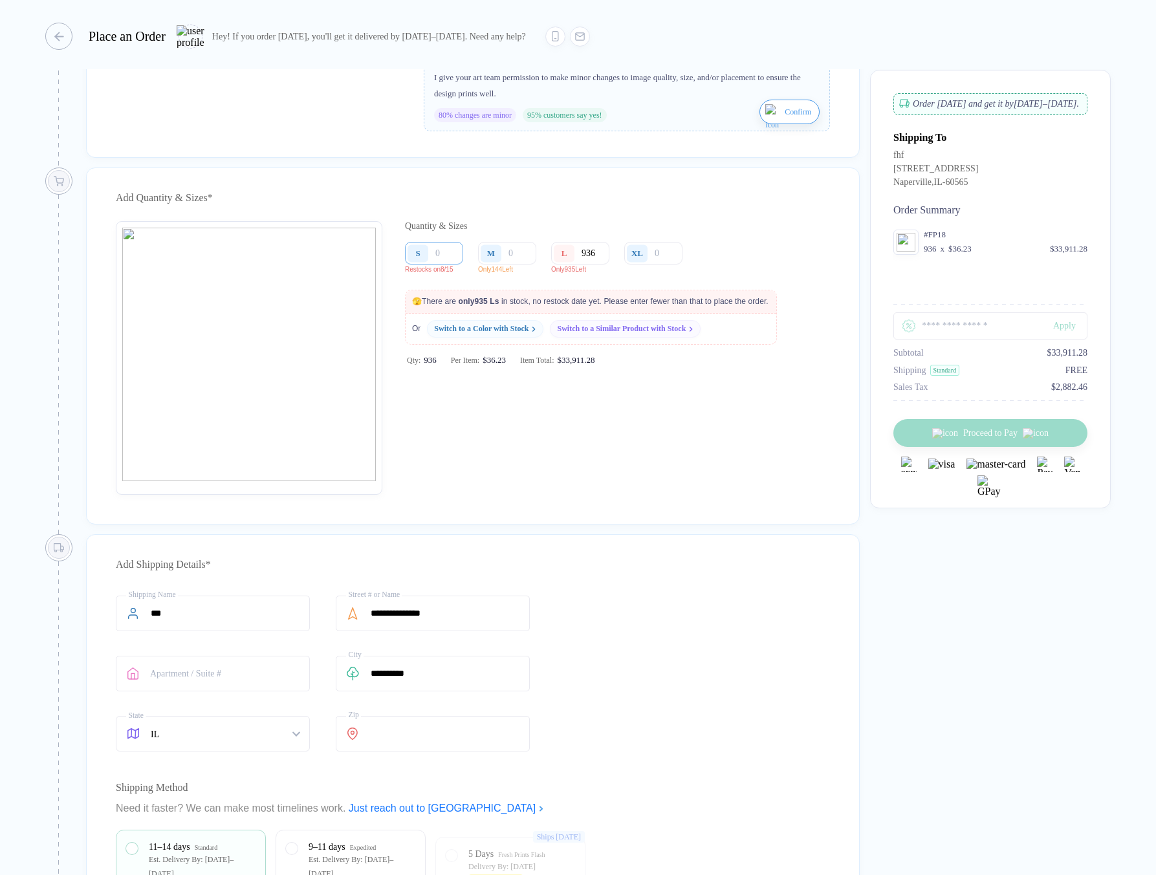
type input "936"
click at [450, 265] on input "number" at bounding box center [434, 253] width 58 height 23
click at [512, 265] on input "number" at bounding box center [507, 253] width 58 height 23
type input "1"
type input "14"
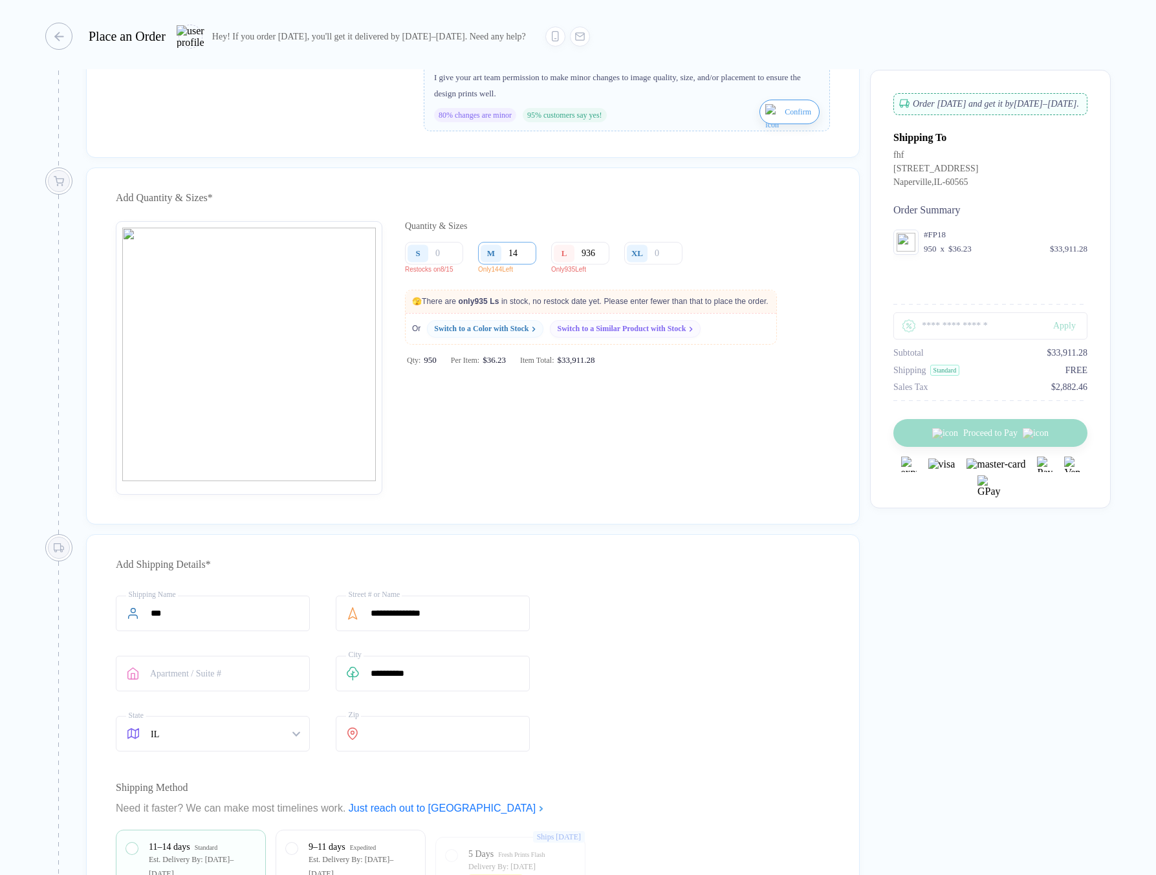
type input "145"
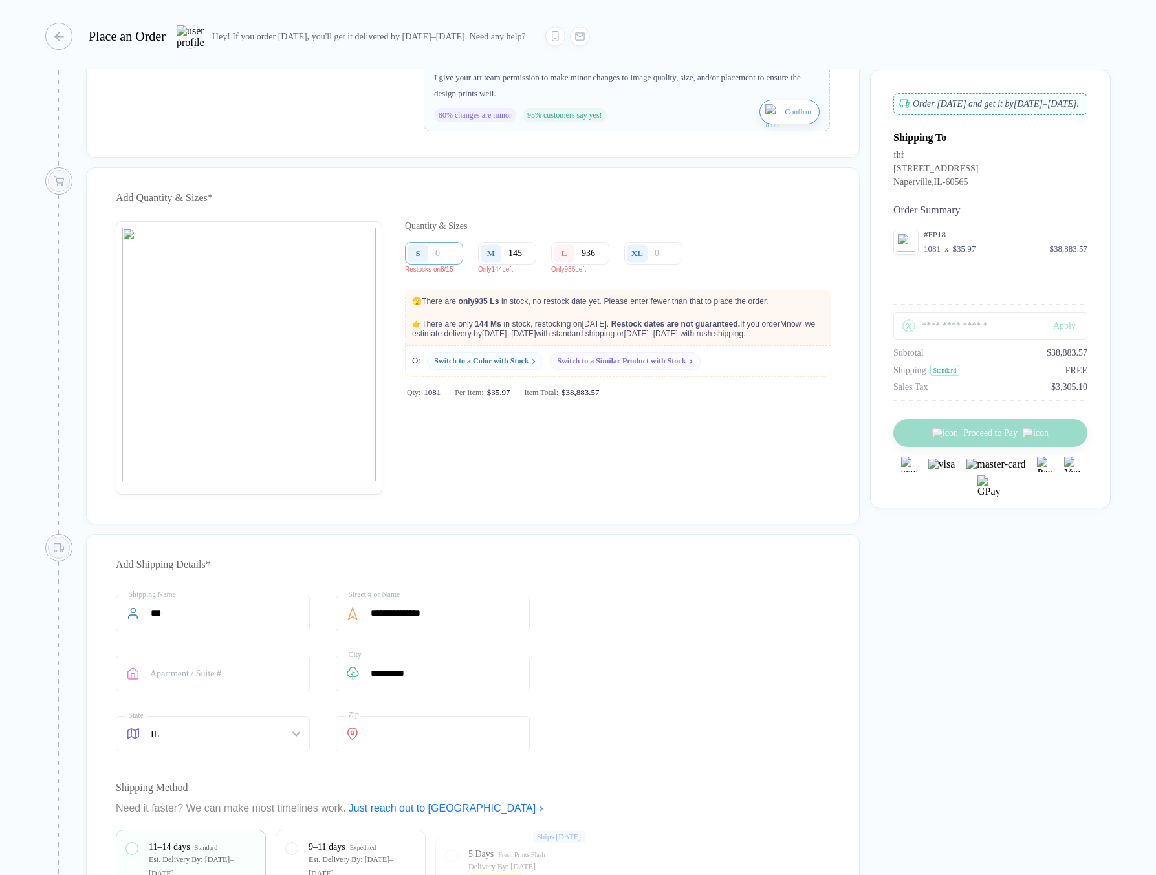
type input "145"
click at [448, 265] on input "number" at bounding box center [434, 253] width 58 height 23
type input "2"
type input "20"
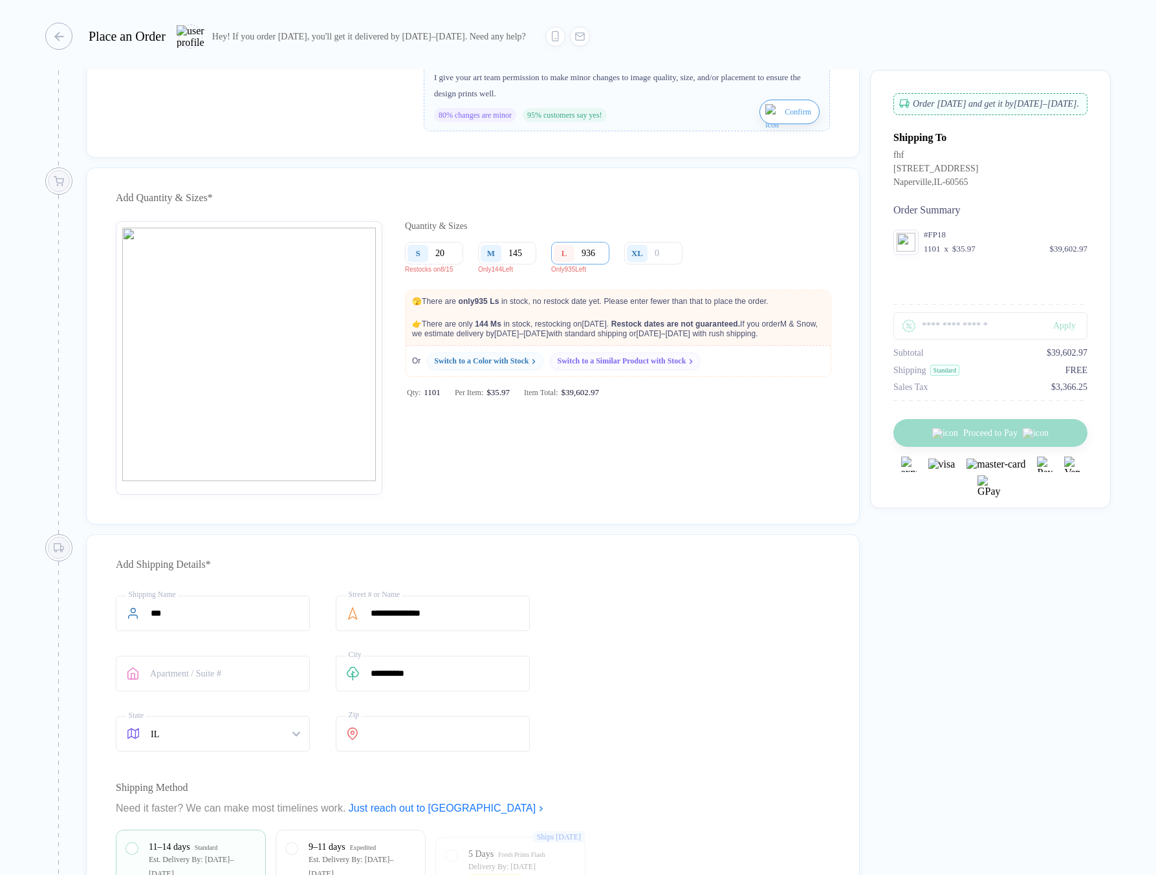
click at [600, 265] on input "936" at bounding box center [580, 253] width 58 height 23
type input "93"
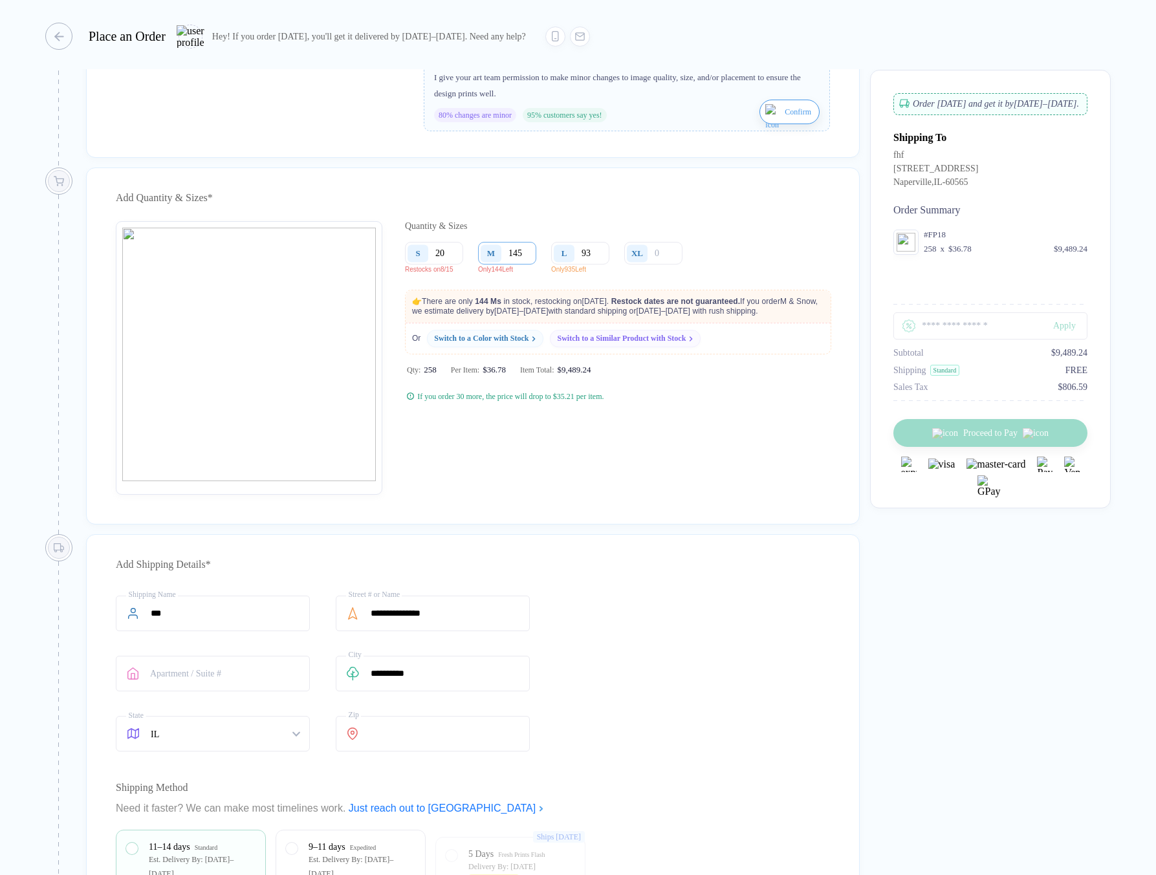
type input "93"
click at [532, 264] on input "145" at bounding box center [507, 253] width 58 height 23
type input "14"
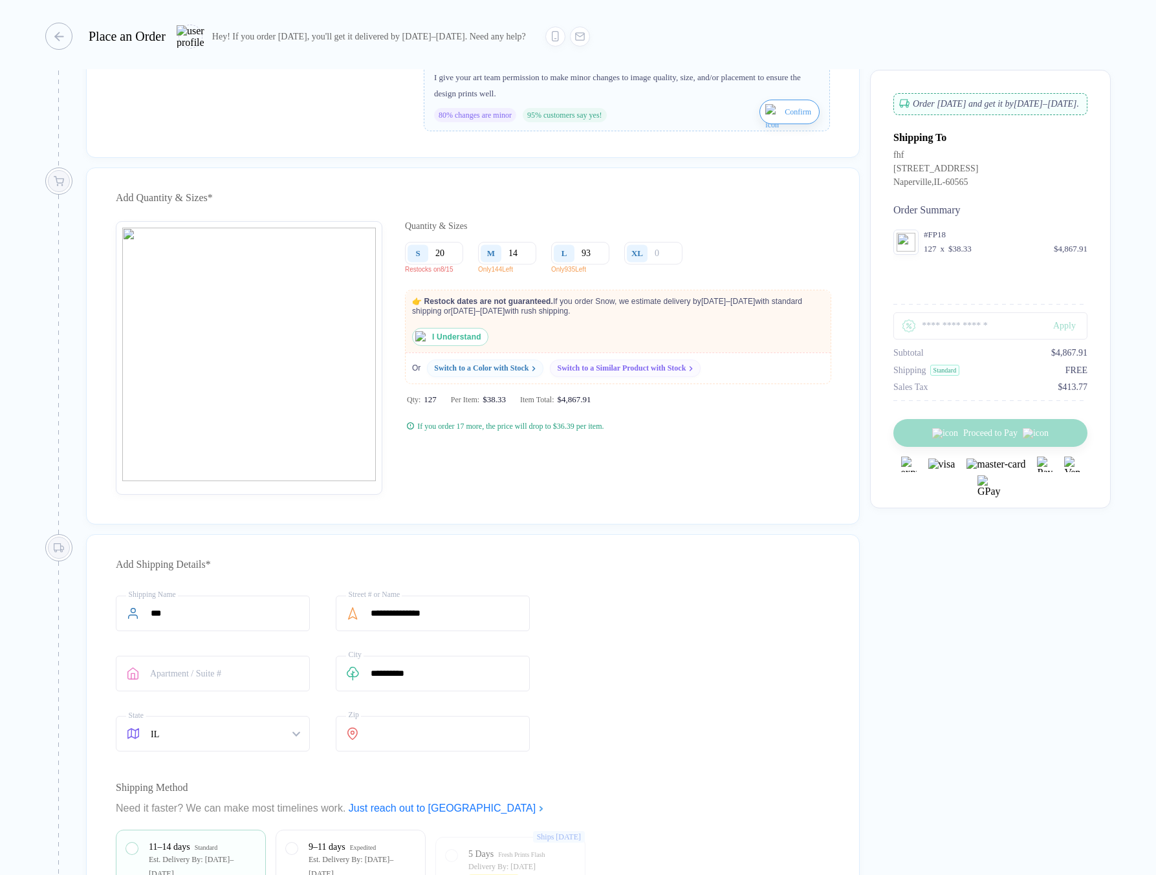
type input "14"
click at [424, 343] on img "button" at bounding box center [421, 337] width 12 height 12
click at [525, 265] on input "14" at bounding box center [507, 253] width 58 height 23
type input "145"
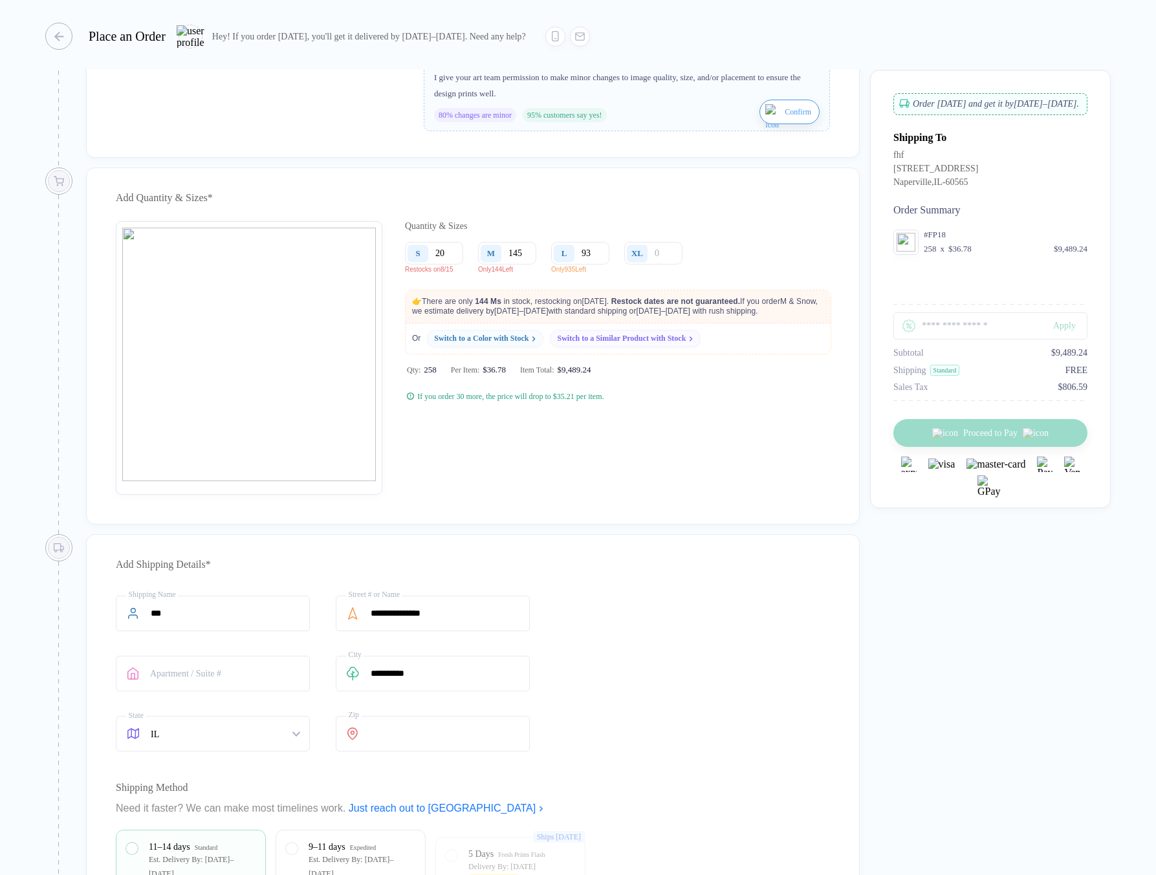
type input "14"
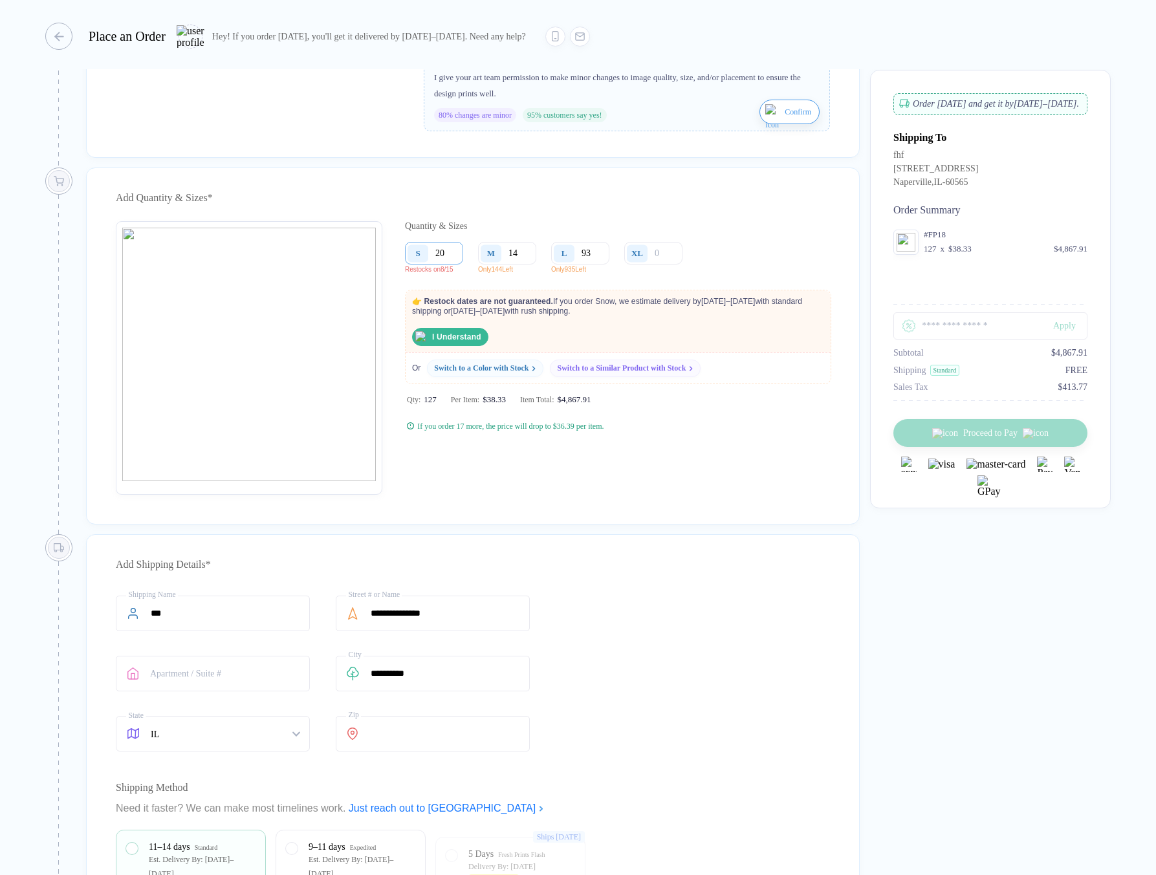
type input "14"
drag, startPoint x: 459, startPoint y: 265, endPoint x: 435, endPoint y: 265, distance: 24.6
click at [435, 265] on input "20" at bounding box center [434, 253] width 58 height 23
type input "12"
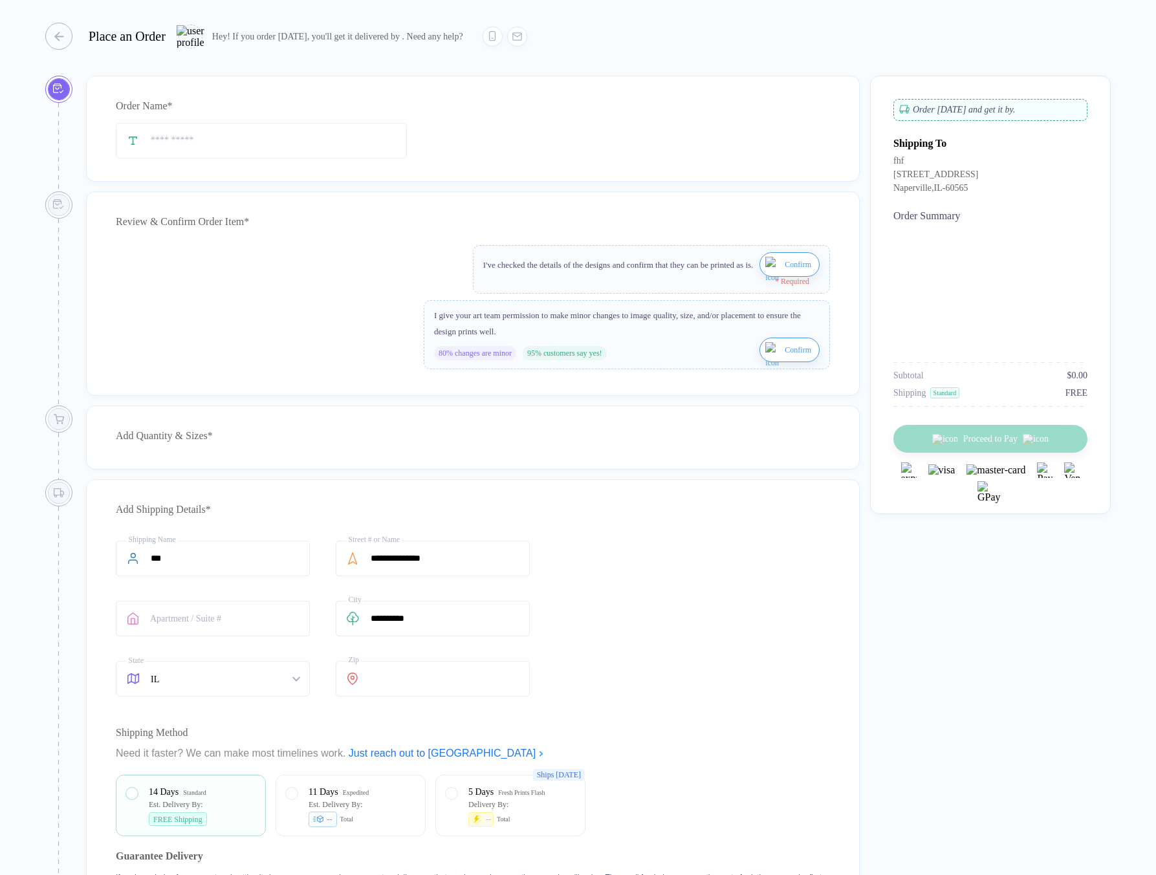
type input "***"
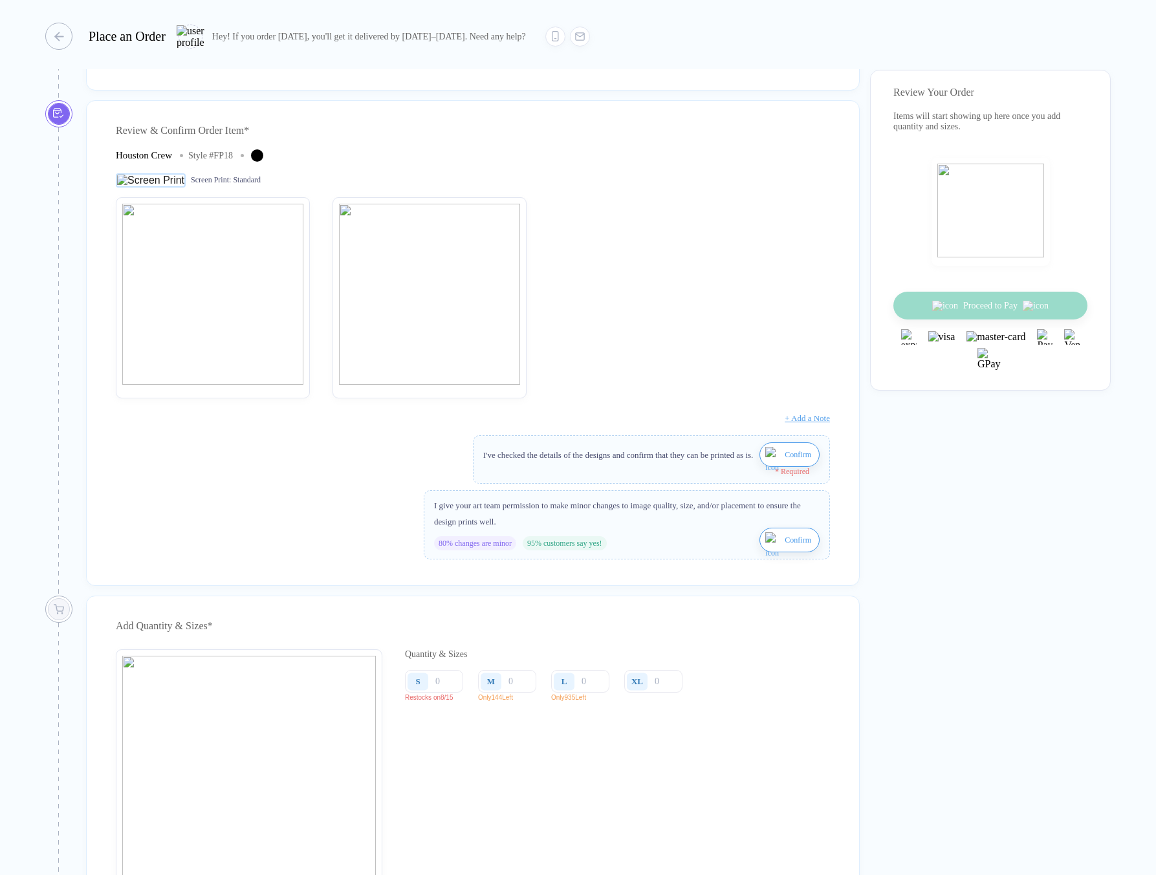
scroll to position [269, 0]
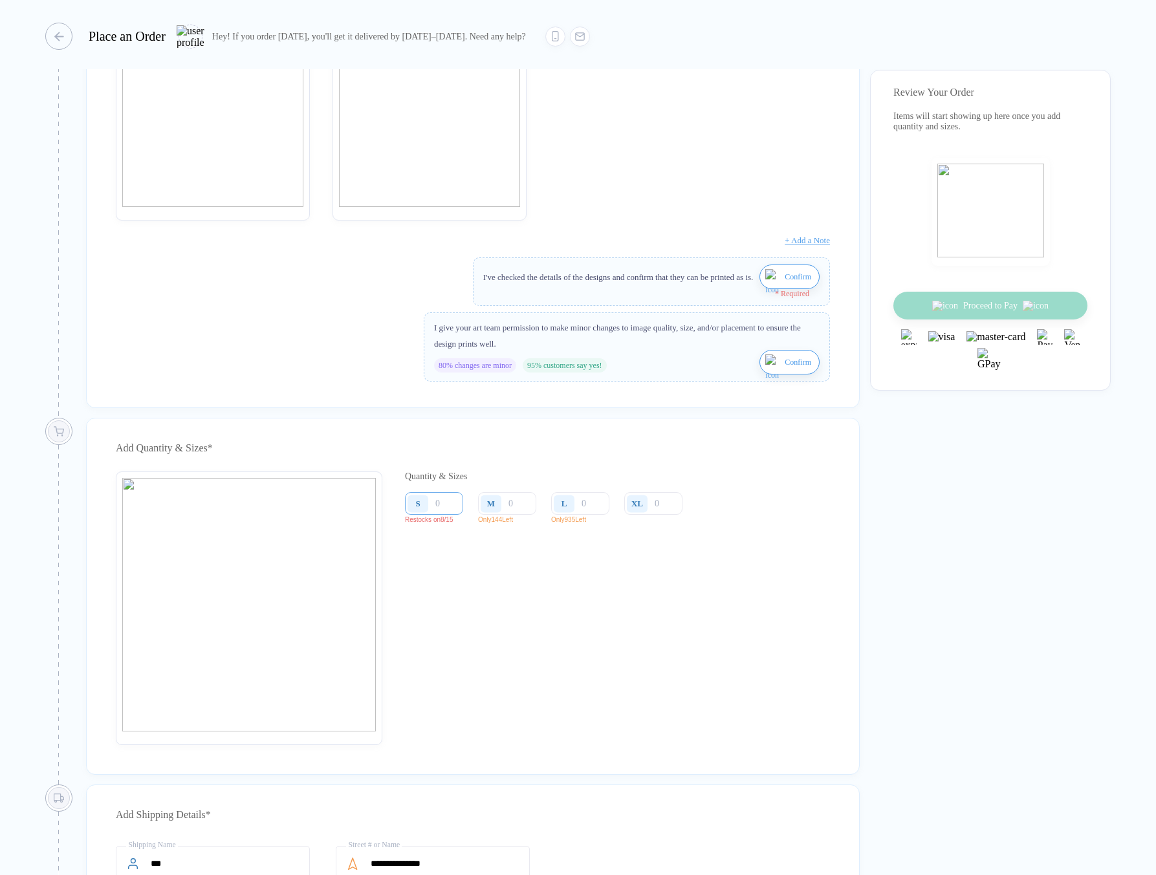
click at [445, 512] on input "number" at bounding box center [434, 503] width 58 height 23
click at [593, 515] on input "number" at bounding box center [580, 503] width 58 height 23
type input "9"
type input "93"
type input "936"
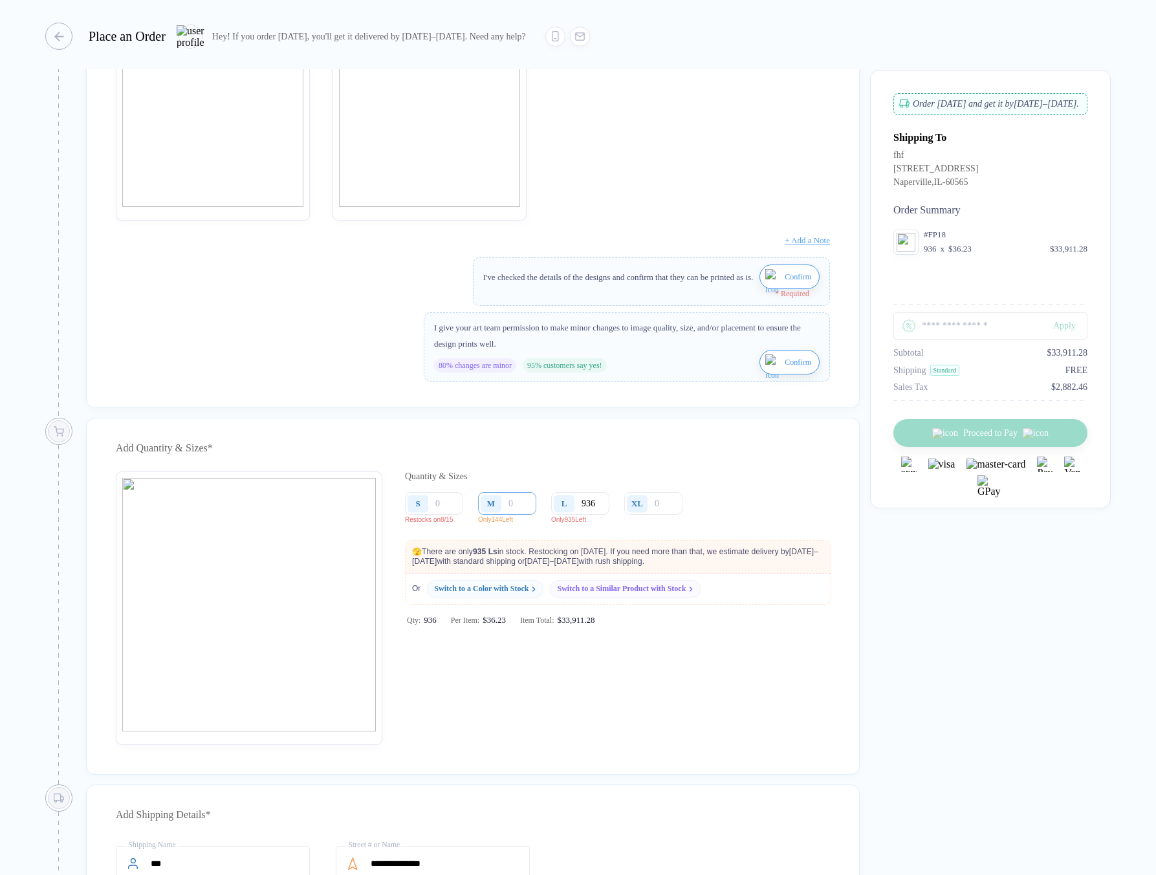
type input "936"
click at [520, 515] on input "number" at bounding box center [507, 503] width 58 height 23
type input "1"
type input "14"
type input "145"
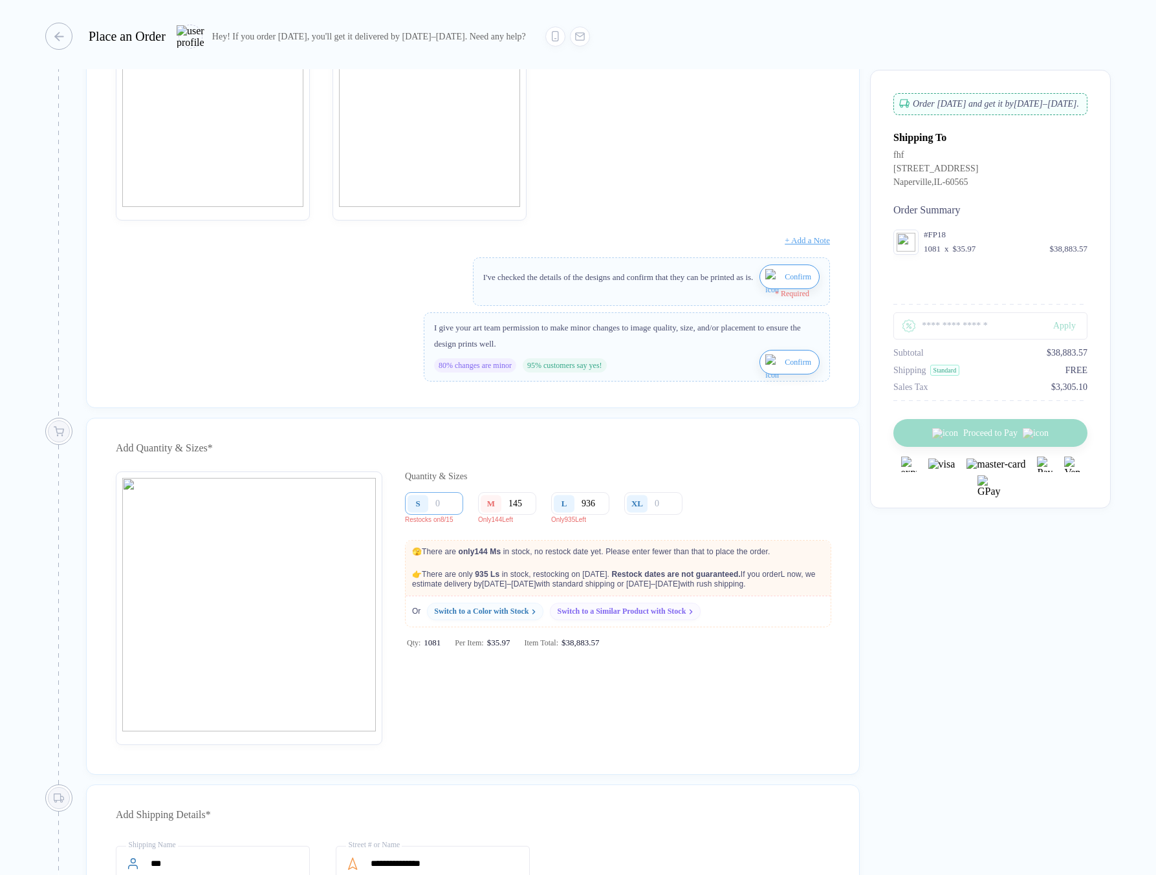
type input "145"
click at [447, 514] on input "number" at bounding box center [434, 503] width 58 height 23
type input "2"
type input "20"
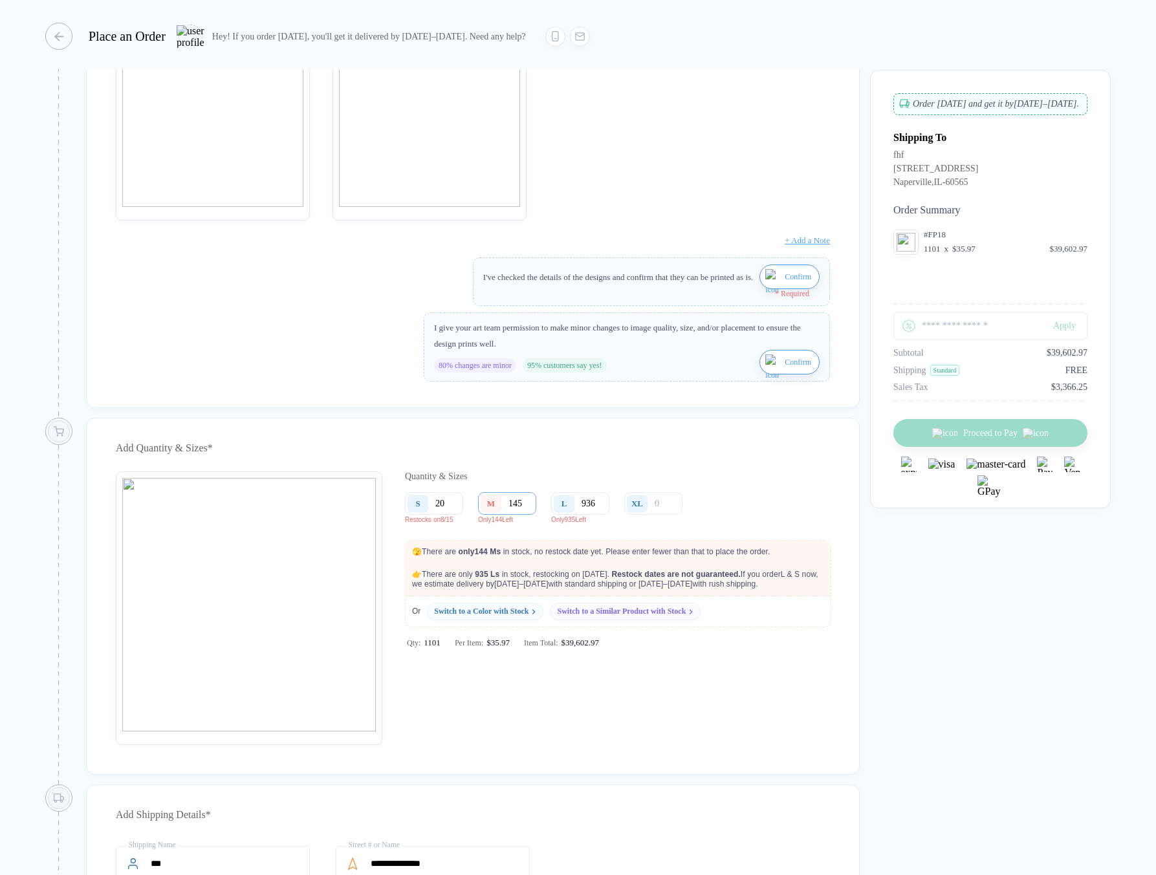
click at [530, 515] on input "145" at bounding box center [507, 503] width 58 height 23
type input "14"
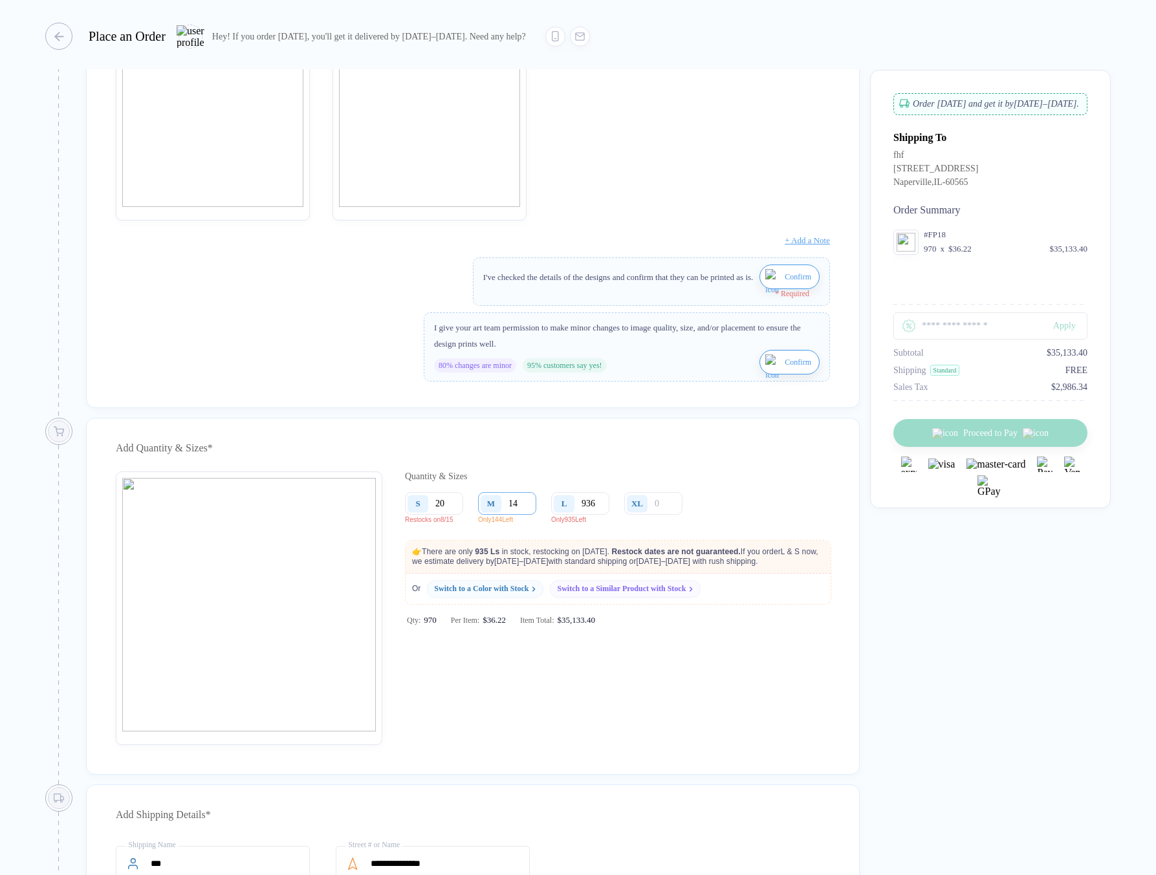
type input "144"
click at [603, 513] on input "936" at bounding box center [580, 503] width 58 height 23
type input "93"
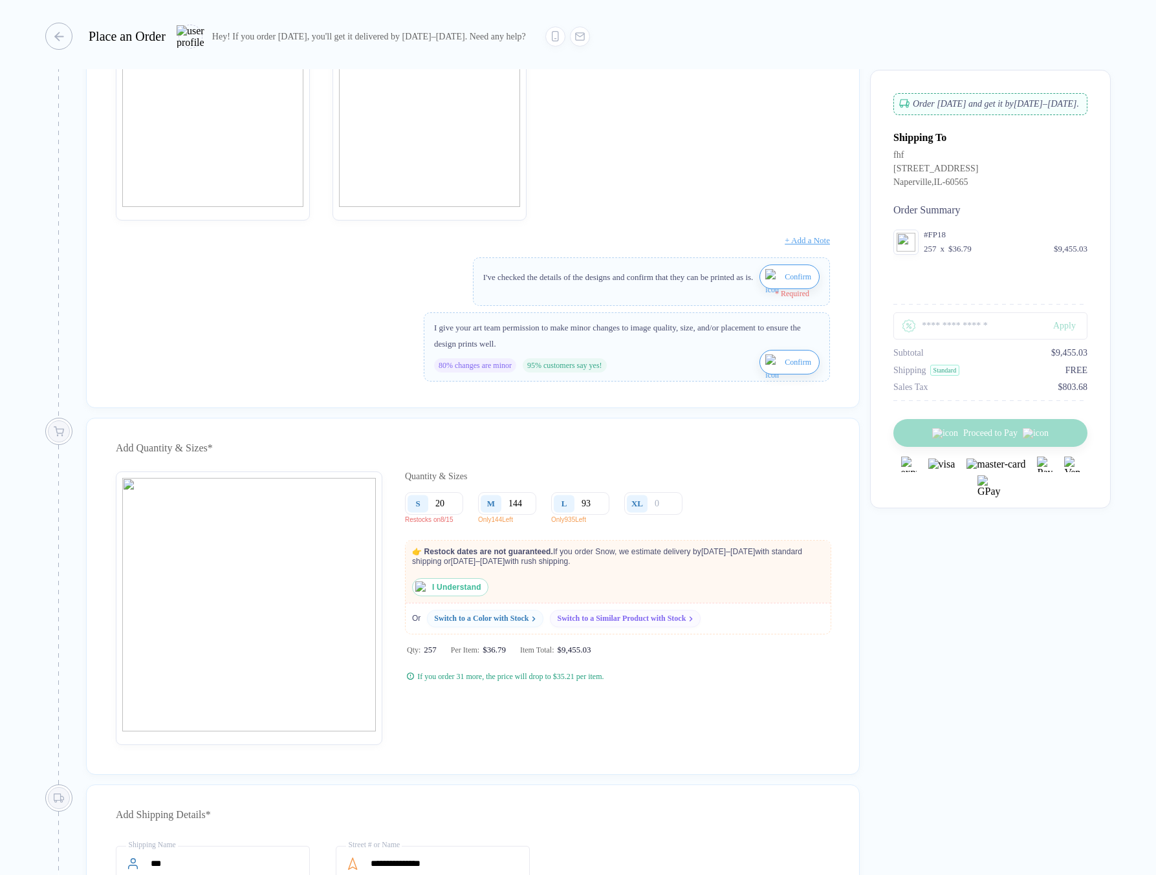
type input "93"
click at [418, 593] on img "button" at bounding box center [421, 587] width 12 height 12
click at [770, 283] on img "button" at bounding box center [773, 284] width 16 height 31
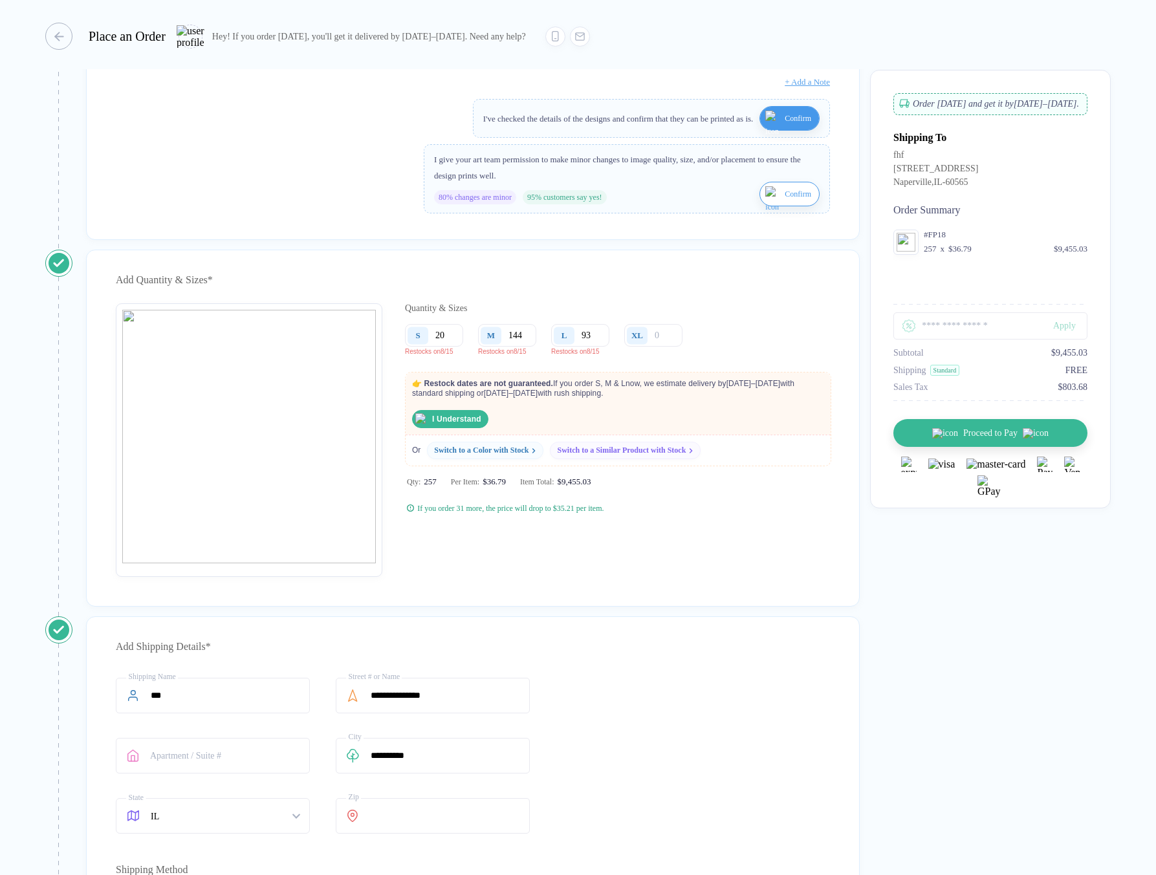
scroll to position [425, 0]
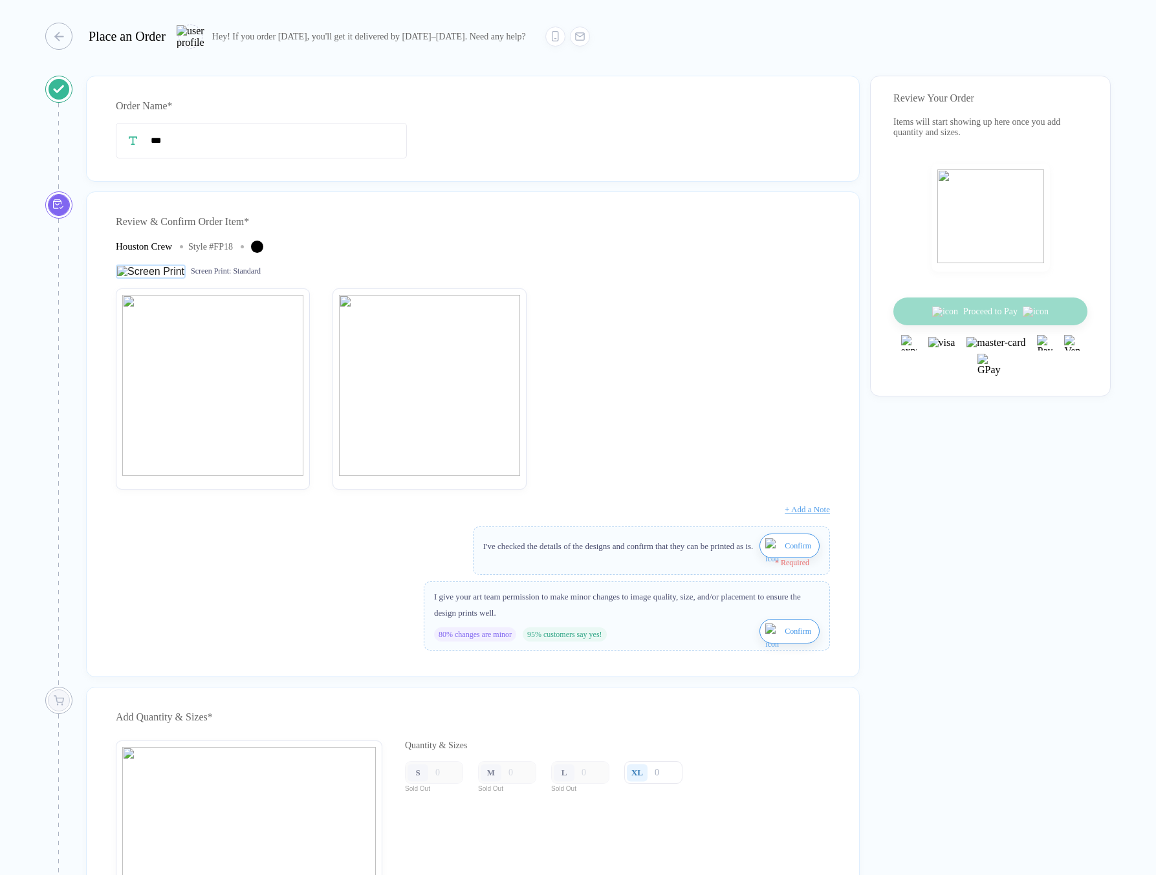
click at [765, 549] on img "button" at bounding box center [773, 553] width 16 height 31
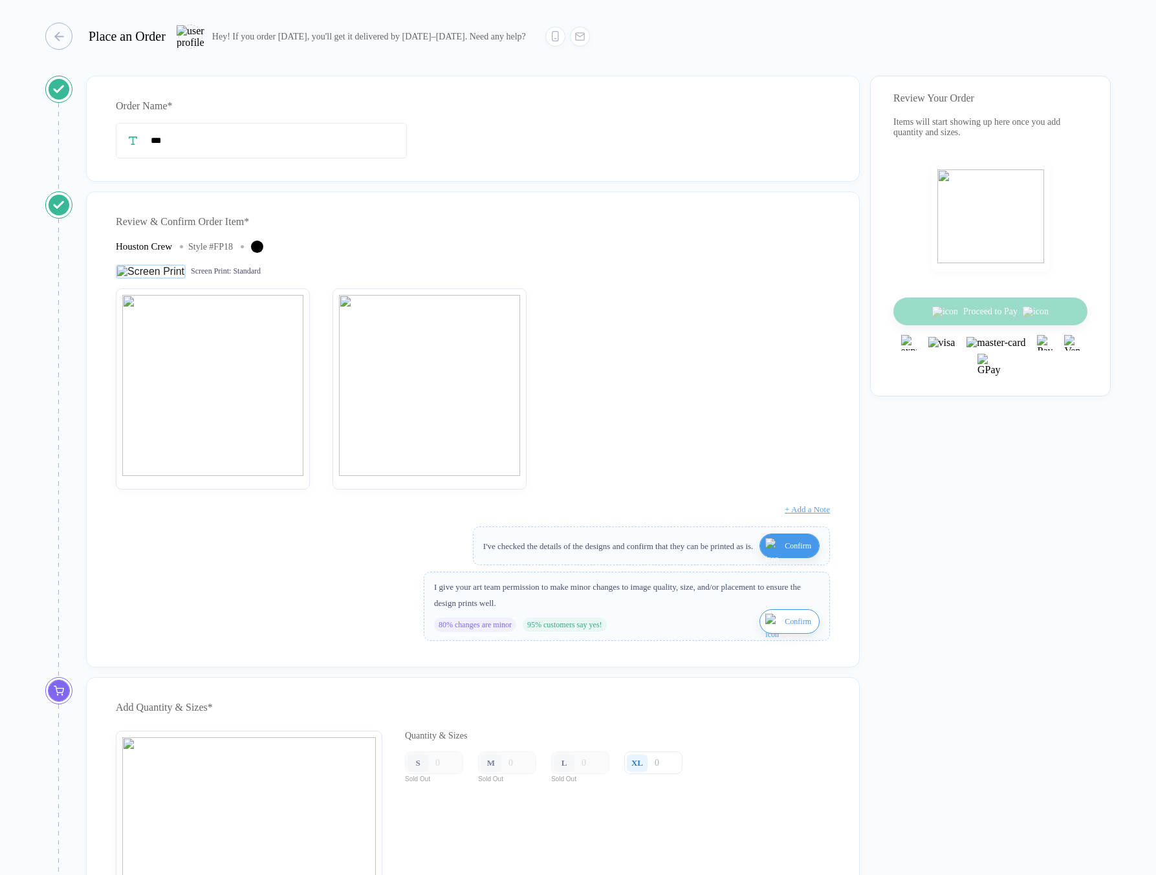
click at [764, 620] on div "I give your art team permission to make minor changes to image quality, size, a…" at bounding box center [627, 606] width 406 height 69
click at [765, 628] on img "button" at bounding box center [773, 629] width 16 height 31
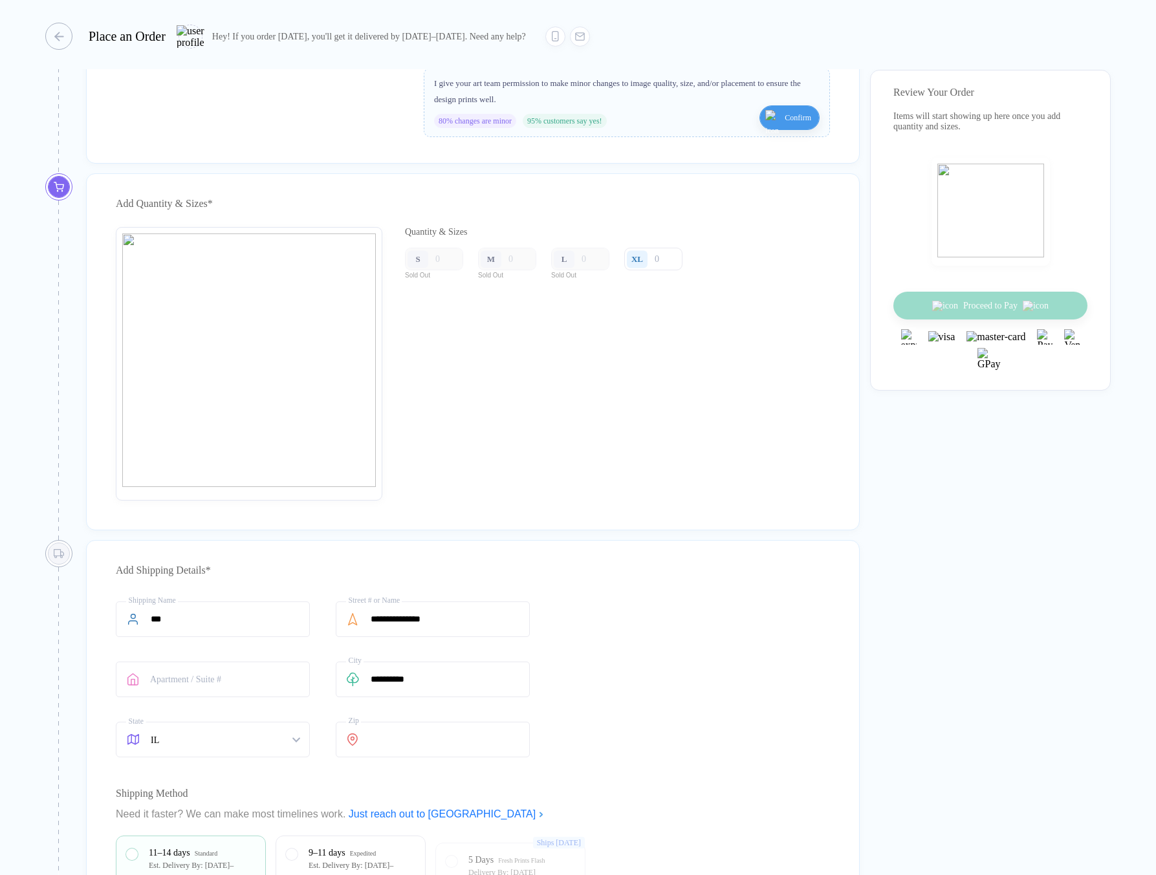
scroll to position [502, 0]
click at [440, 272] on input "number" at bounding box center [434, 261] width 58 height 23
type input "5"
type input "56"
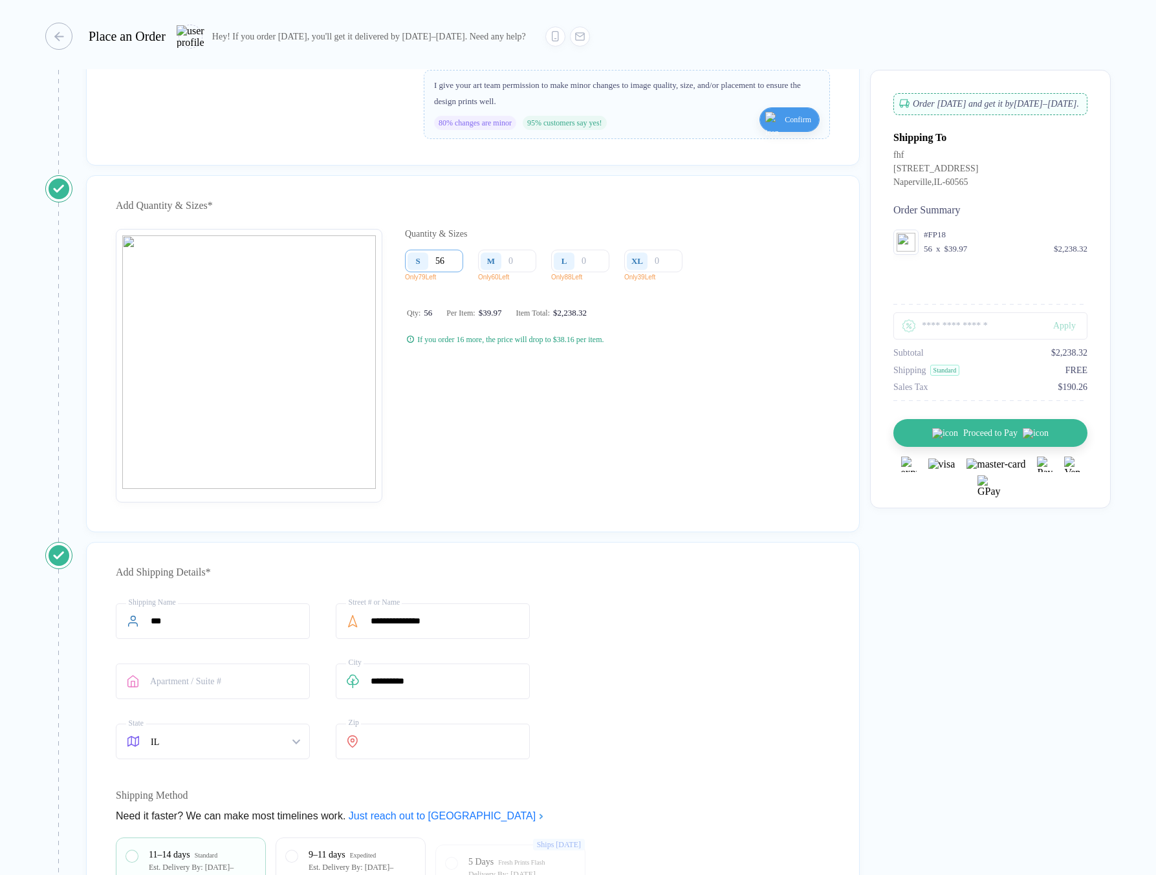
click at [435, 272] on input "56" at bounding box center [434, 261] width 58 height 23
type input "8"
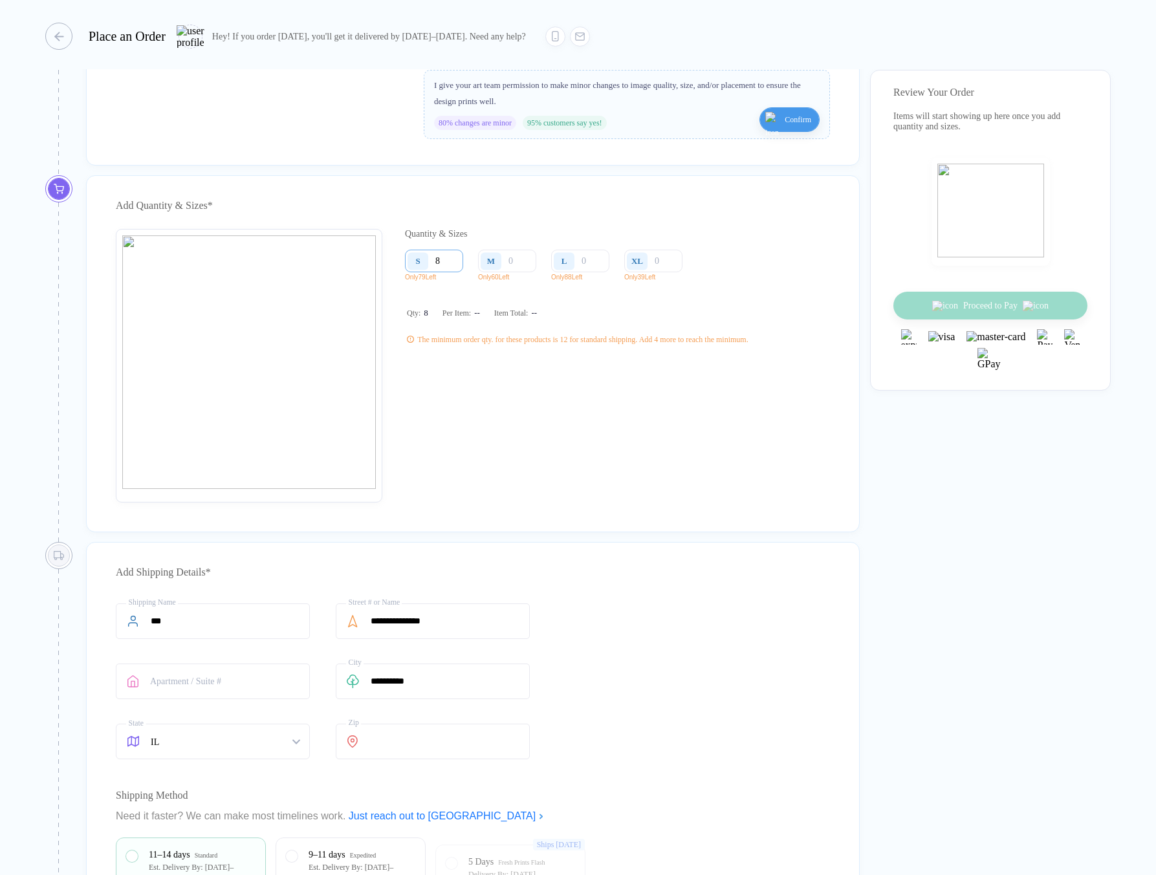
type input "80"
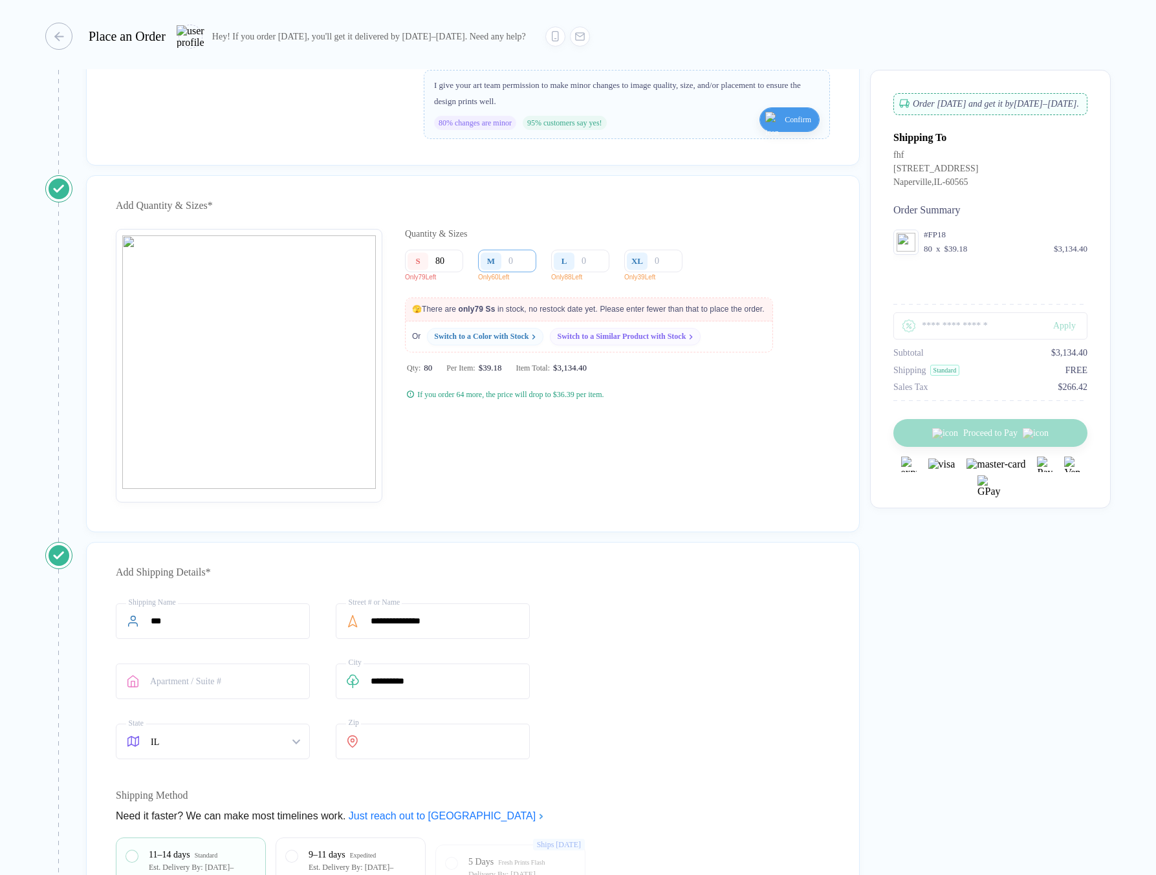
type input "80"
click at [521, 272] on input "number" at bounding box center [507, 261] width 58 height 23
type input "6"
type input "61"
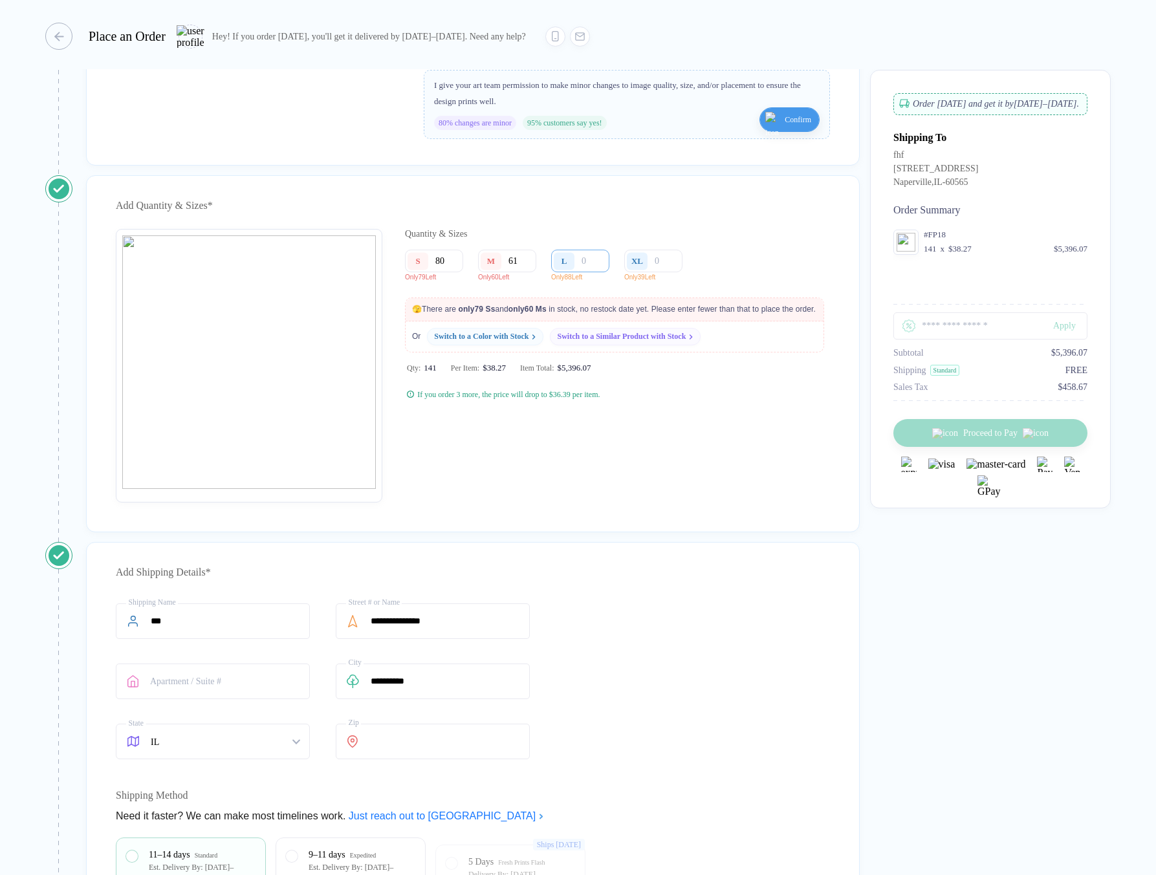
click at [592, 272] on input "number" at bounding box center [580, 261] width 58 height 23
type input "8"
type input "89"
click at [660, 272] on input "number" at bounding box center [653, 261] width 58 height 23
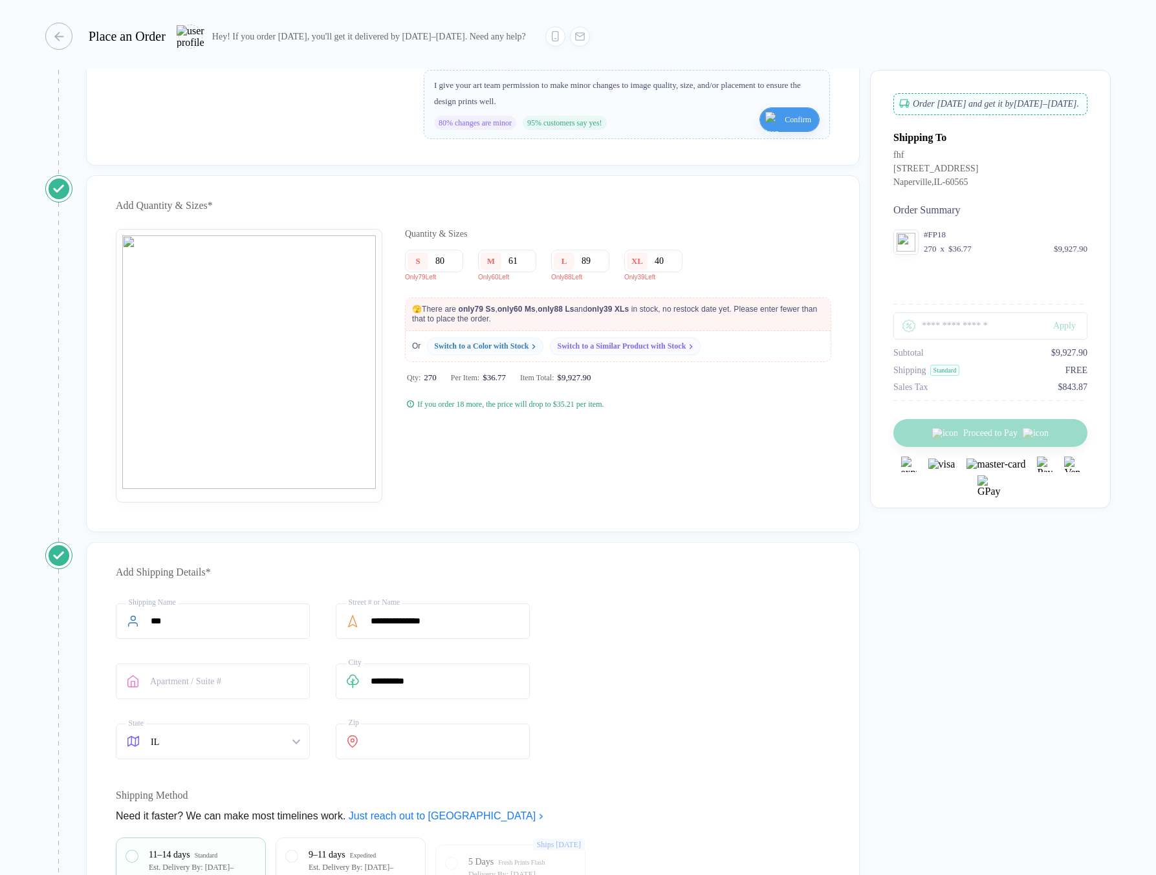
type input "4"
type input "39"
click at [583, 272] on input "89" at bounding box center [580, 261] width 58 height 23
type input "88"
click at [512, 272] on input "61" at bounding box center [507, 261] width 58 height 23
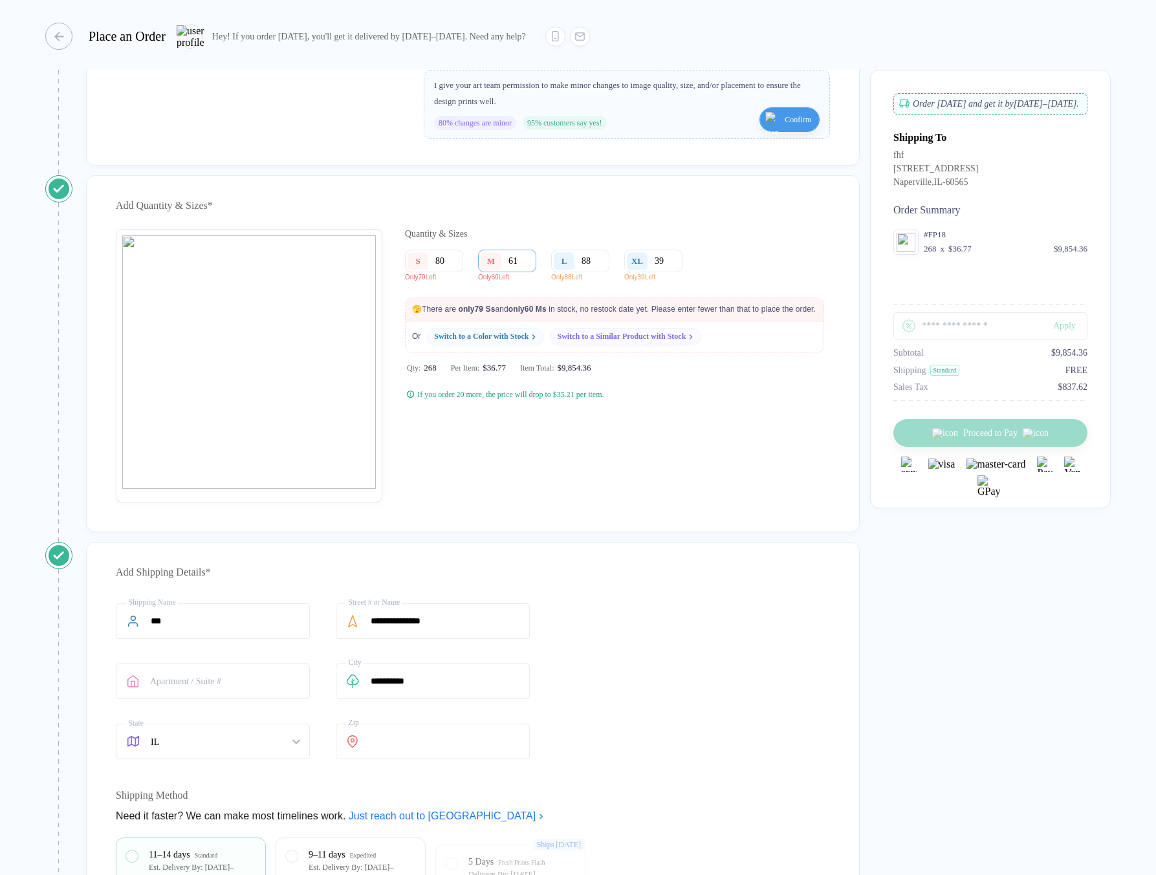
drag, startPoint x: 522, startPoint y: 275, endPoint x: 509, endPoint y: 276, distance: 13.0
click at [509, 272] on input "61" at bounding box center [507, 261] width 58 height 23
type input "60"
drag, startPoint x: 456, startPoint y: 274, endPoint x: 435, endPoint y: 274, distance: 20.7
click at [435, 272] on input "80" at bounding box center [434, 261] width 58 height 23
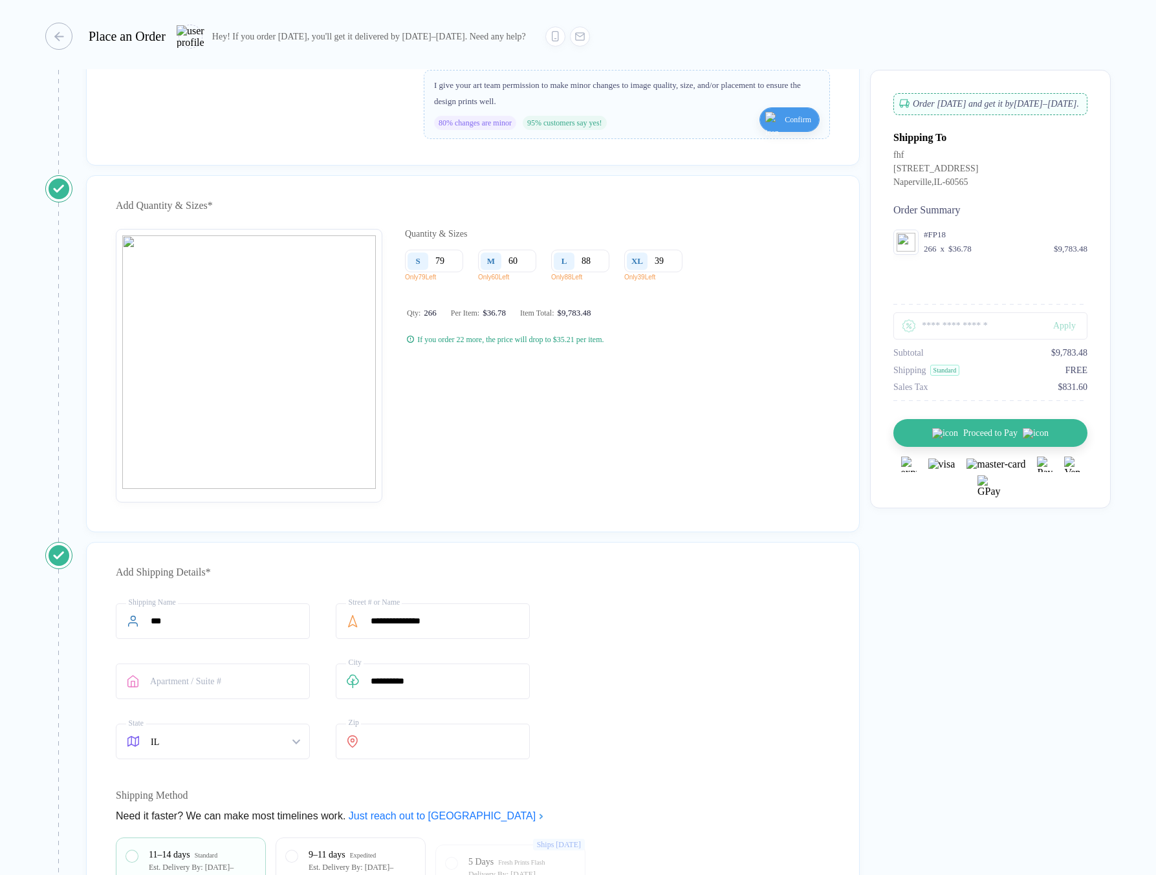
type input "79"
